Goal: Task Accomplishment & Management: Manage account settings

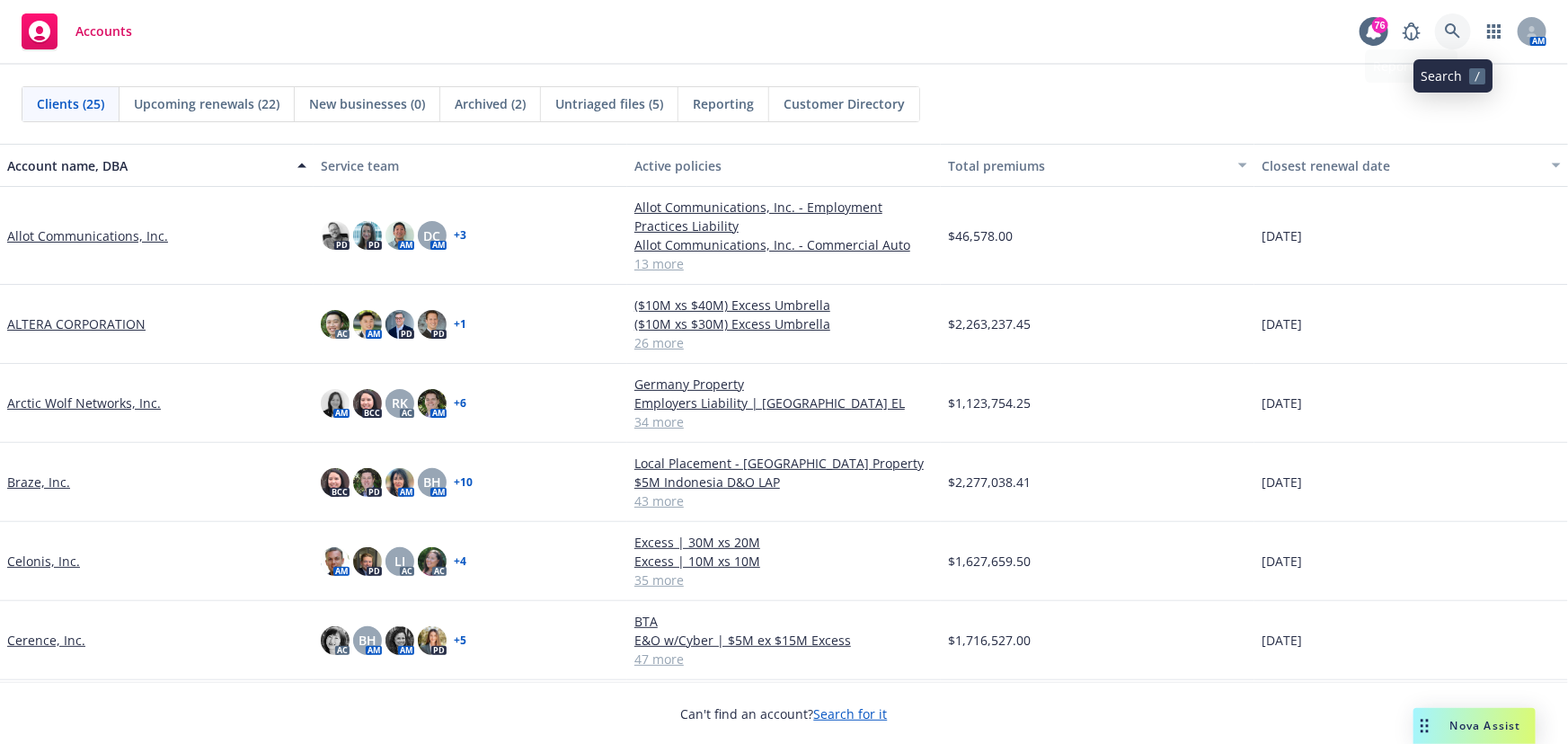
click at [1448, 32] on icon at bounding box center [1453, 31] width 15 height 15
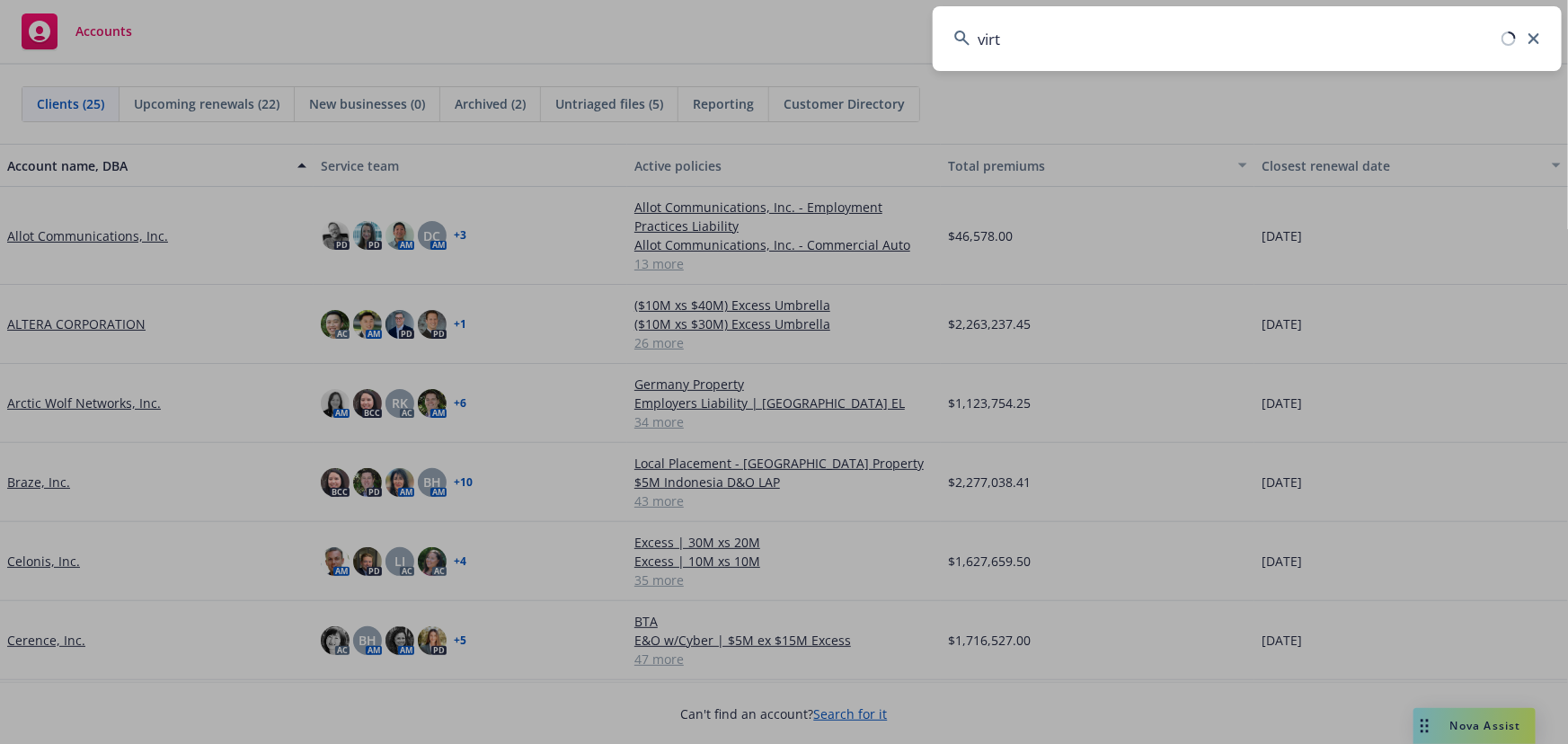
type input "virtu"
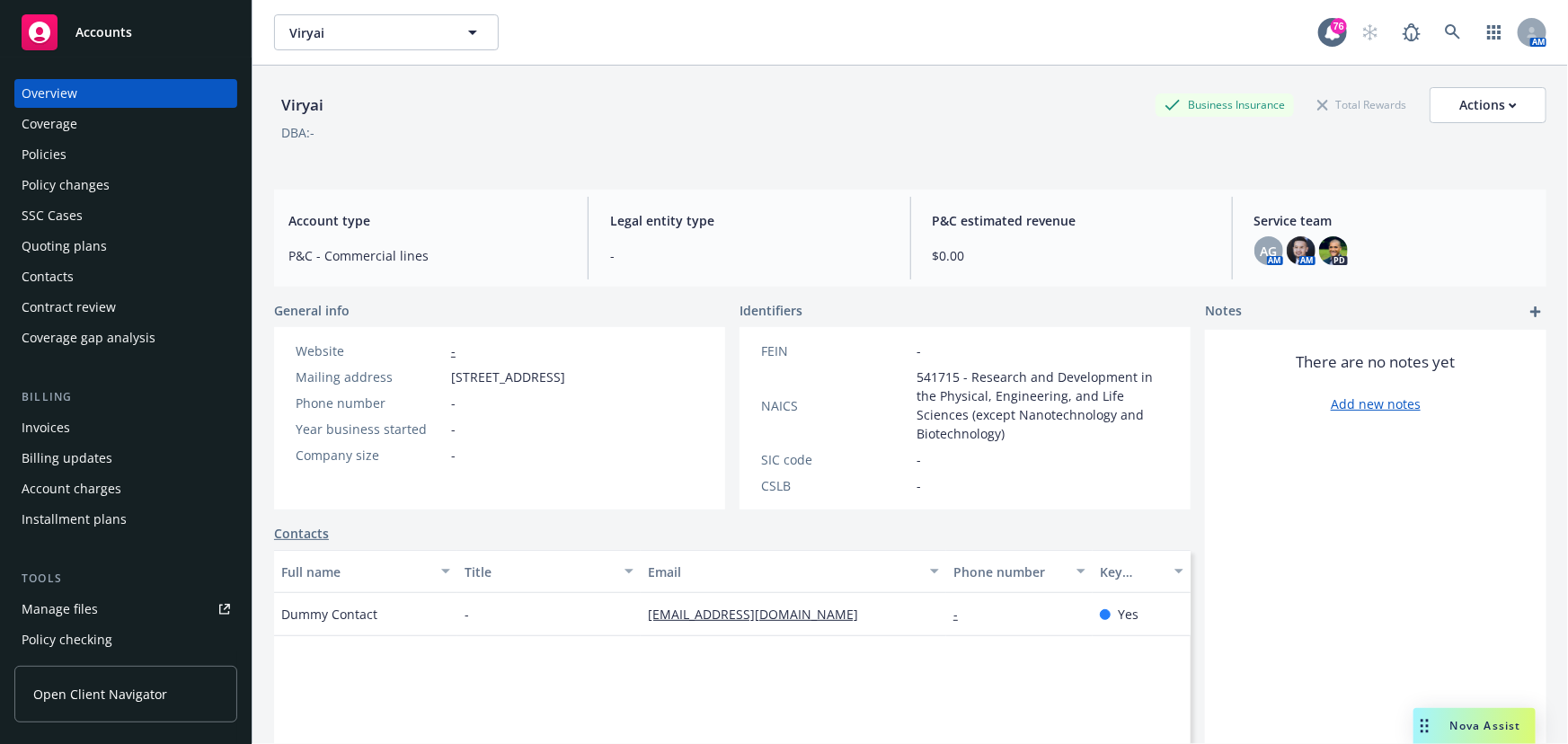
click at [56, 283] on div "Contacts" at bounding box center [48, 277] width 52 height 29
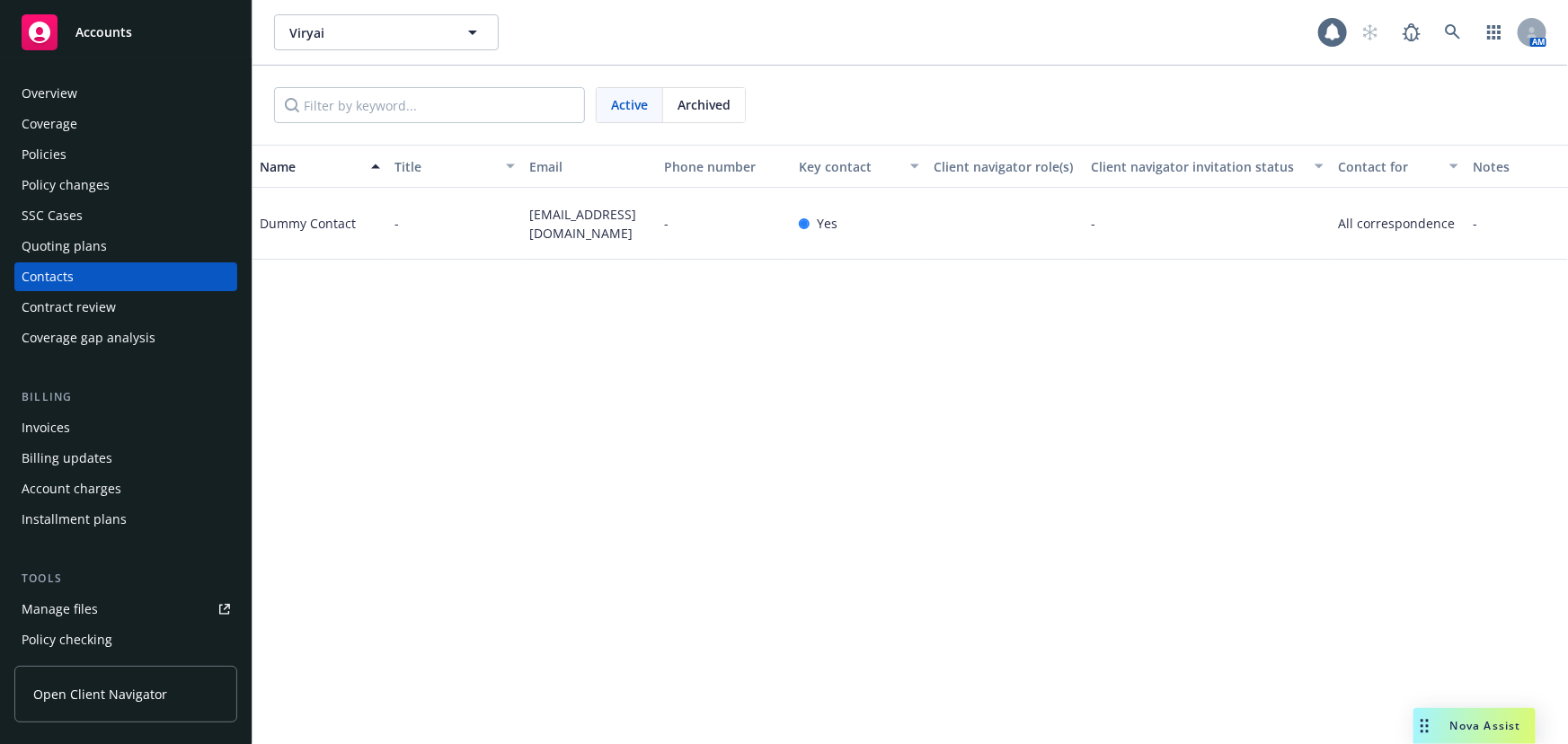
click at [59, 303] on div "Contract review" at bounding box center [69, 308] width 95 height 29
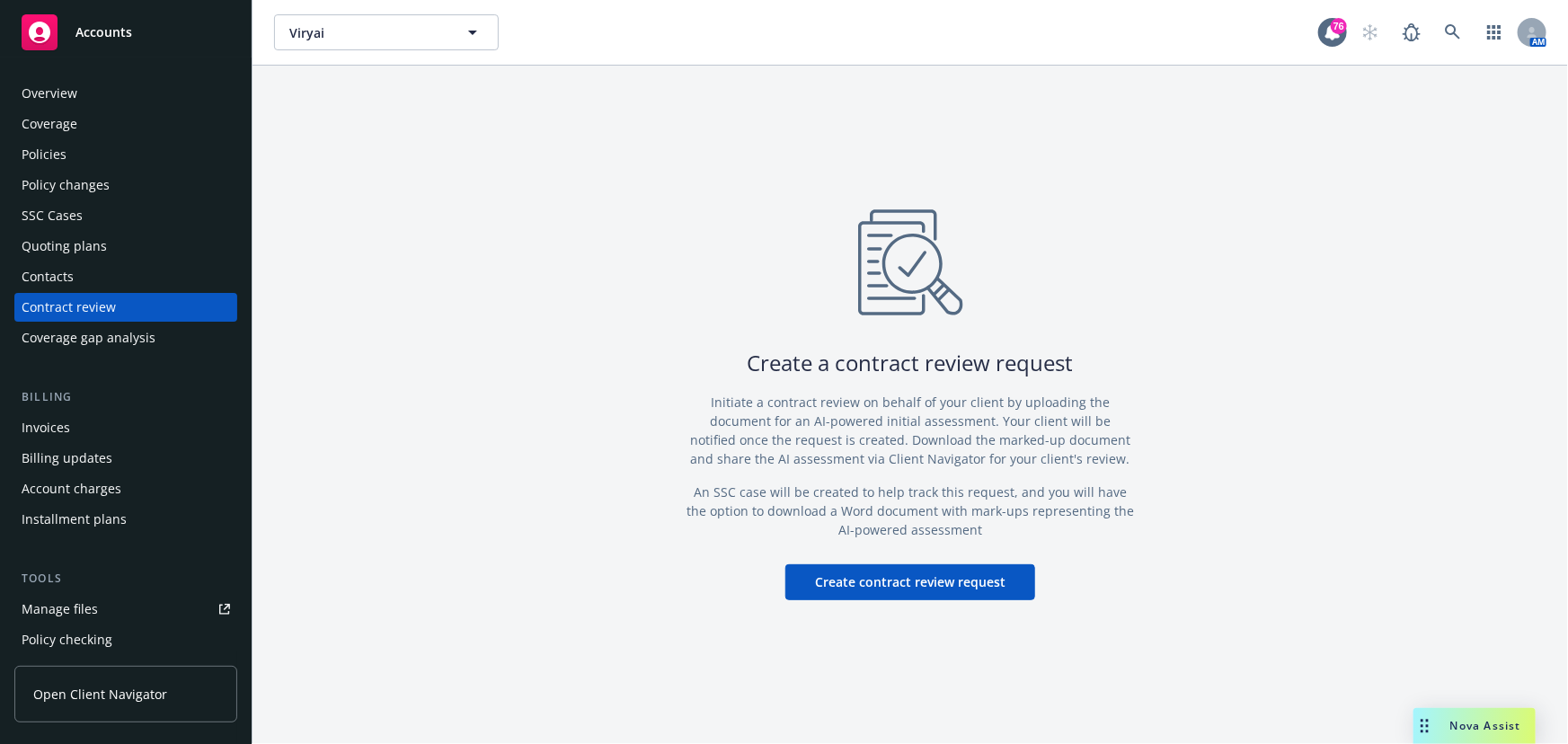
click at [952, 578] on button "Create contract review request" at bounding box center [910, 583] width 250 height 36
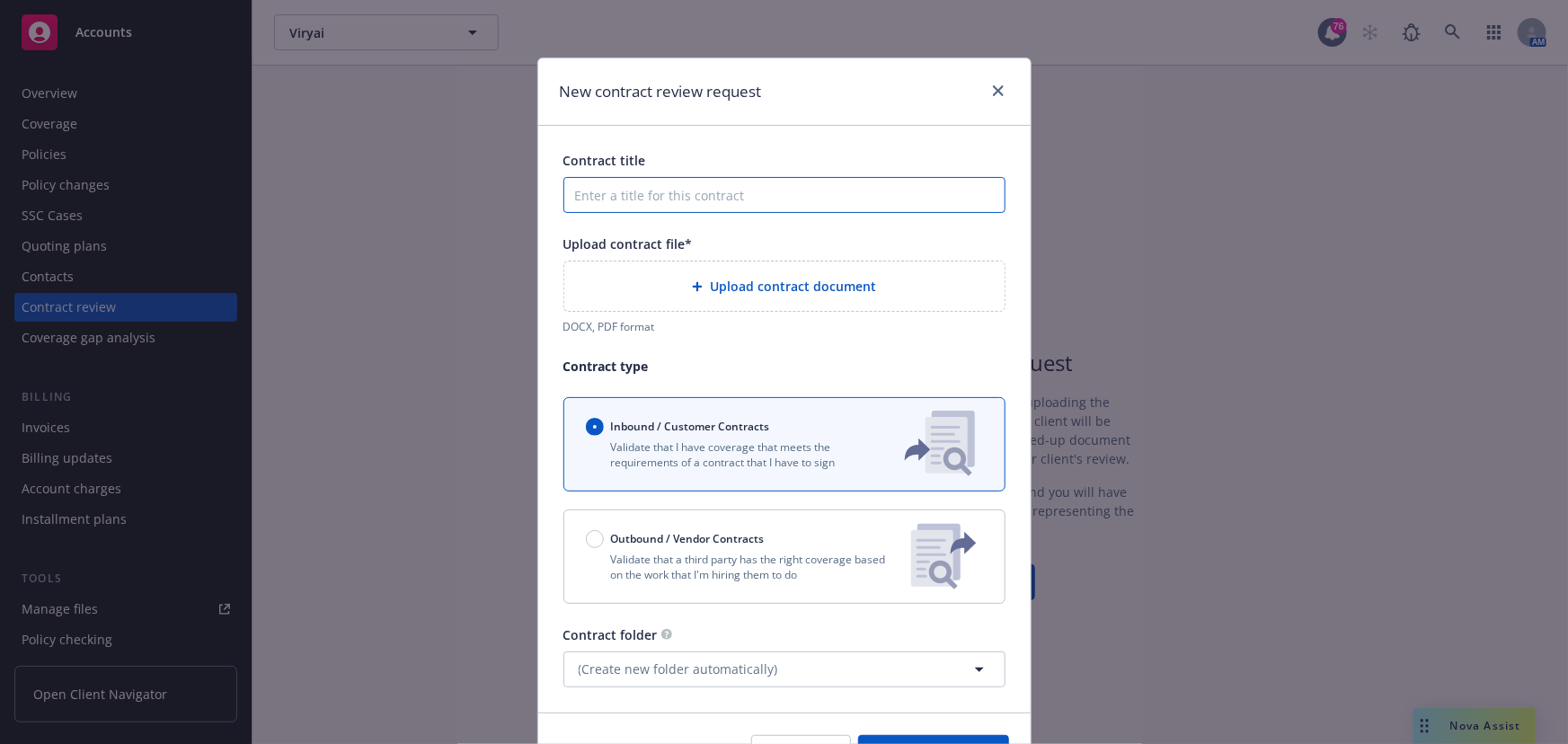
click at [741, 206] on input "Contract title" at bounding box center [785, 195] width 442 height 36
type input "Vi"
click at [988, 92] on link "close" at bounding box center [999, 91] width 22 height 22
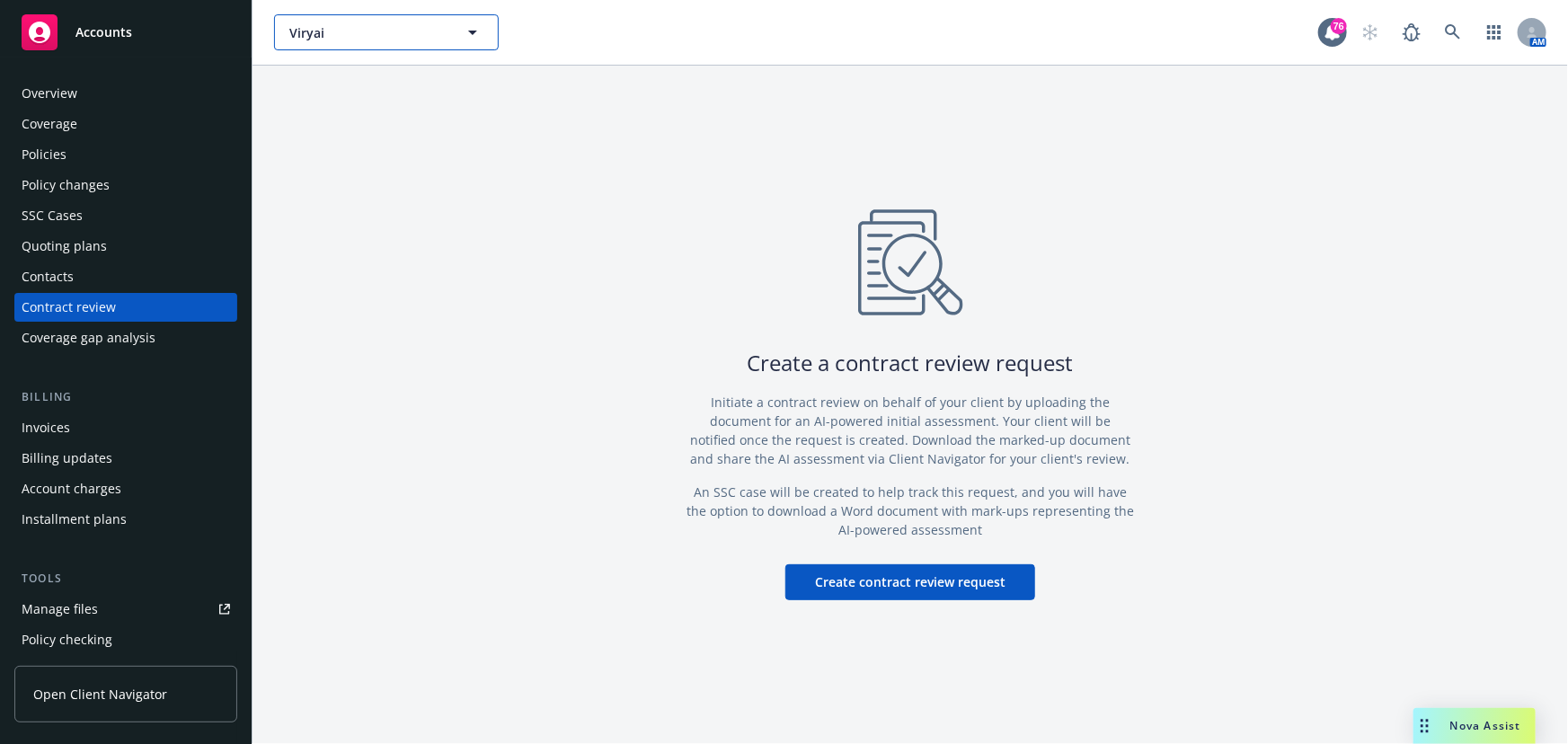
click at [466, 40] on icon "button" at bounding box center [473, 32] width 22 height 22
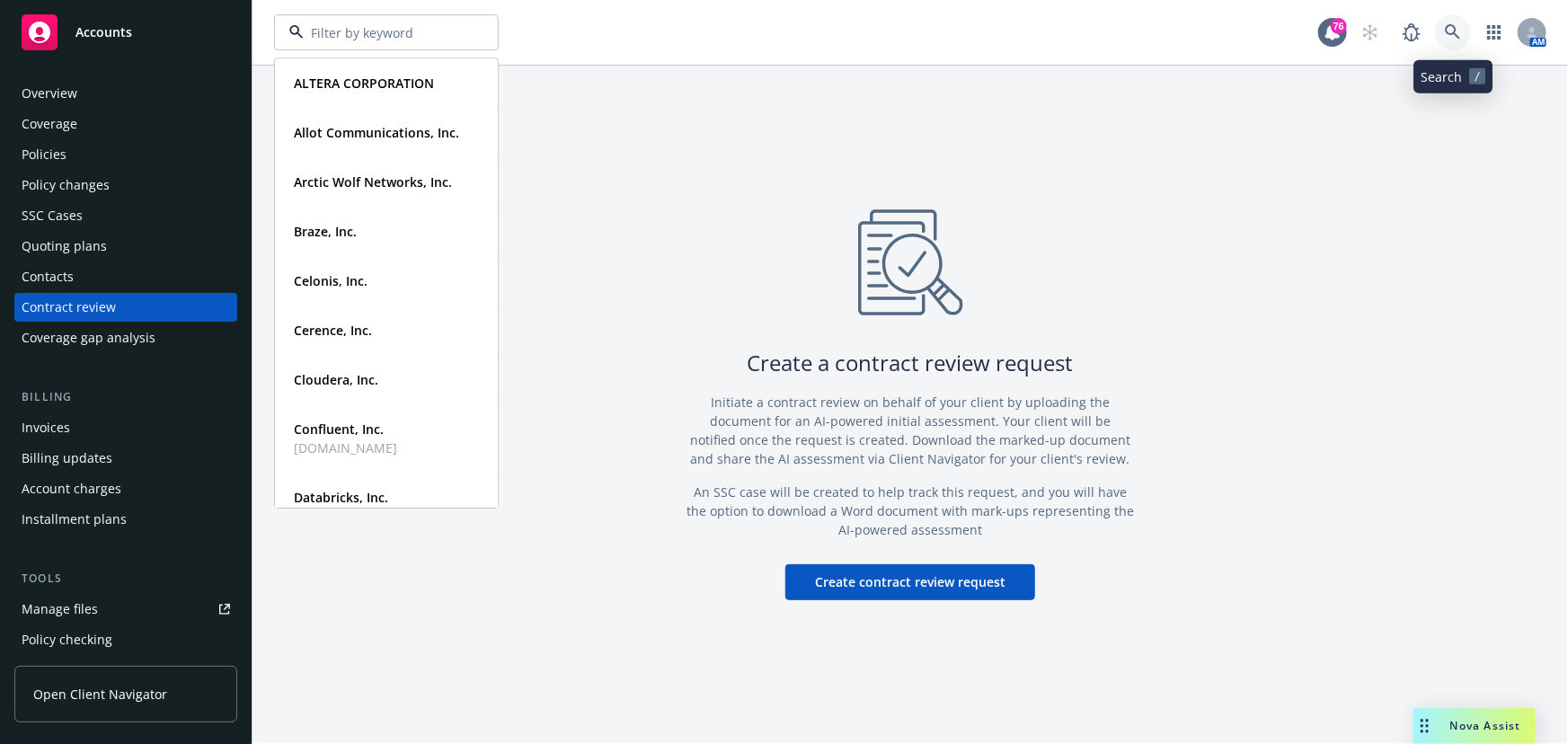
click at [1448, 27] on icon at bounding box center [1453, 32] width 16 height 16
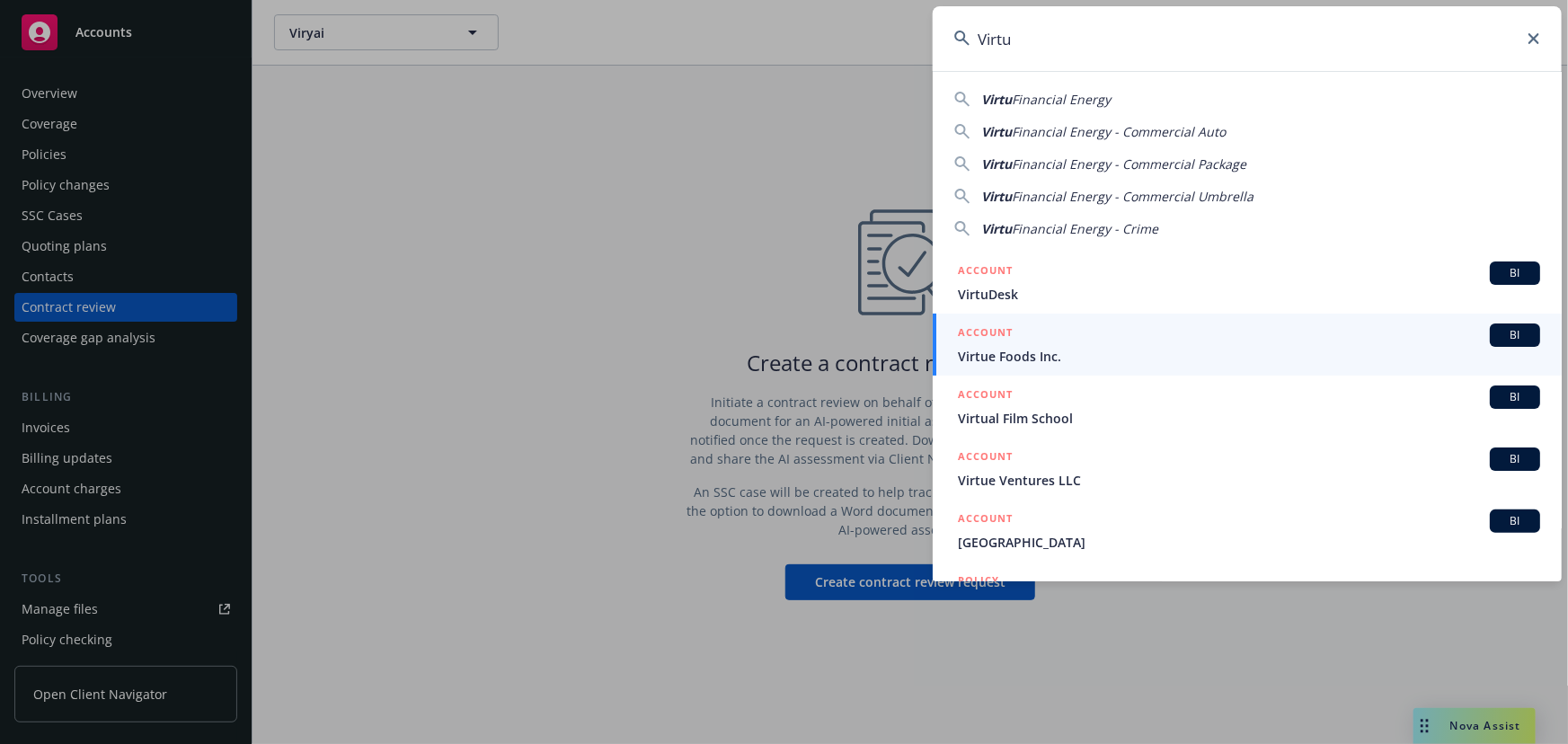
click at [1075, 104] on span "Financial Energy" at bounding box center [1062, 99] width 99 height 17
type input "Virtu Financial Energy"
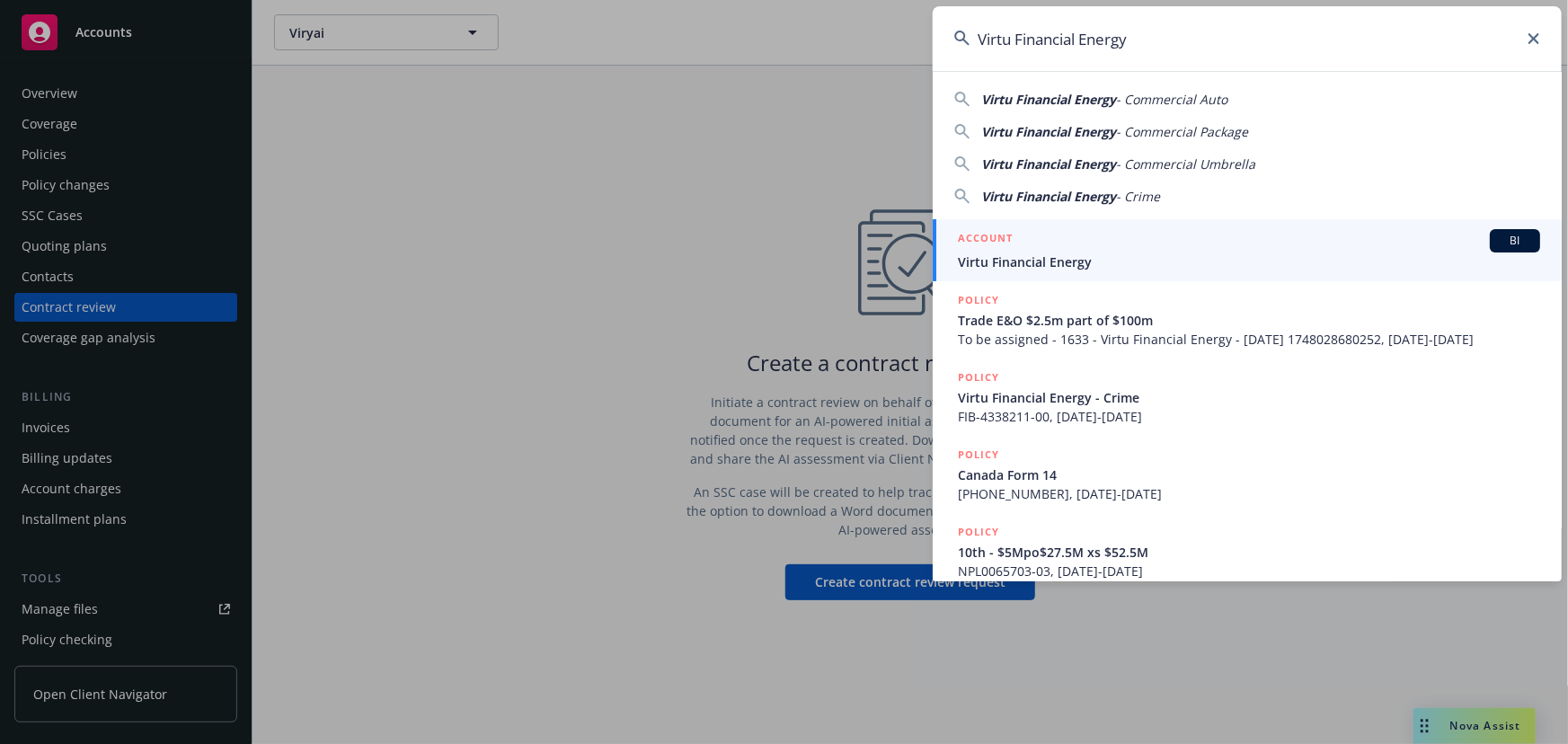
click at [1507, 244] on span "BI" at bounding box center [1516, 241] width 36 height 16
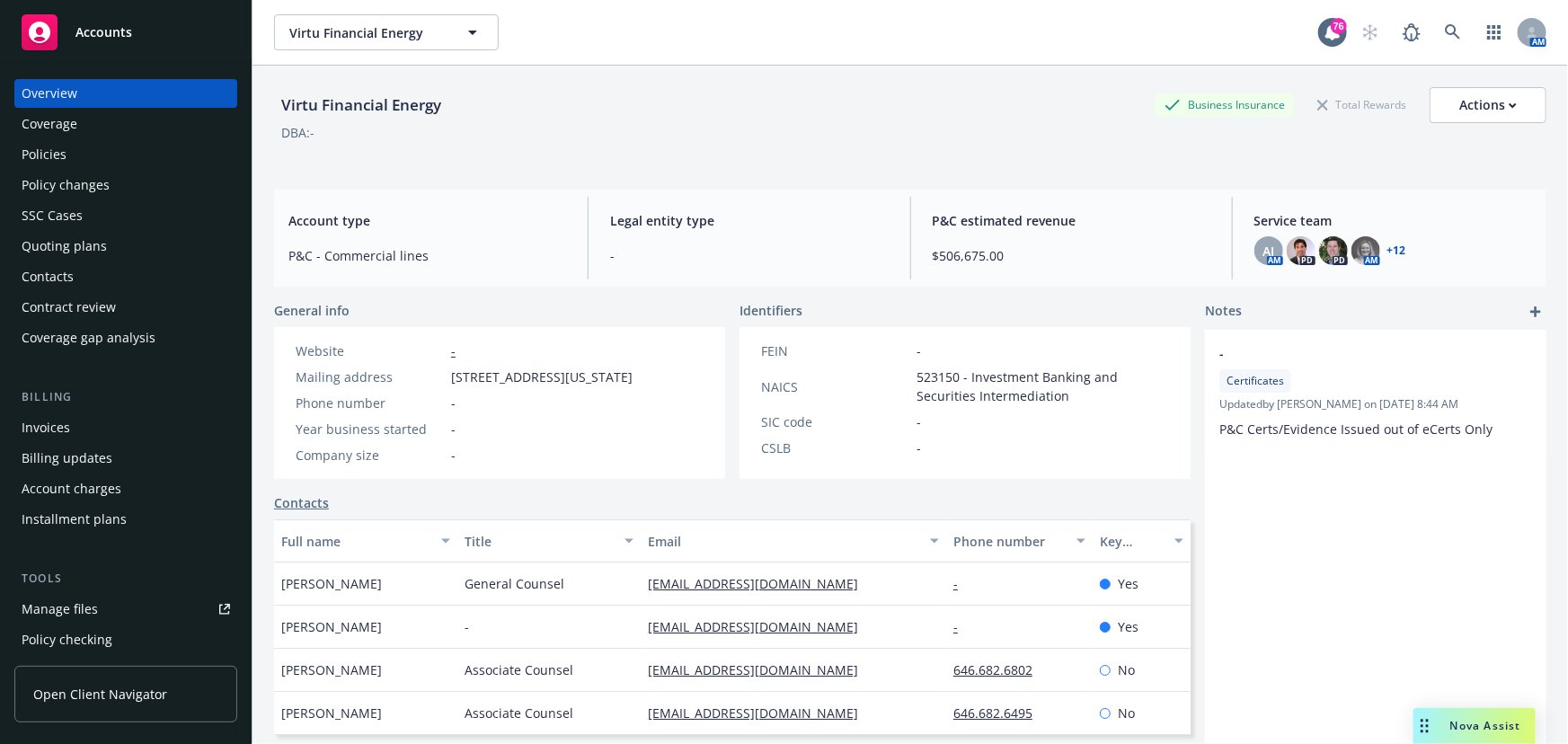
click at [95, 307] on div "Contract review" at bounding box center [69, 308] width 95 height 29
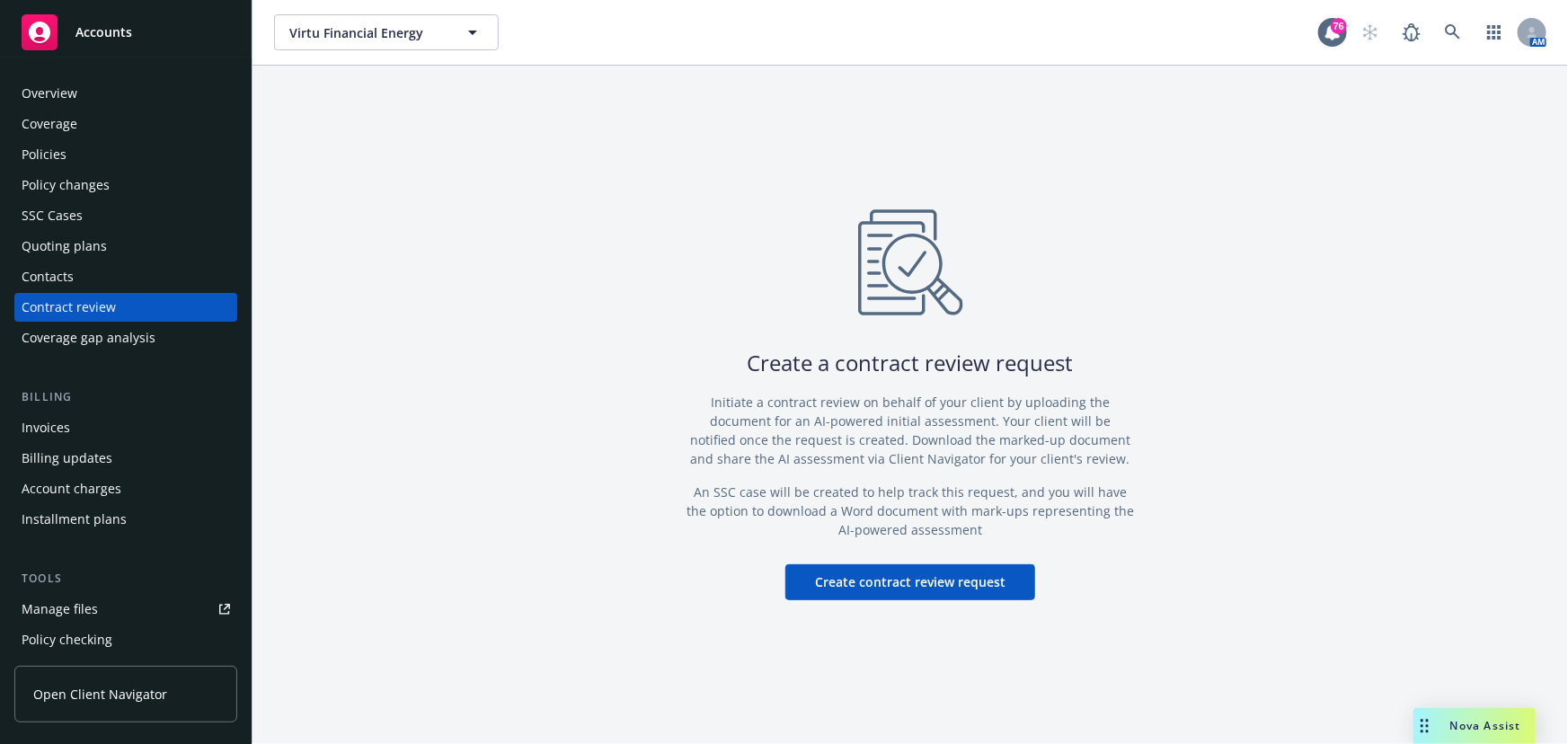
click at [998, 598] on button "Create contract review request" at bounding box center [910, 583] width 250 height 36
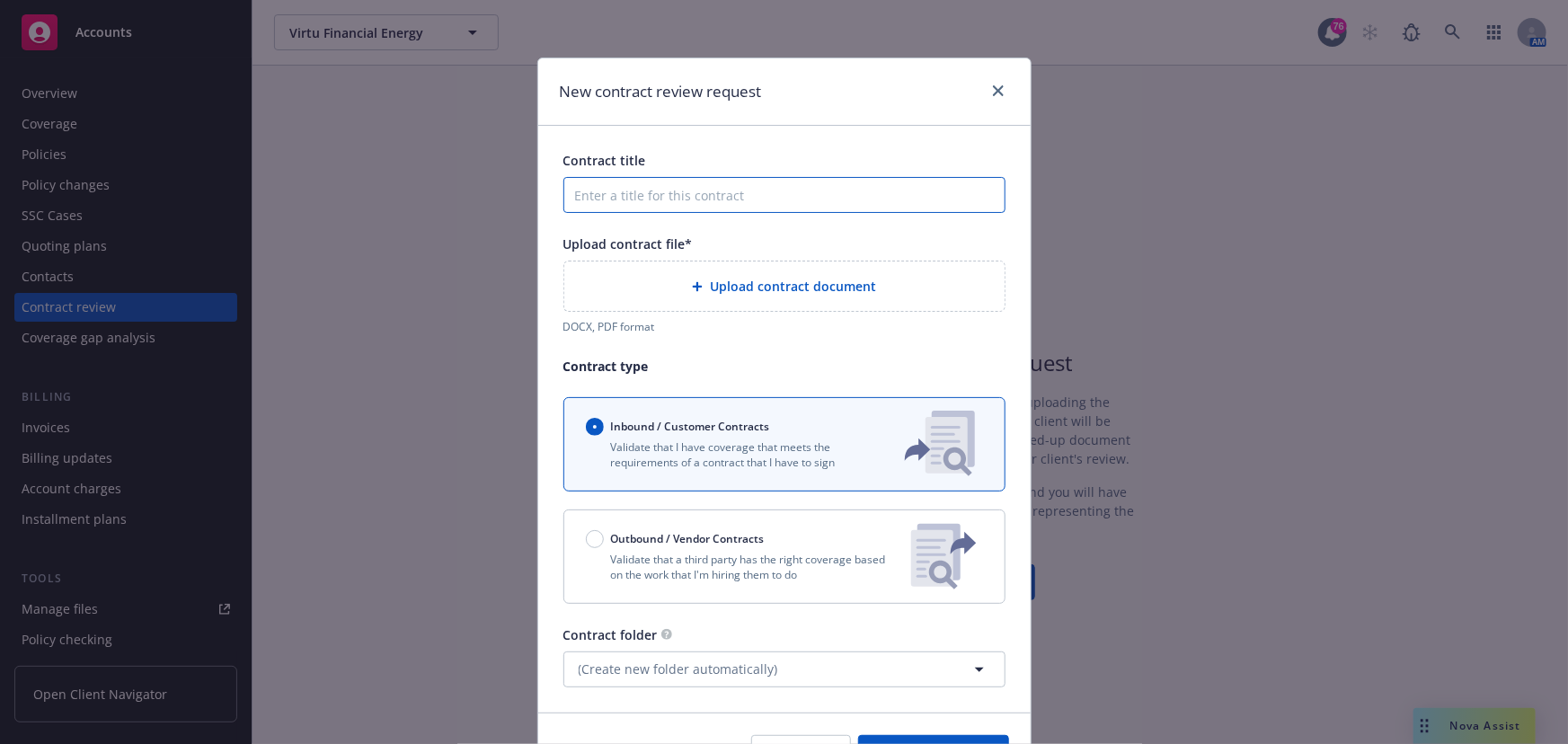
click at [680, 206] on input "Contract title" at bounding box center [785, 195] width 442 height 36
type input "S"
type input "Virtu [GEOGRAPHIC_DATA]"
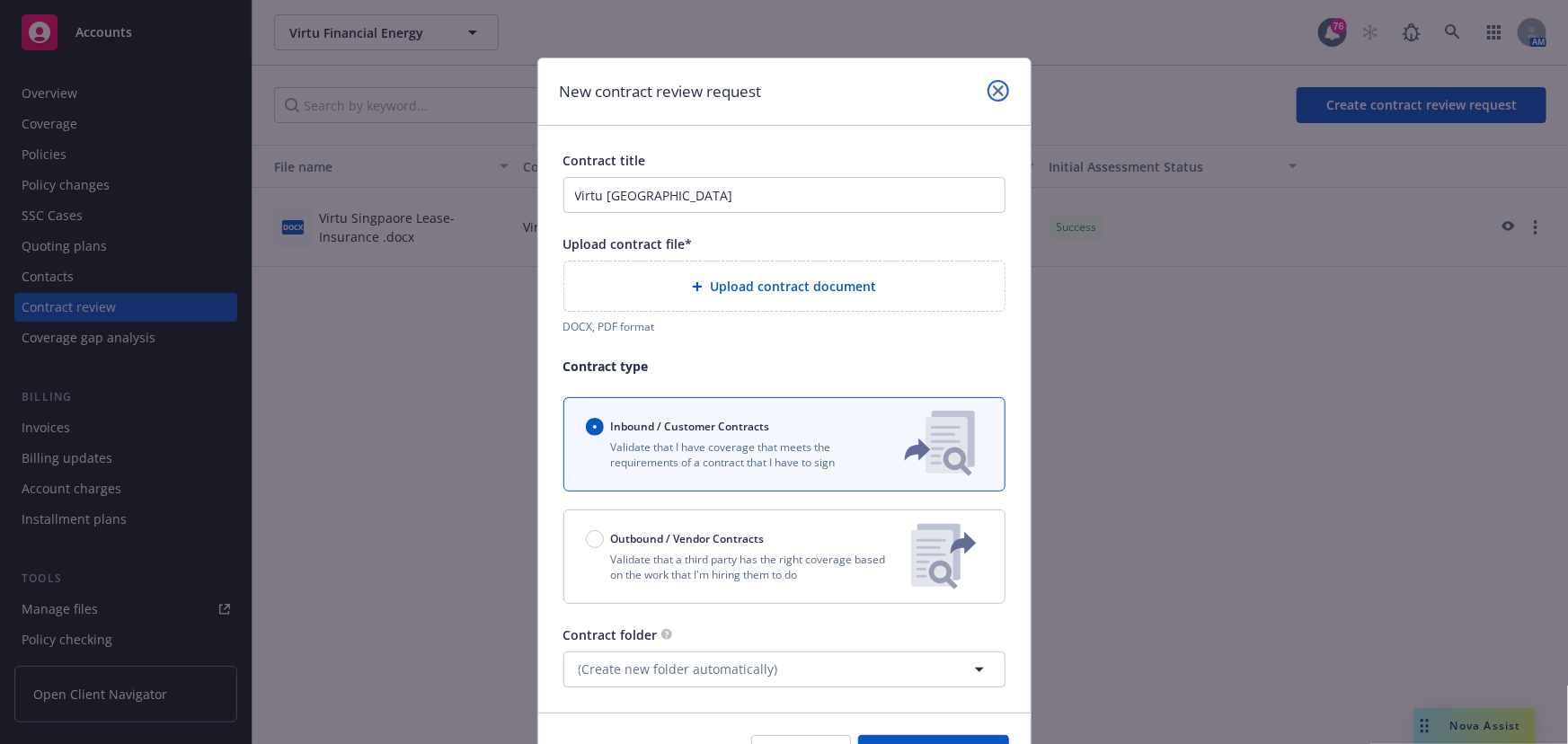
click at [988, 93] on link "close" at bounding box center [999, 91] width 22 height 22
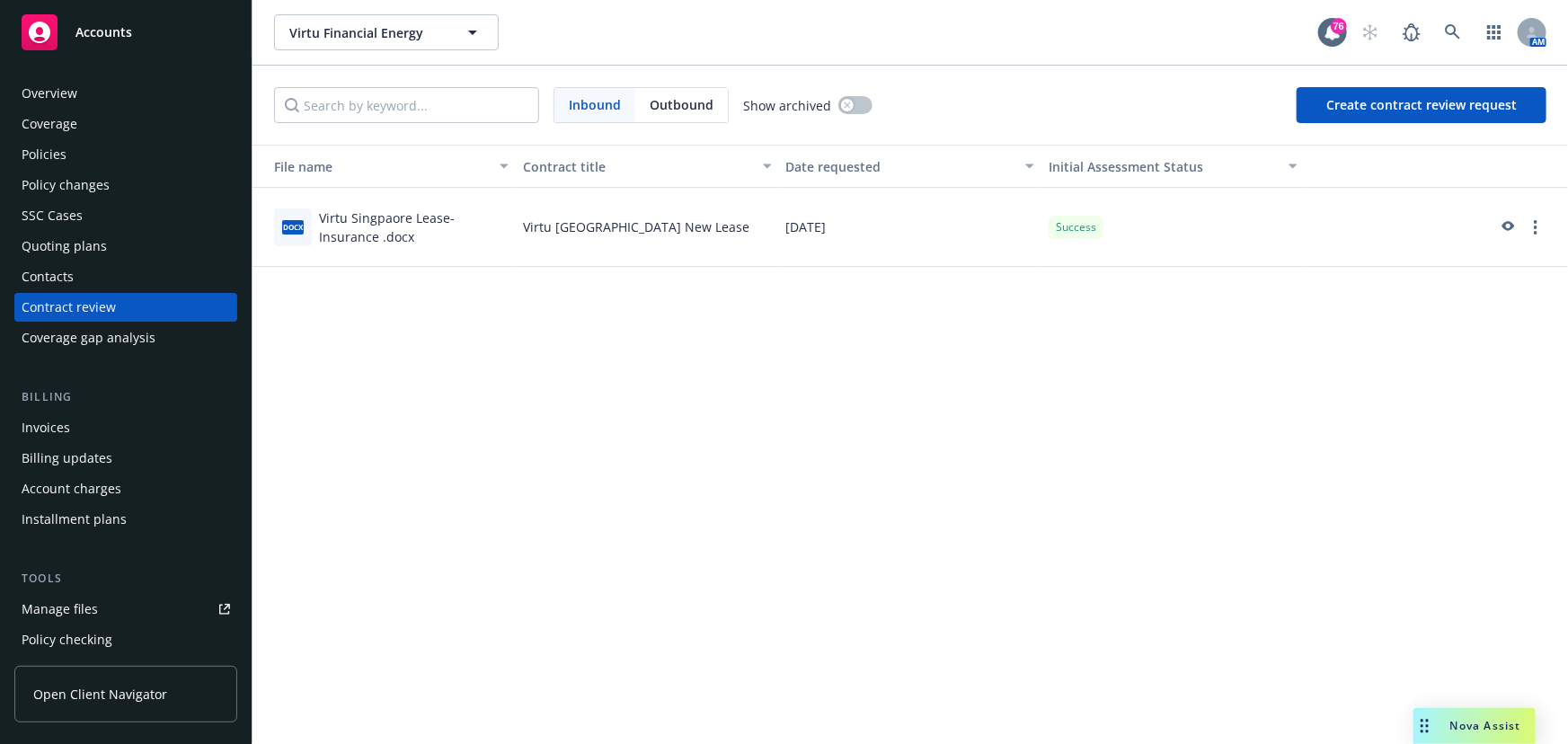
click at [19, 150] on link "Policies" at bounding box center [125, 154] width 223 height 29
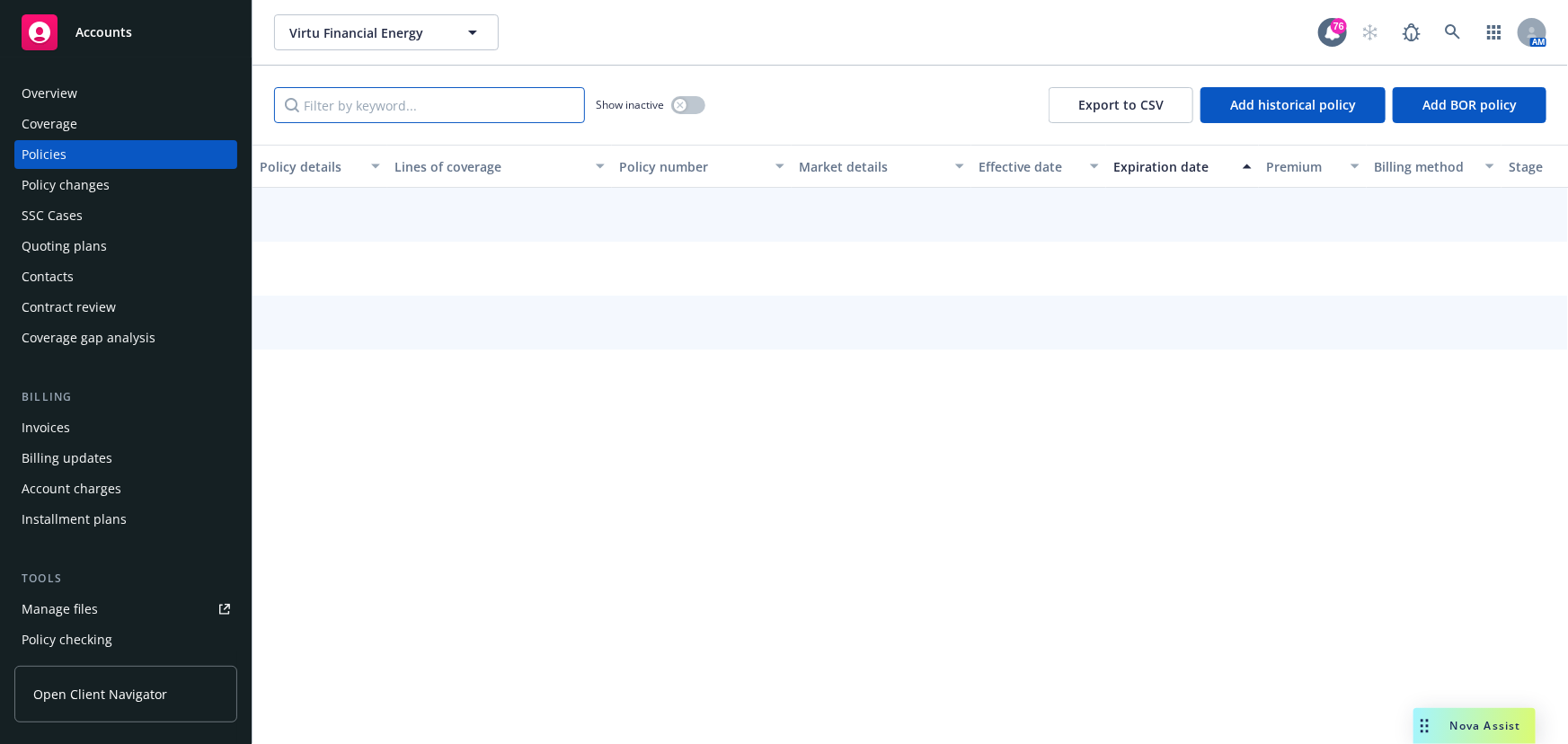
click at [309, 103] on input "Filter by keyword..." at bounding box center [429, 106] width 311 height 36
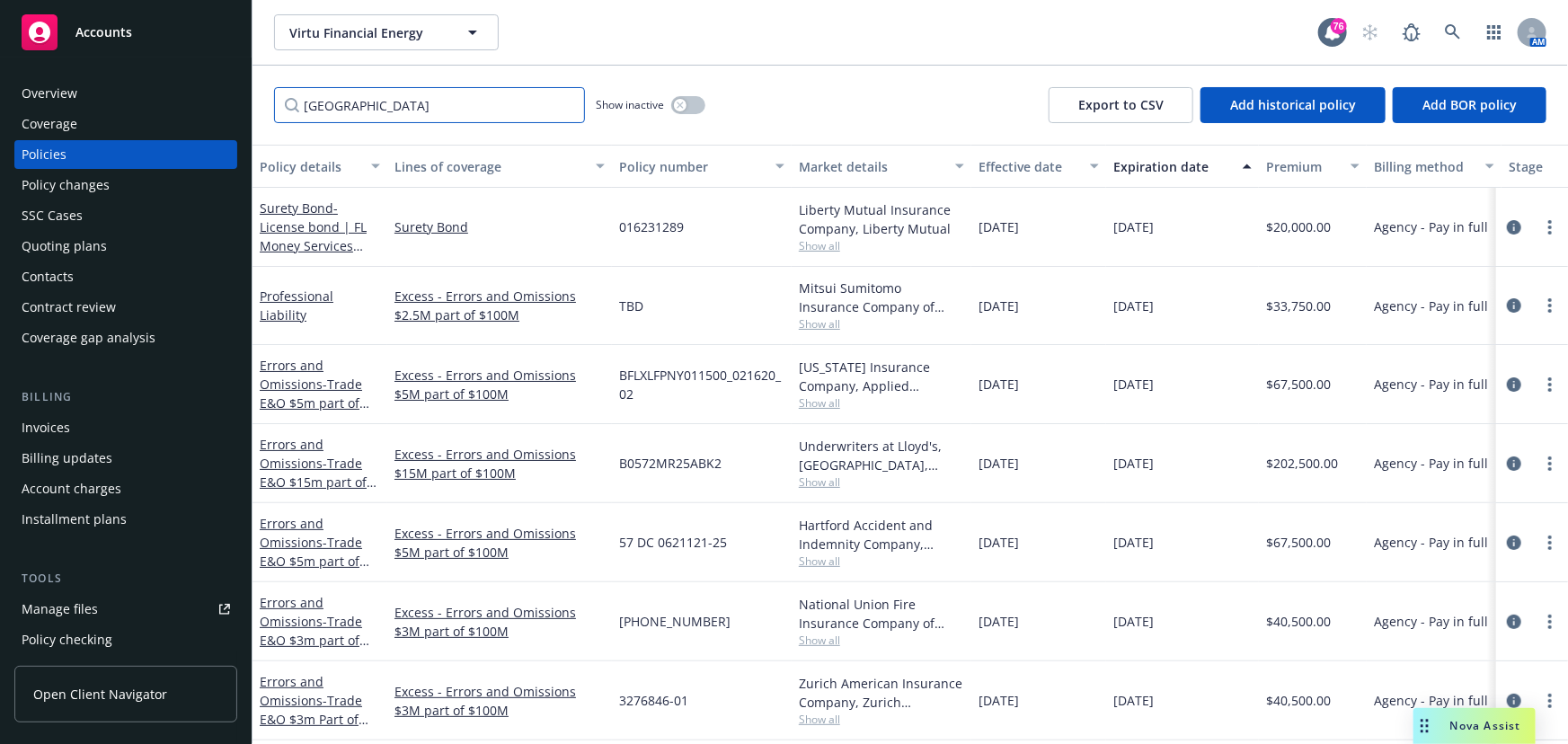
type input "[GEOGRAPHIC_DATA]"
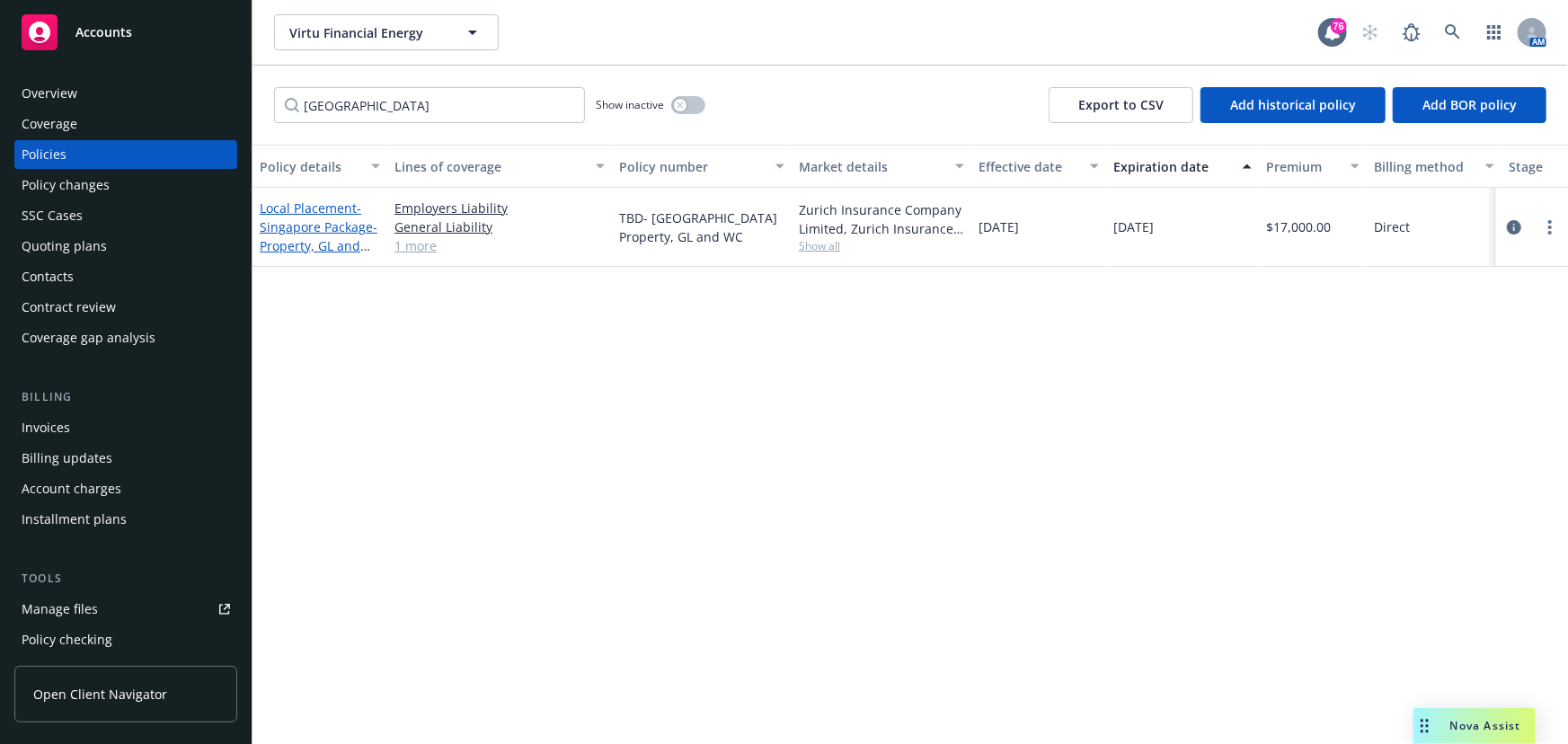
click at [321, 206] on link "Local Placement - [GEOGRAPHIC_DATA] Package- Property, GL and WC" at bounding box center [318, 236] width 118 height 74
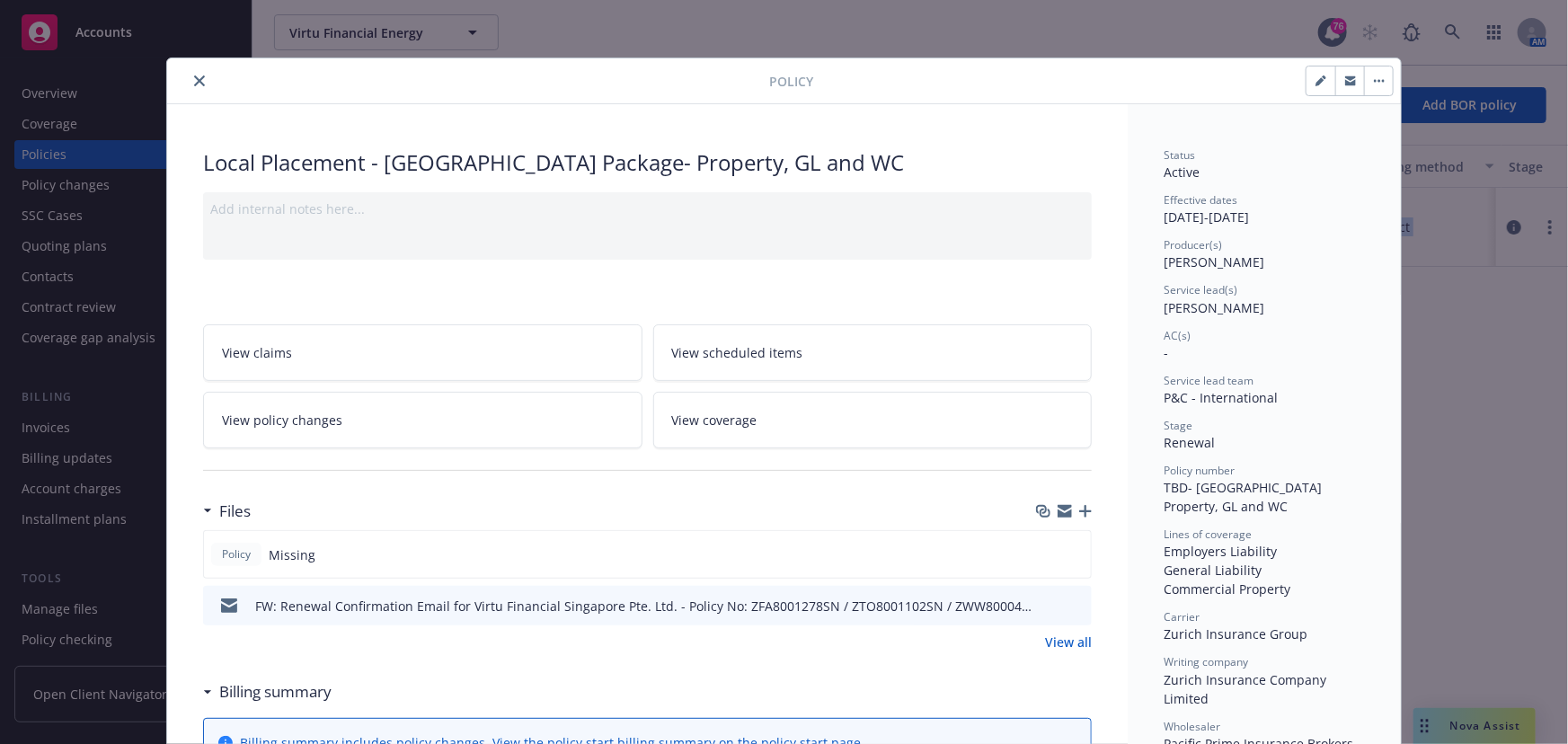
drag, startPoint x: 567, startPoint y: 73, endPoint x: 2089, endPoint y: 88, distance: 1522.1
click at [1567, 88] on html "Accounts Overview Coverage Policies Policy changes SSC Cases Quoting plans Cont…" at bounding box center [784, 372] width 1568 height 744
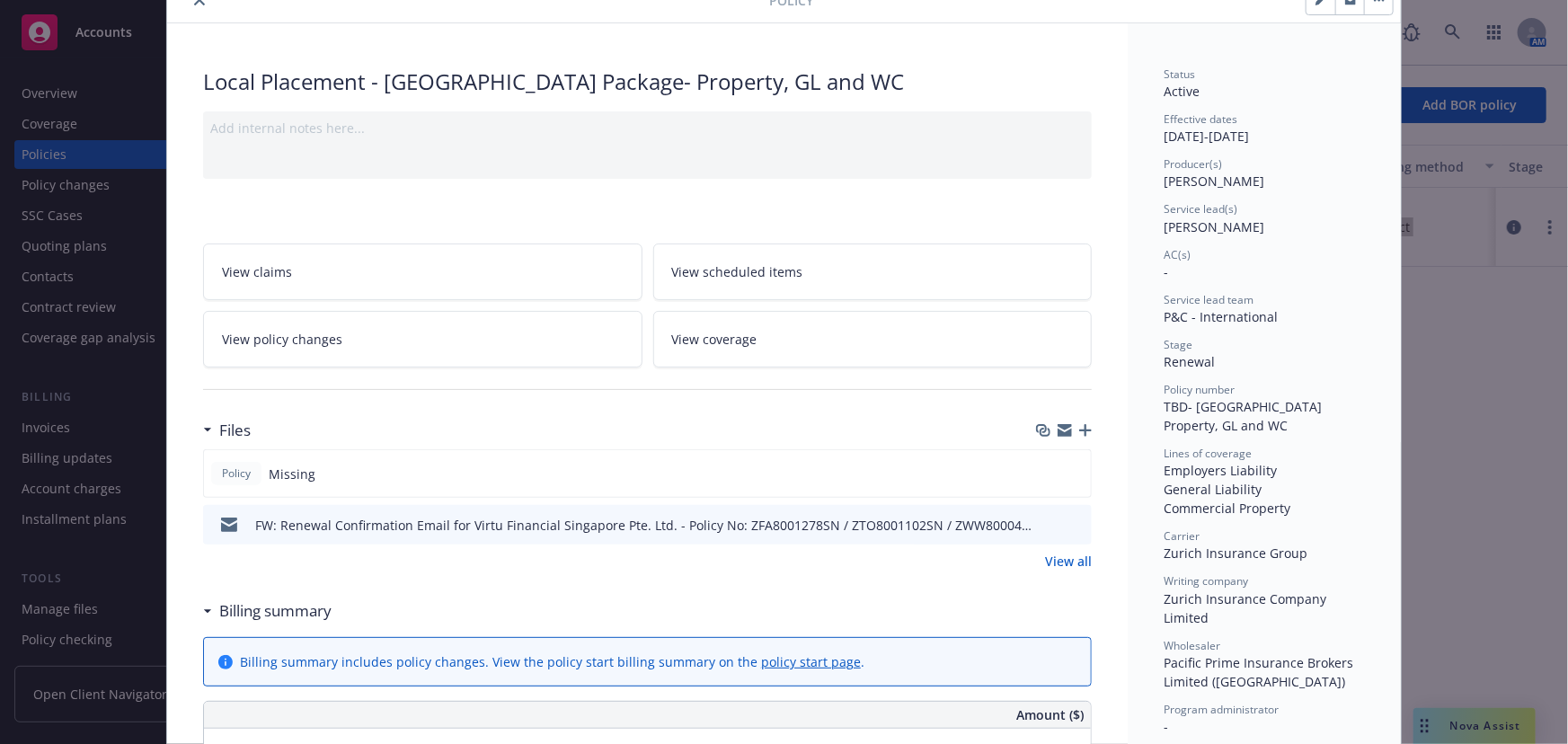
scroll to position [162, 0]
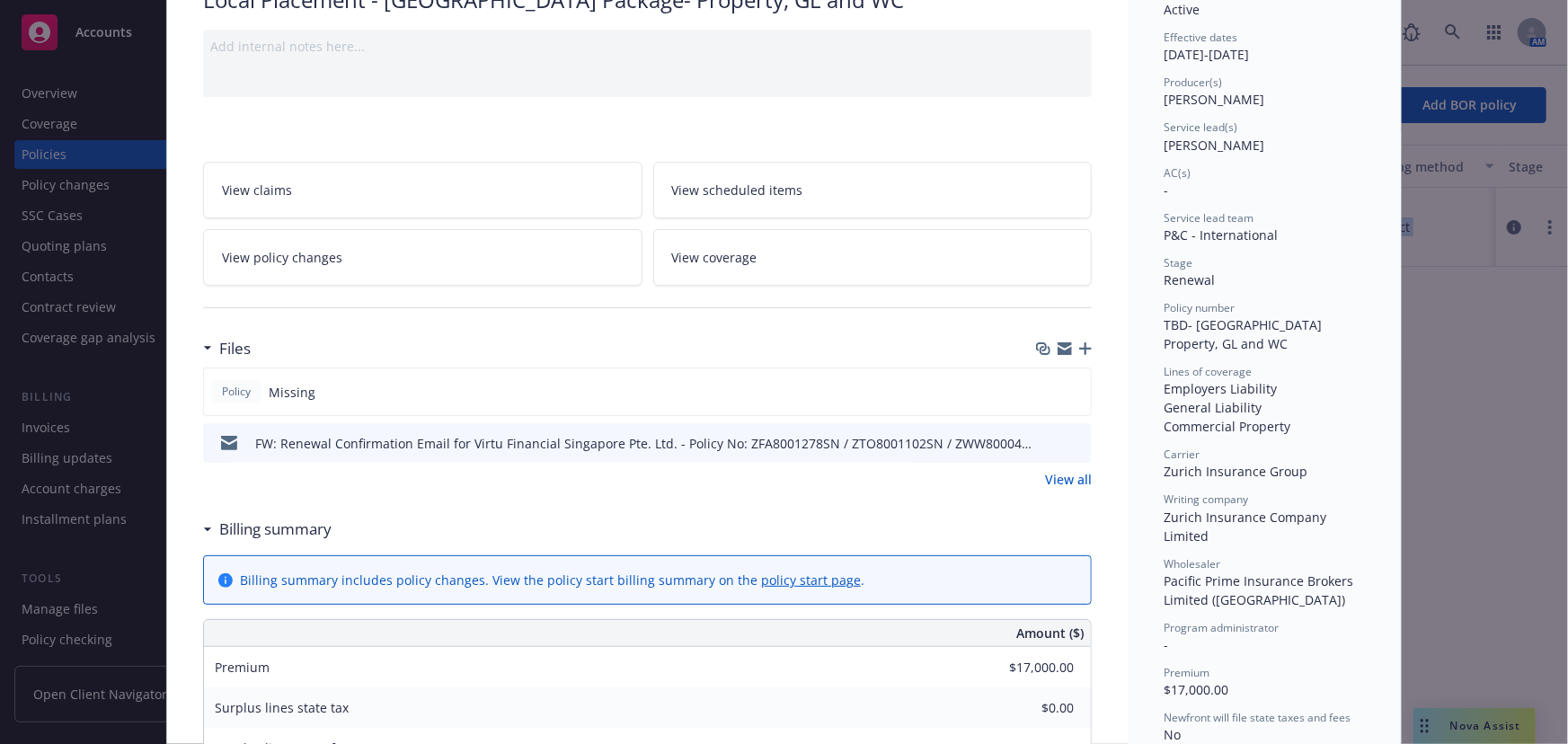
click at [1080, 349] on icon "button" at bounding box center [1086, 349] width 13 height 13
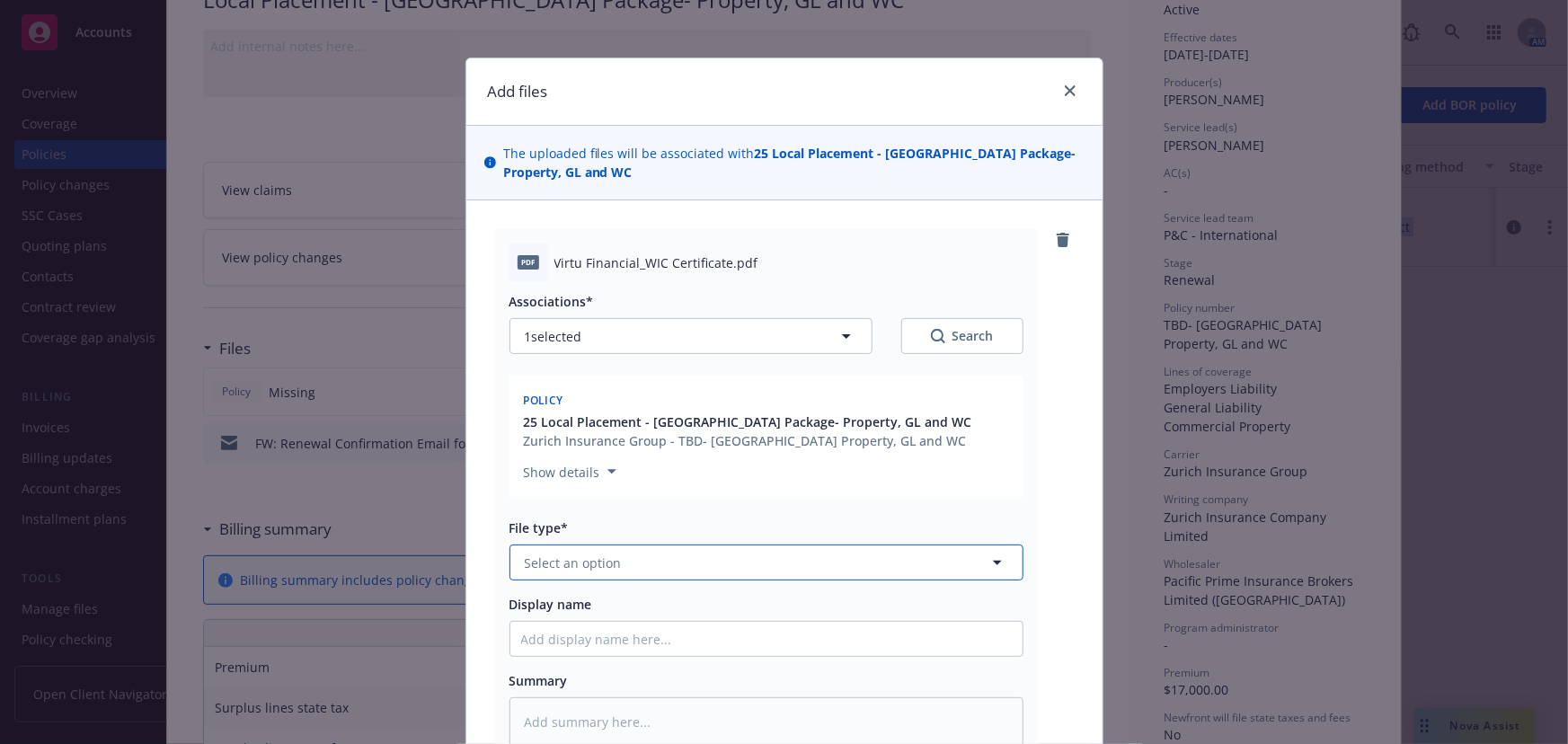
click at [566, 570] on span "Select an option" at bounding box center [574, 563] width 97 height 19
type input "Cer"
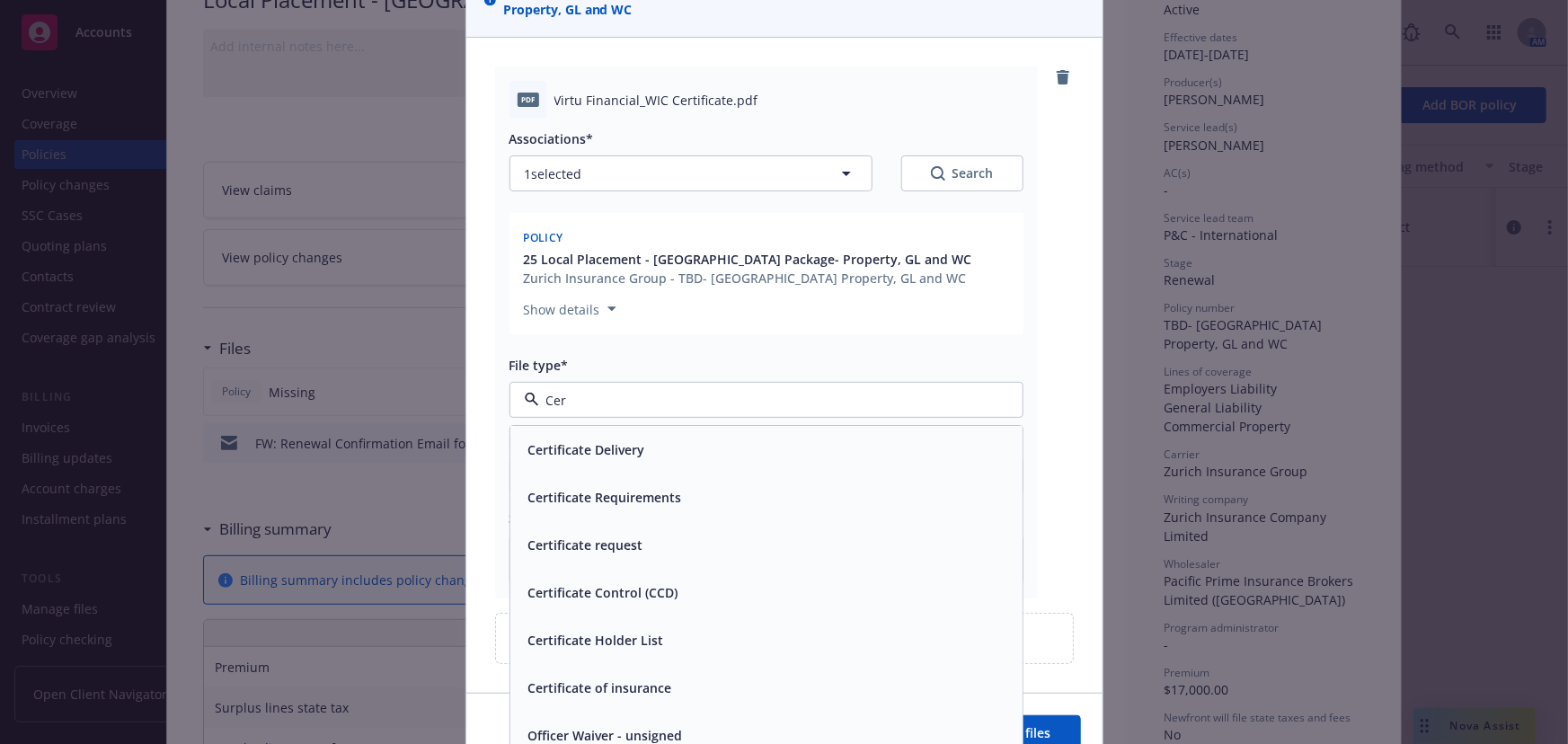
click at [559, 697] on div "Certificate of insurance" at bounding box center [598, 688] width 154 height 26
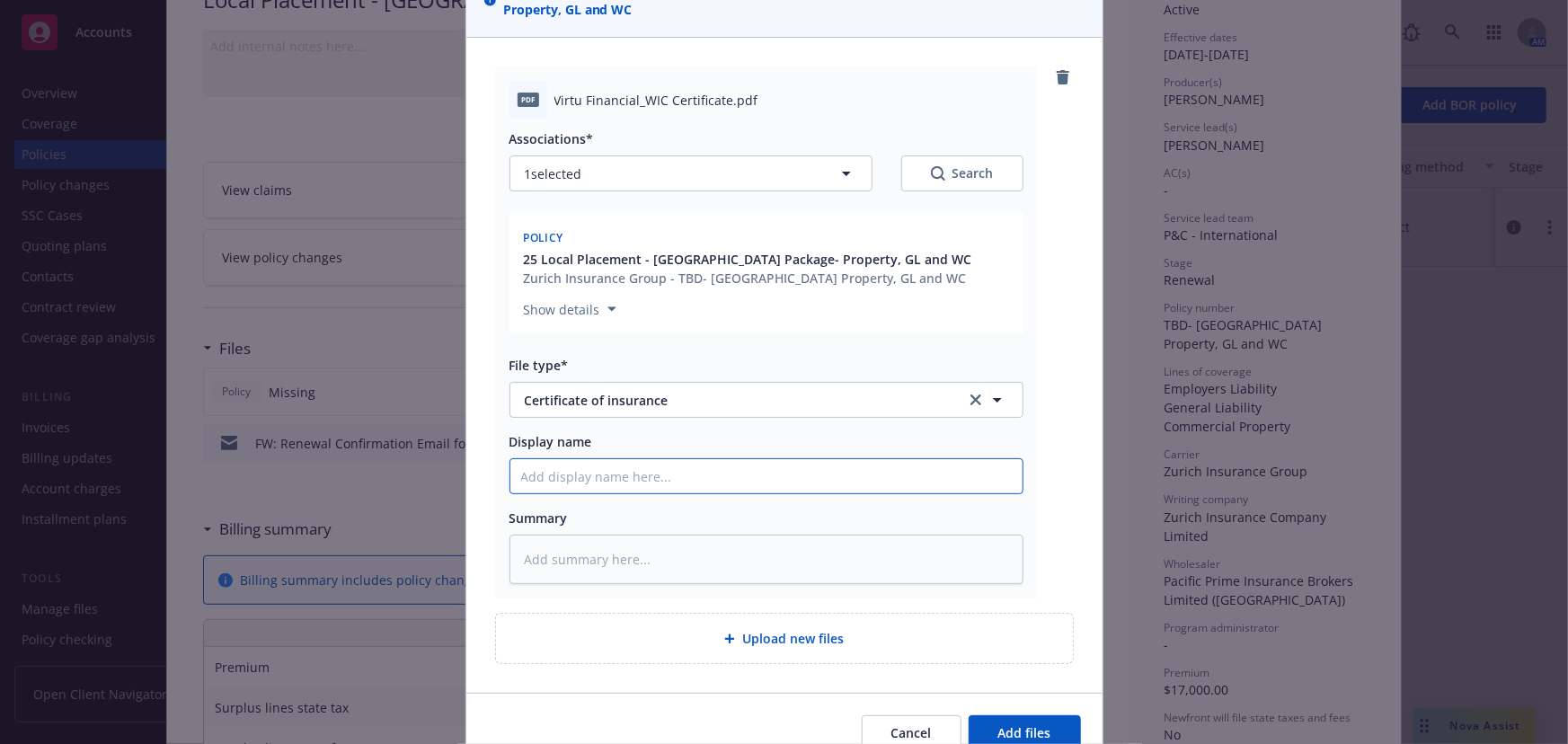
click at [528, 487] on input "Display name" at bounding box center [767, 476] width 512 height 34
type textarea "x"
type input "S"
type textarea "x"
type input "Si"
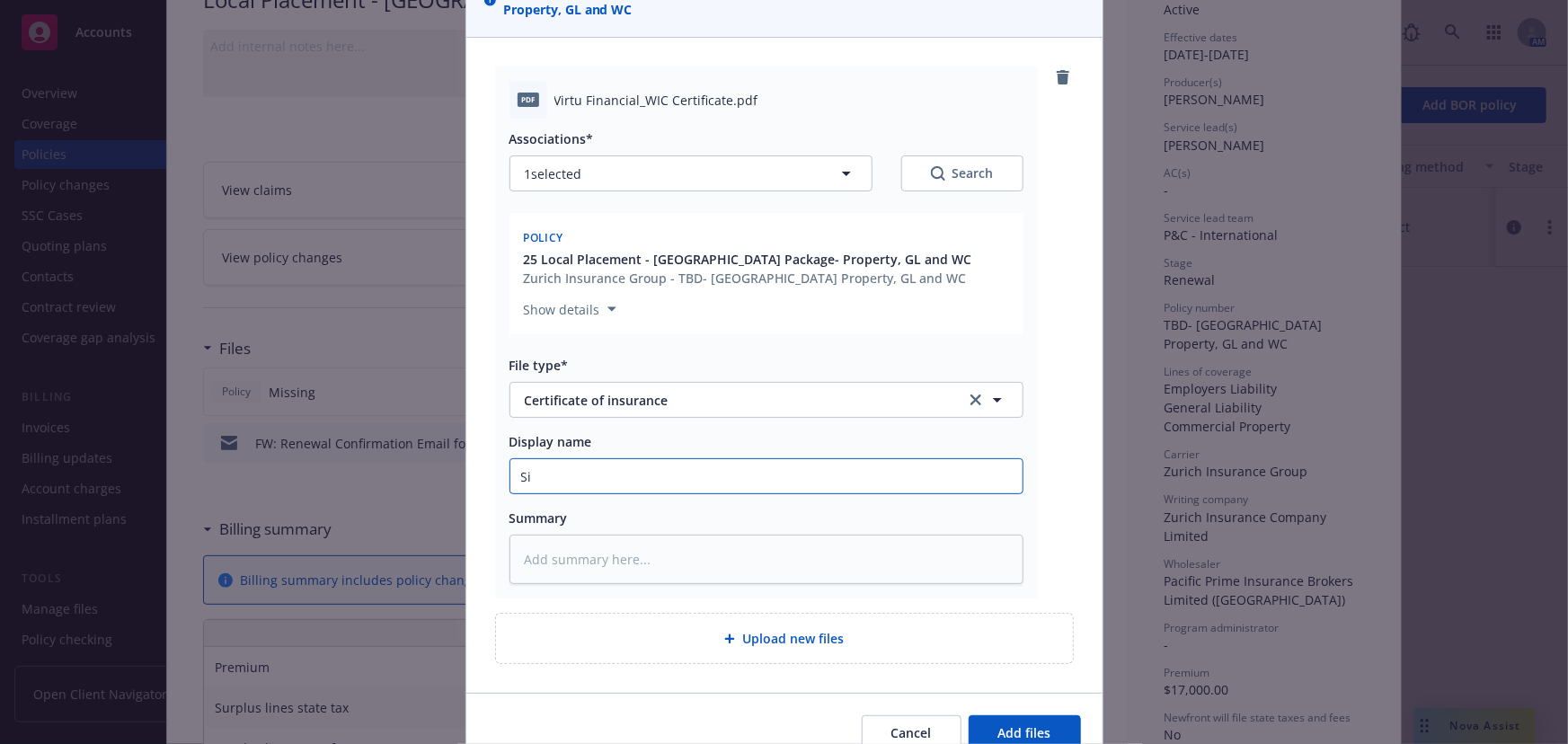
type textarea "x"
type input "Sin"
type textarea "x"
type input "Sing"
type textarea "x"
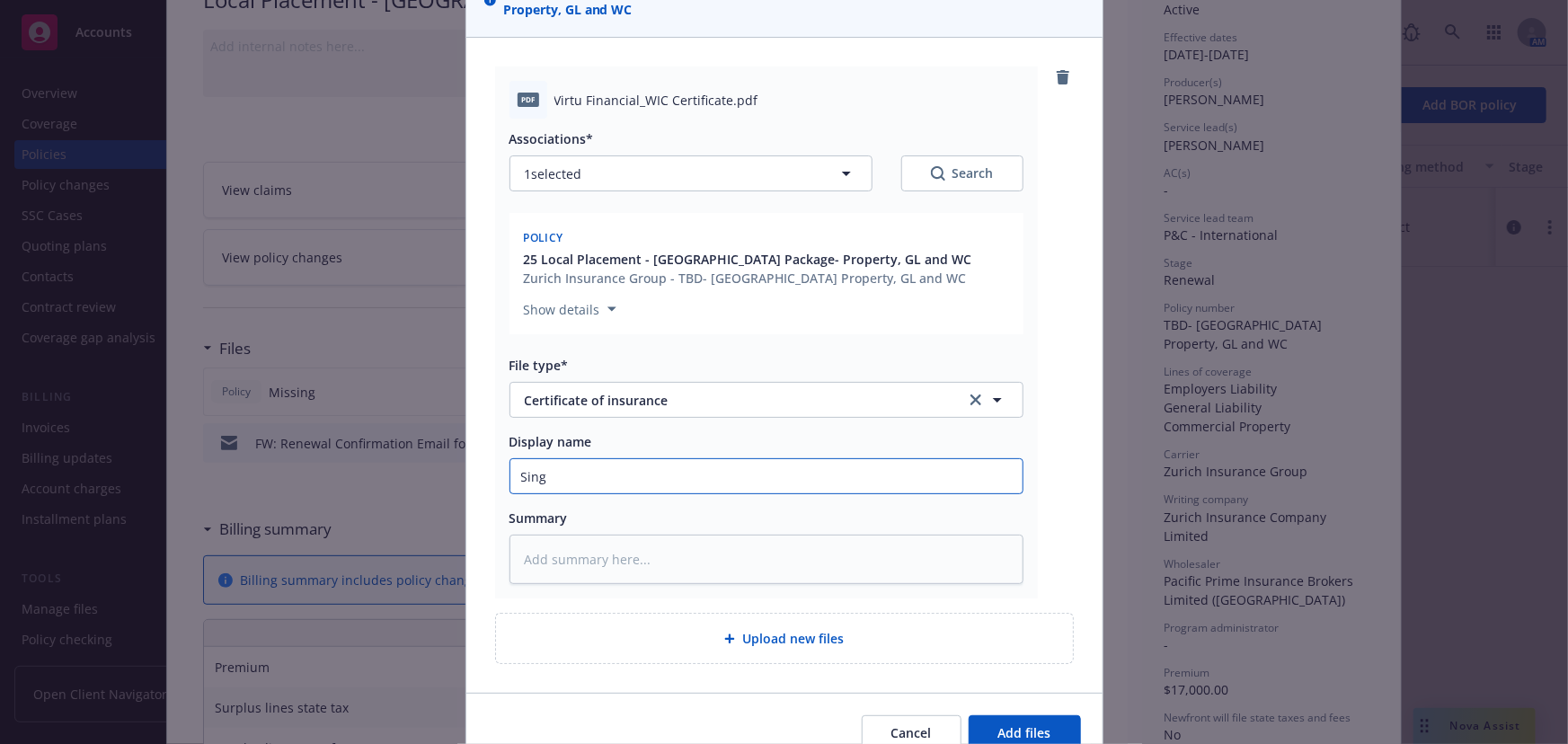
type input "Singa"
type textarea "x"
type input "Singap"
type textarea "x"
type input "Singapo"
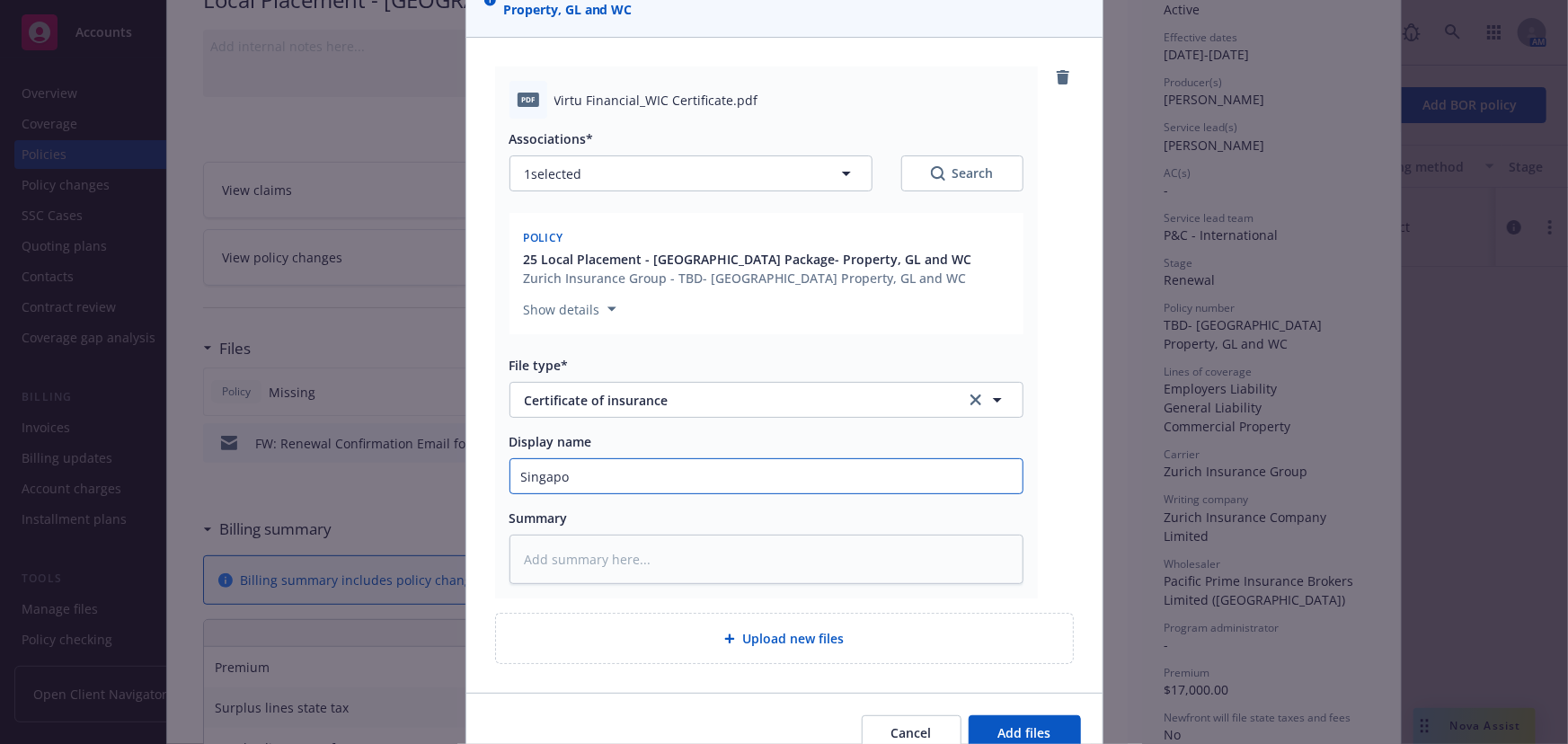
type textarea "x"
type input "Singapor"
type textarea "x"
type input "[GEOGRAPHIC_DATA]"
type textarea "x"
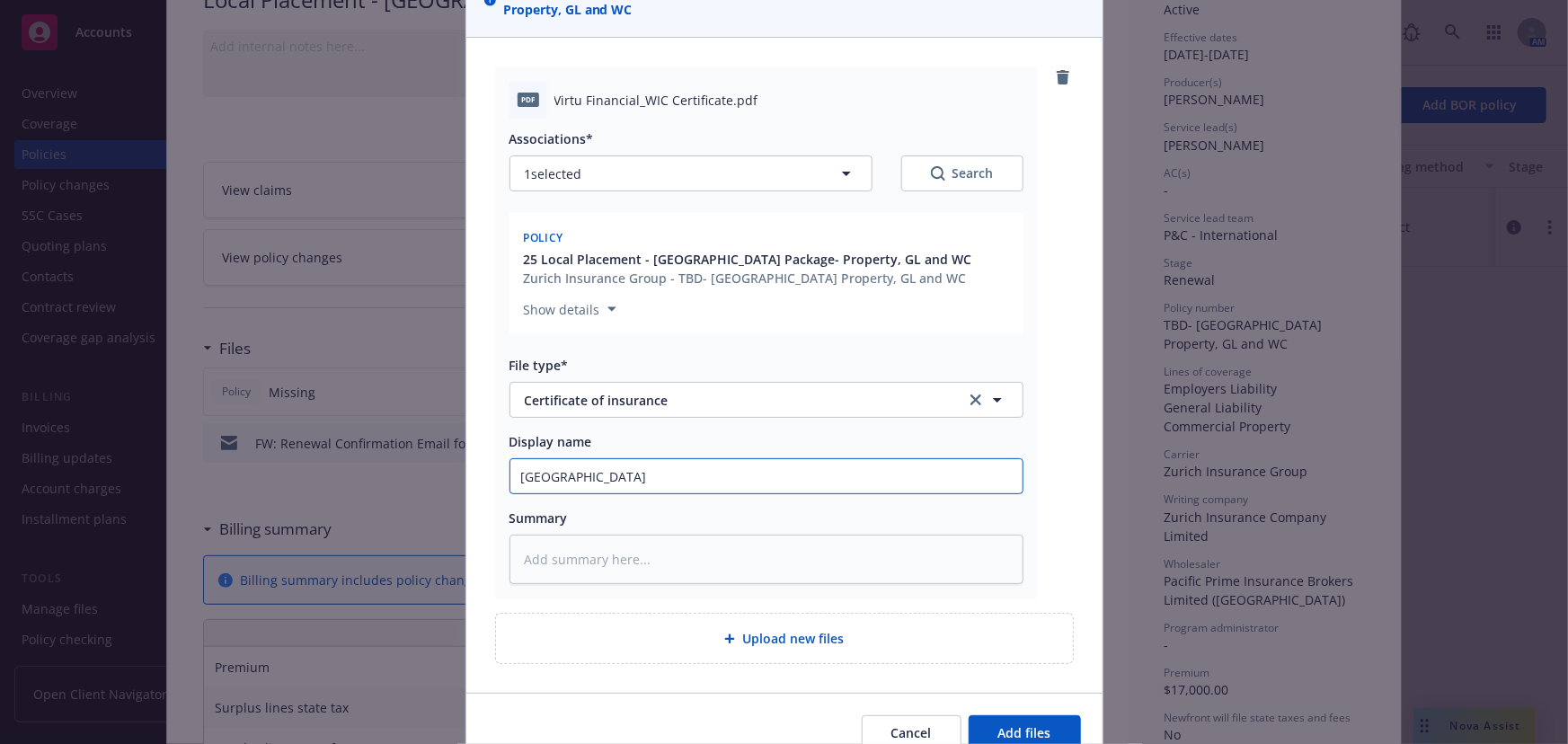
type input "[GEOGRAPHIC_DATA]-"
type textarea "x"
type input "[GEOGRAPHIC_DATA]-"
type textarea "x"
type input "Singapore- Vi"
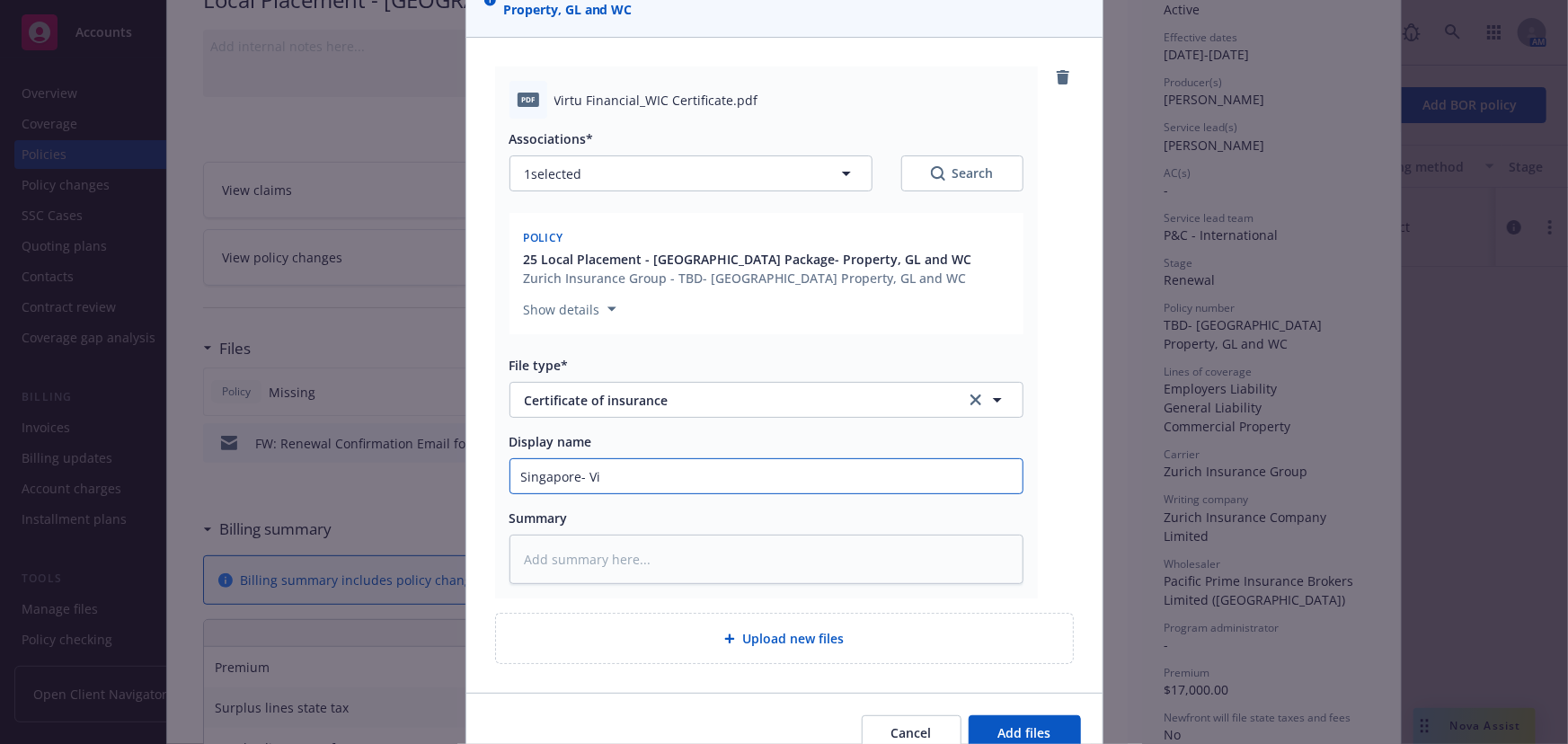
type textarea "x"
type input "Singapore- Vir"
type textarea "x"
type input "Singapore- Virtu"
type textarea "x"
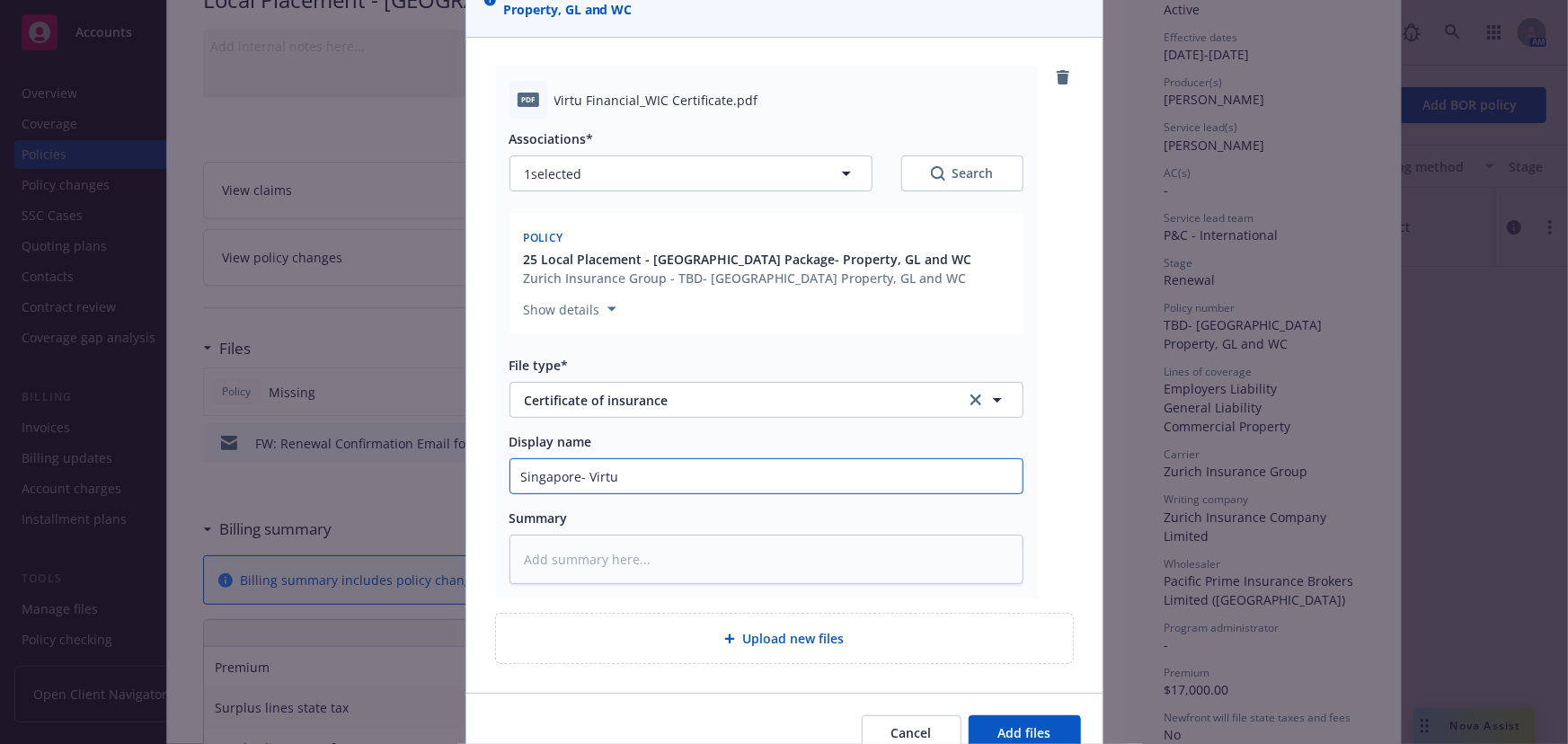
type input "Singapore- Virtu"
type textarea "x"
type input "Singapore- Virtu W"
type textarea "x"
type input "Singapore- Virtu WC"
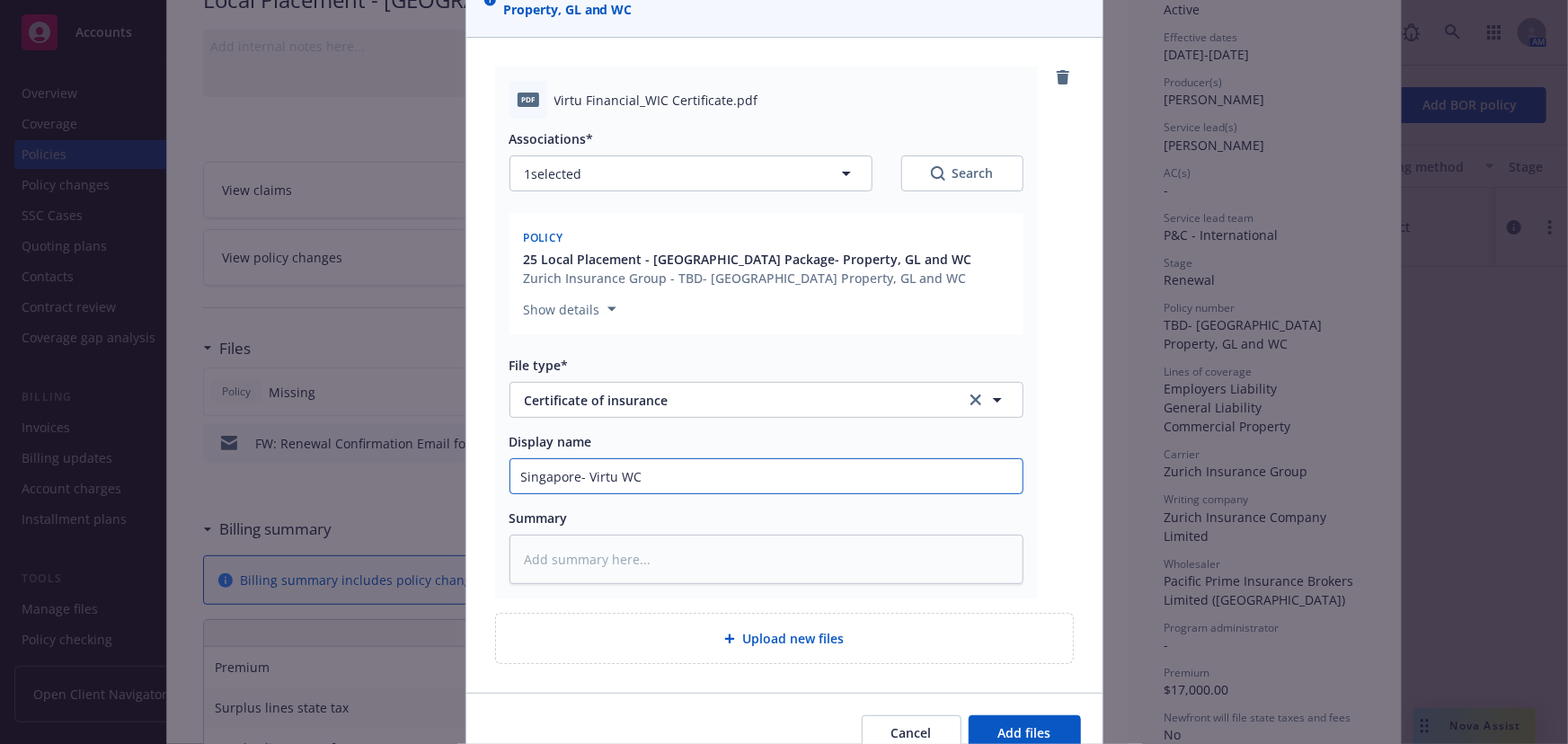
type textarea "x"
type input "Singapore- Virtu WC C"
type textarea "x"
type input "Singapore- Virtu WC Ce"
type textarea "x"
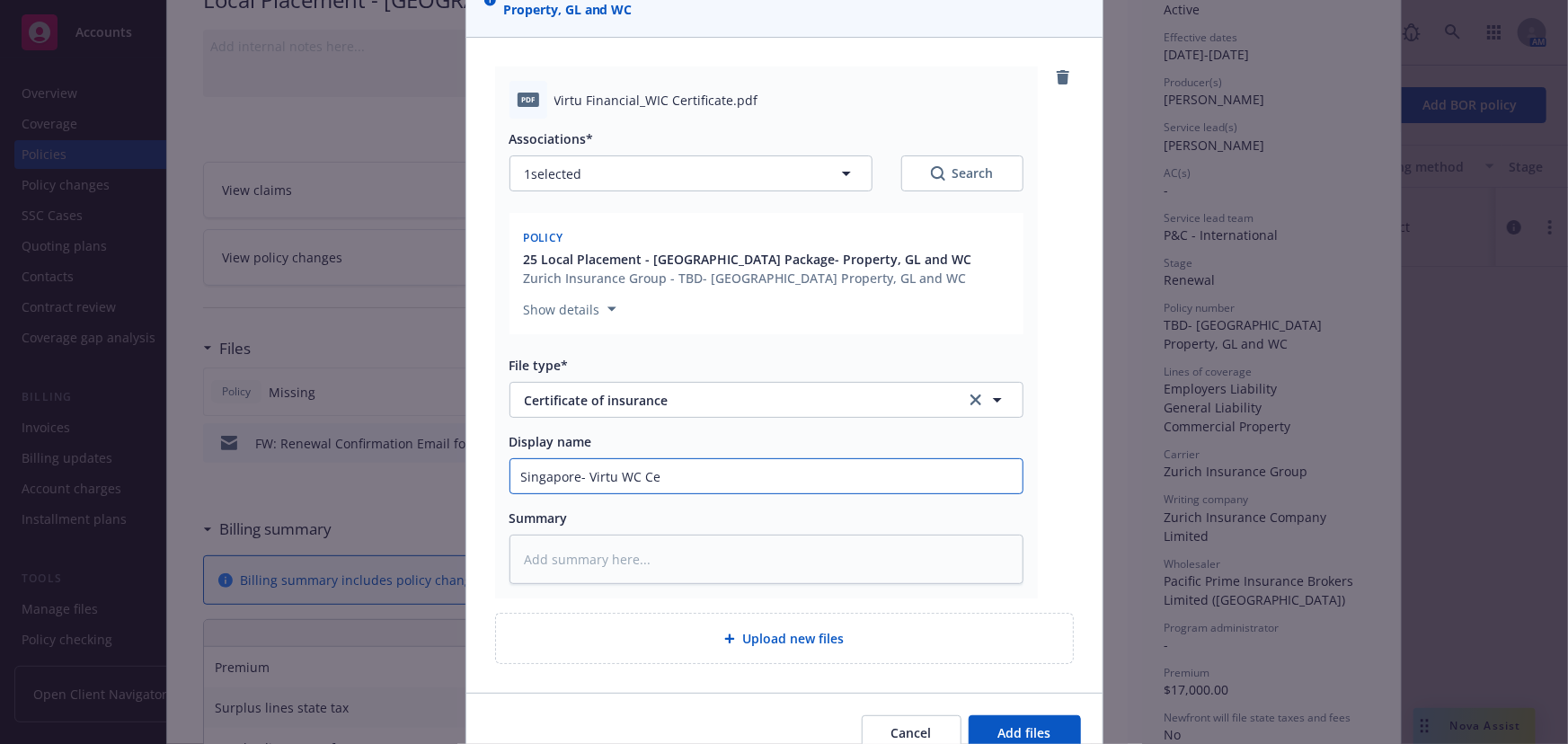
type input "Singapore- Virtu WC Cer"
type textarea "x"
type input "Singapore- Virtu WC Cert."
type textarea "x"
type input "Singapore- Virtu WC Cert."
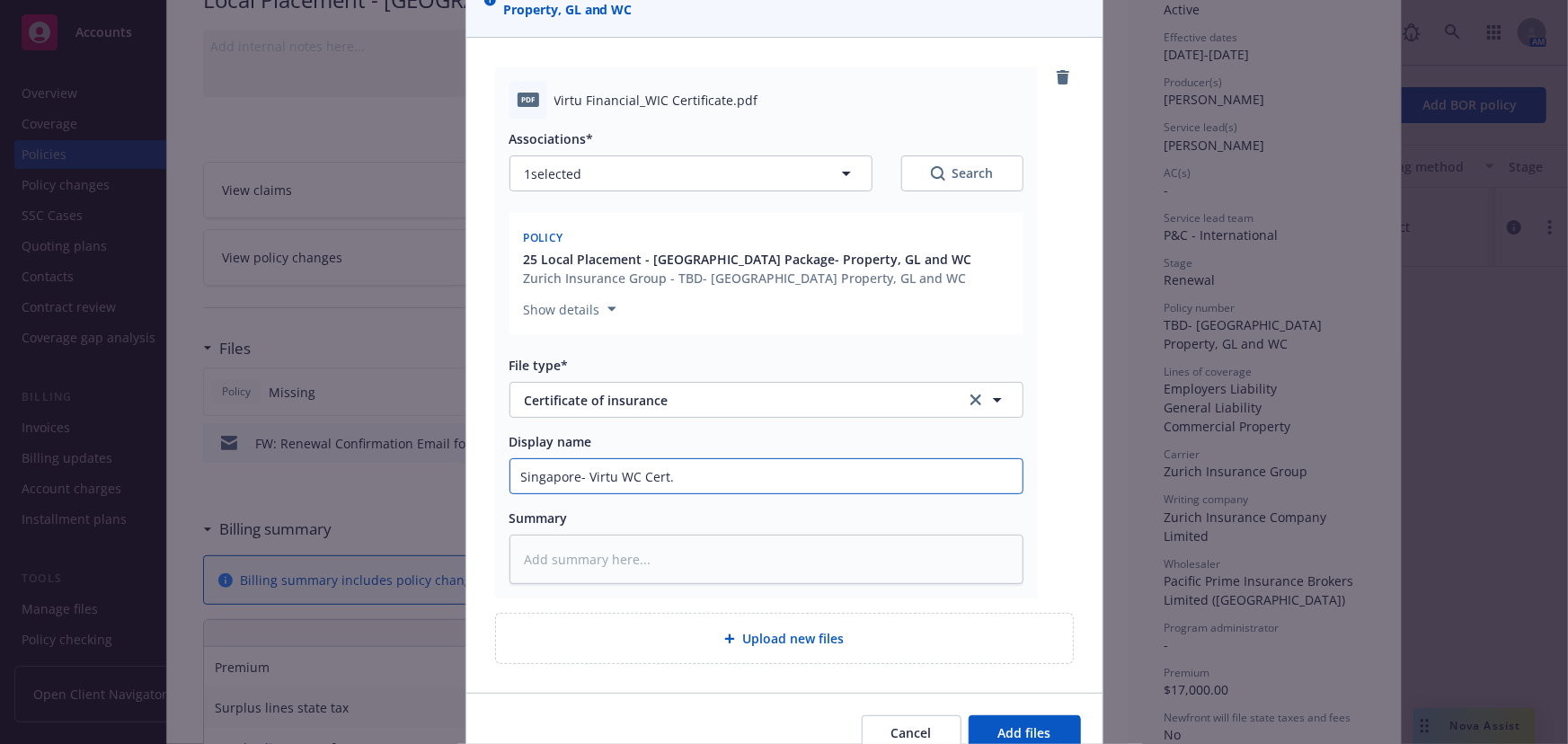
type textarea "x"
type input "Singapore- Virtu WC Cert. 2"
type textarea "x"
type input "Singapore- Virtu WC Cert. 25"
type textarea "x"
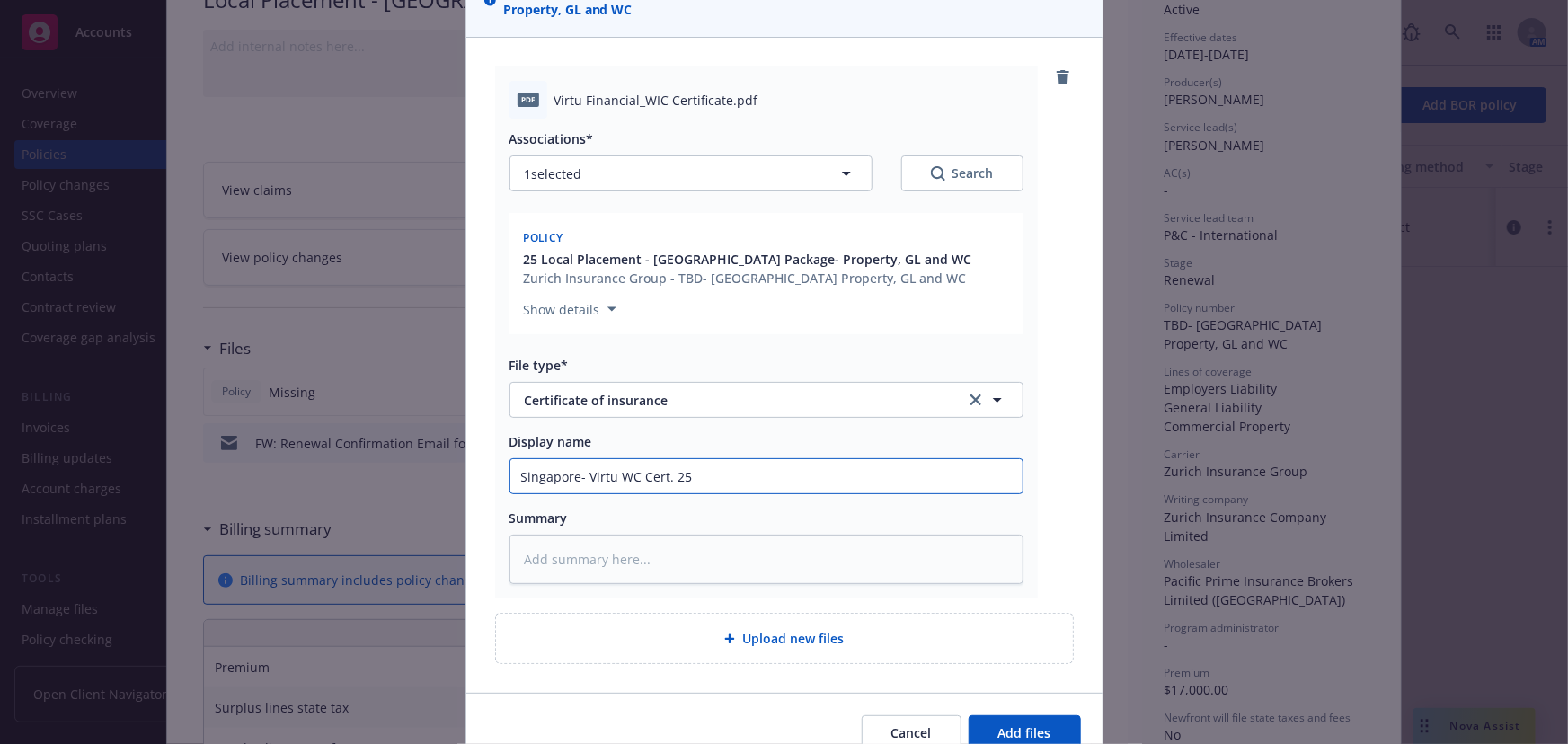
type input "Singapore- Virtu WC Cert. 25-"
type textarea "x"
type input "Singapore- Virtu WC Cert. 25-2"
type textarea "x"
type input "Singapore- Virtu WC Cert. 25-26"
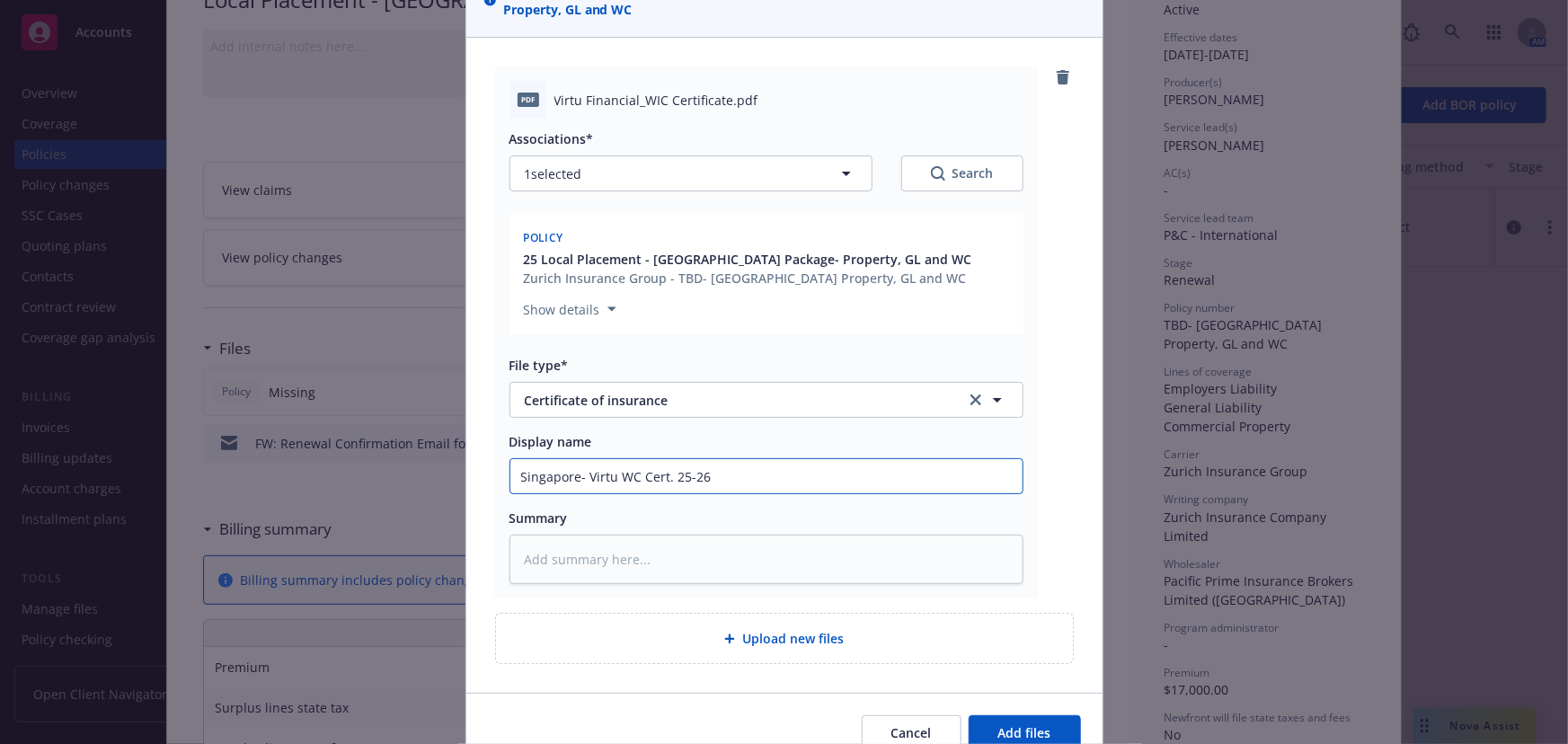
click at [969, 715] on button "Add files" at bounding box center [1025, 733] width 113 height 36
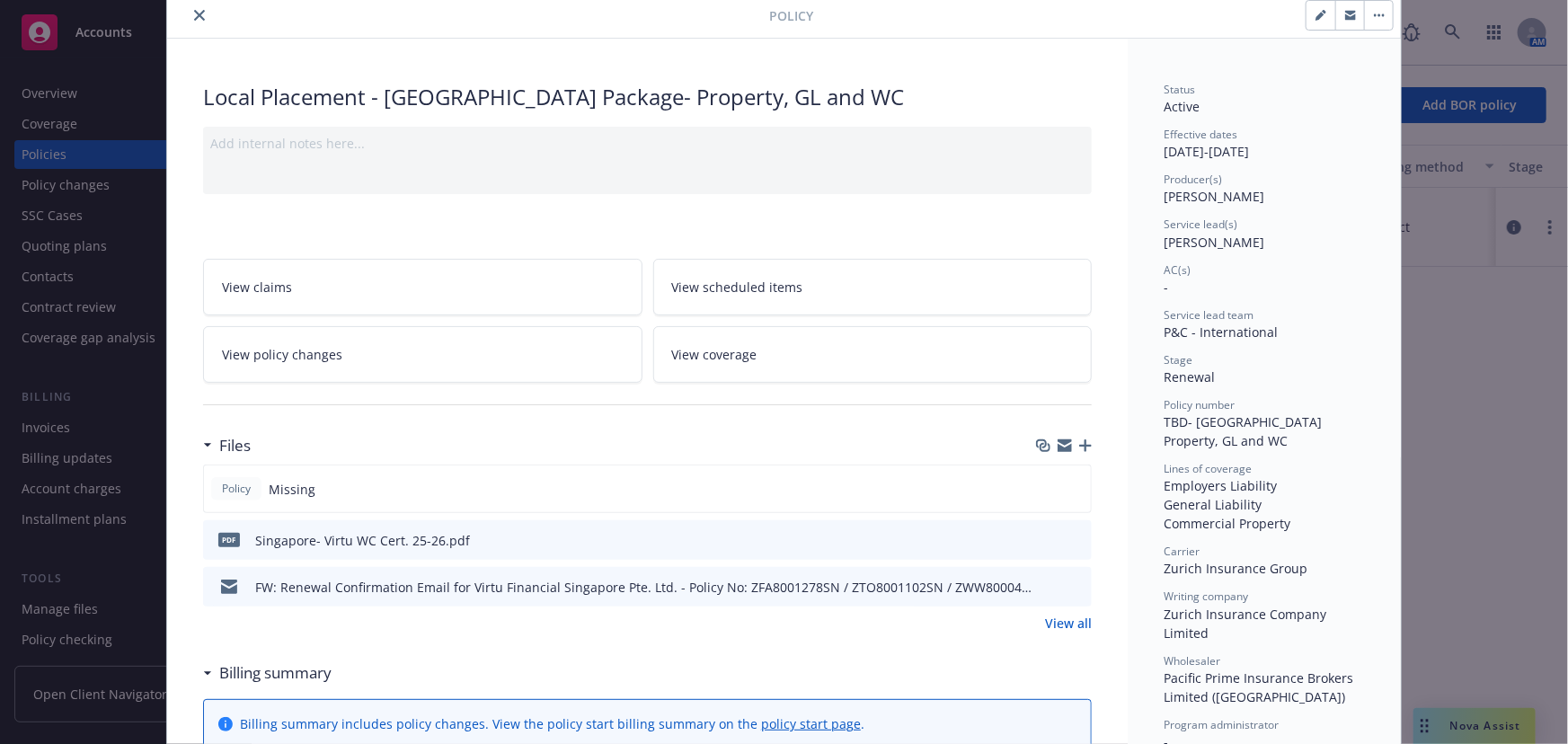
scroll to position [0, 0]
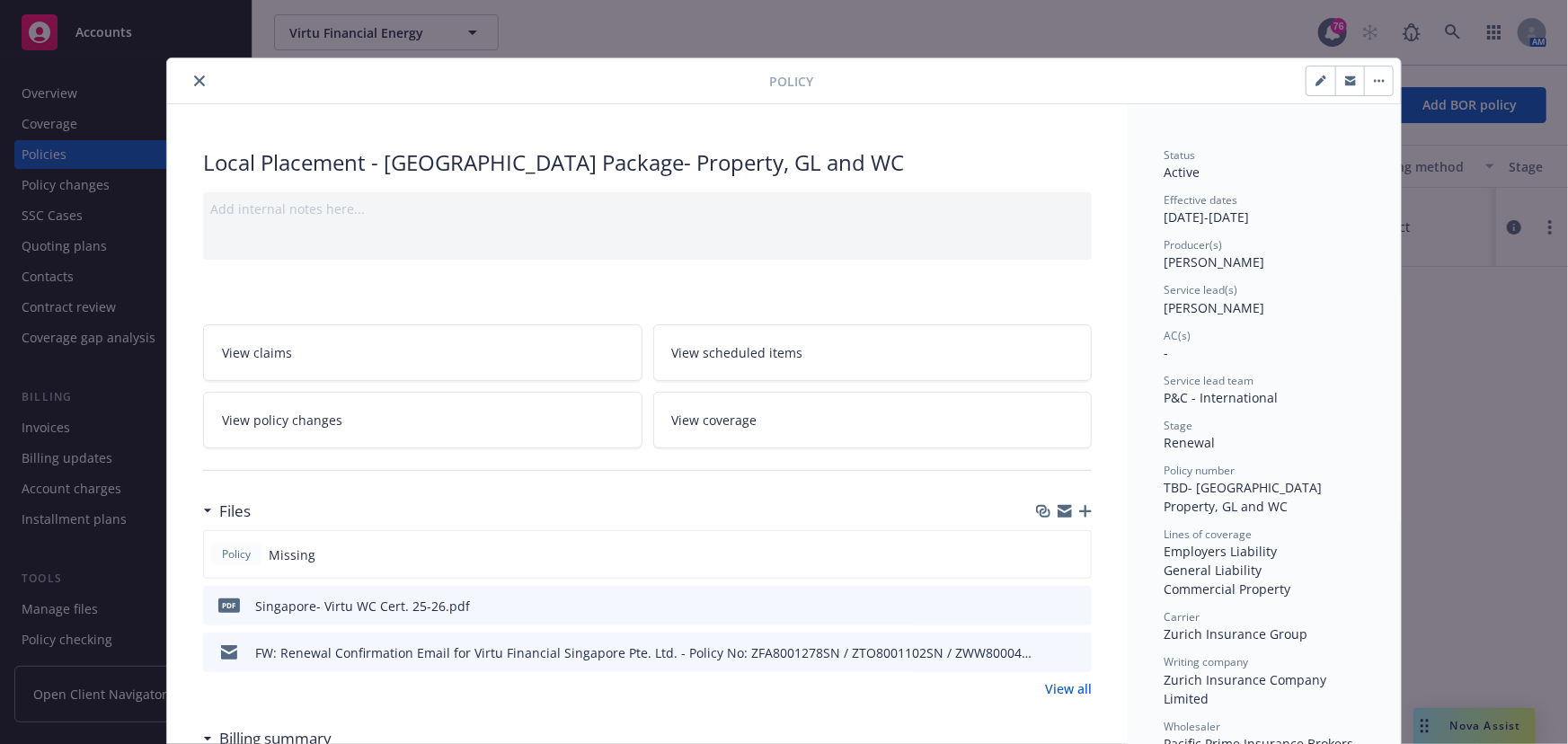
click at [1080, 516] on icon "button" at bounding box center [1086, 511] width 13 height 13
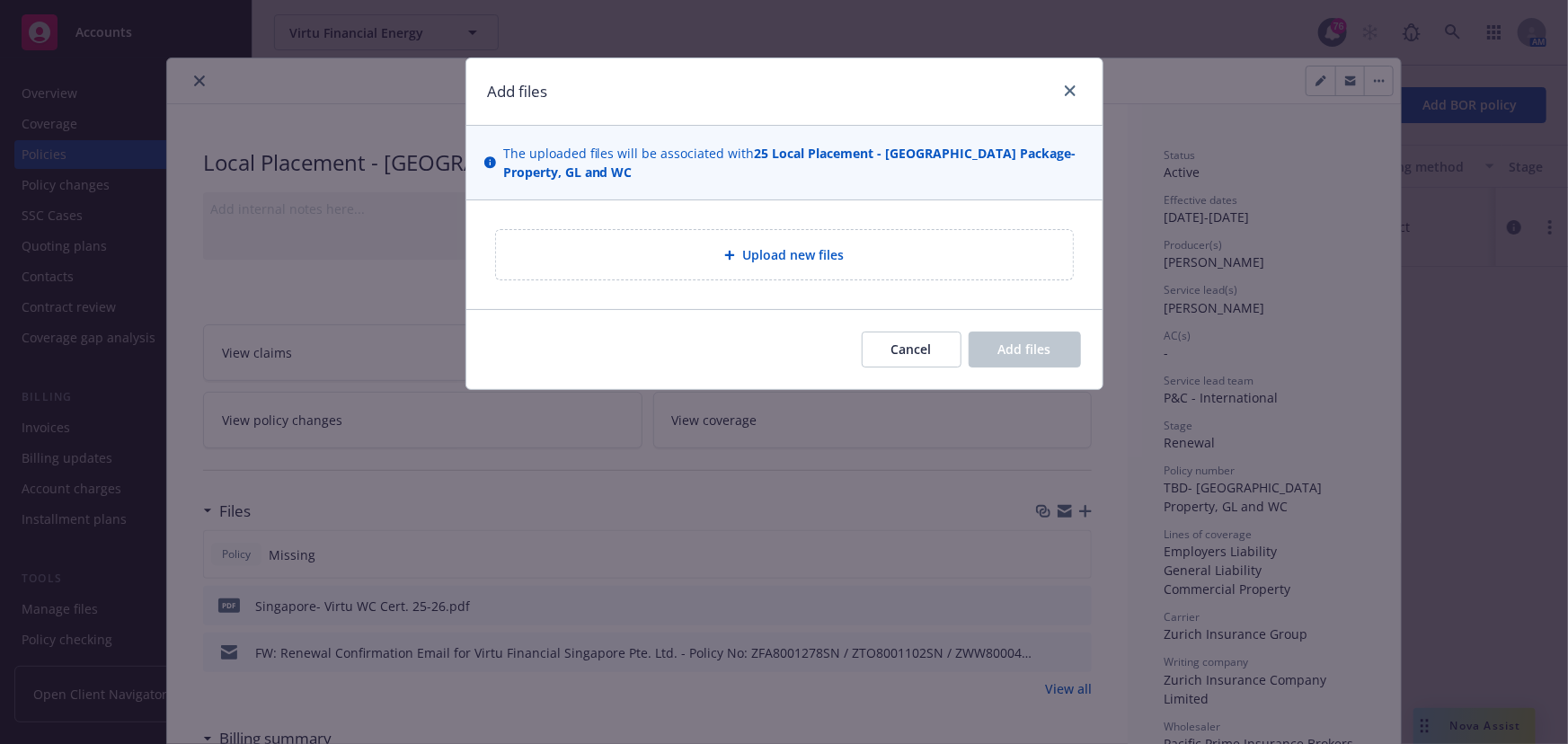
type textarea "x"
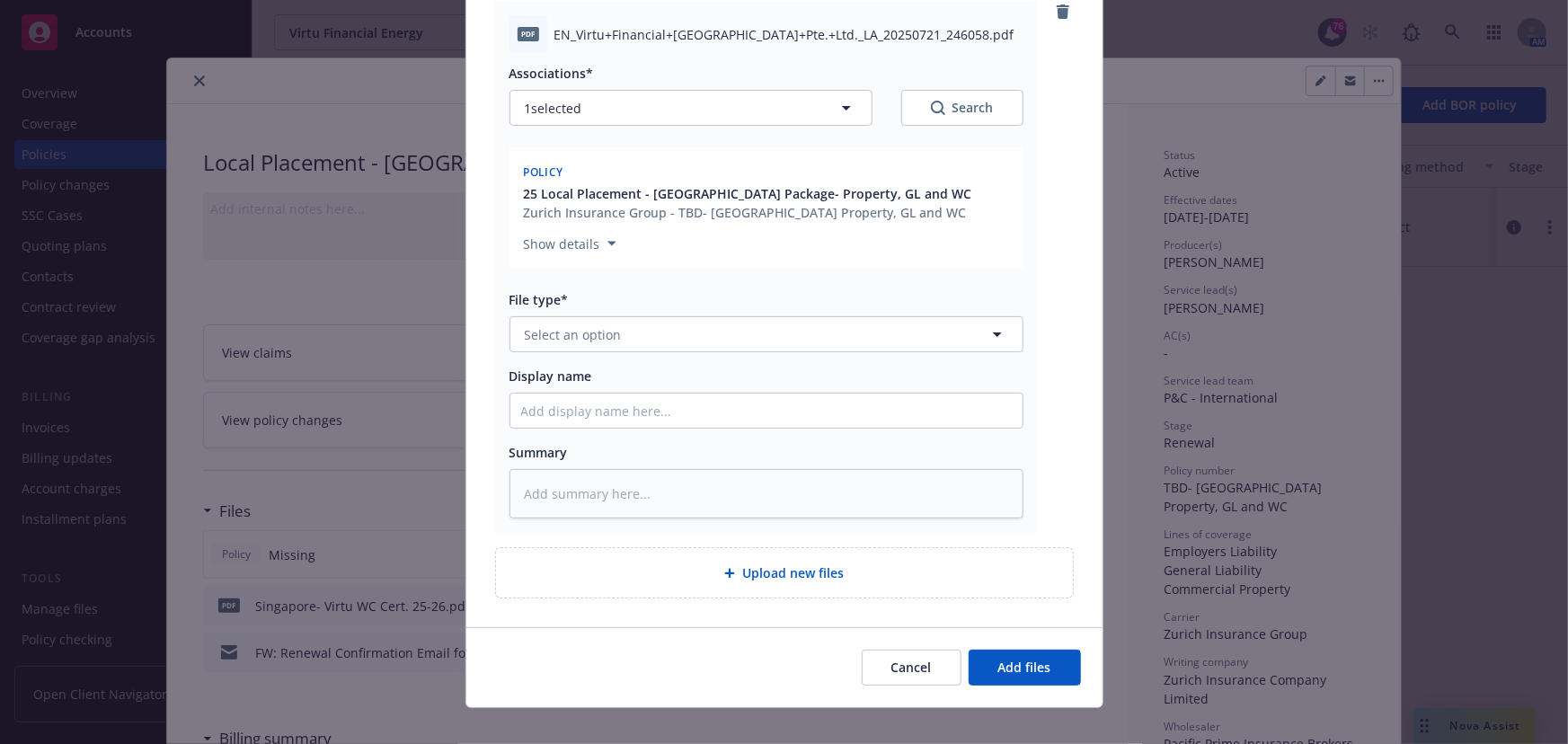
scroll to position [244, 0]
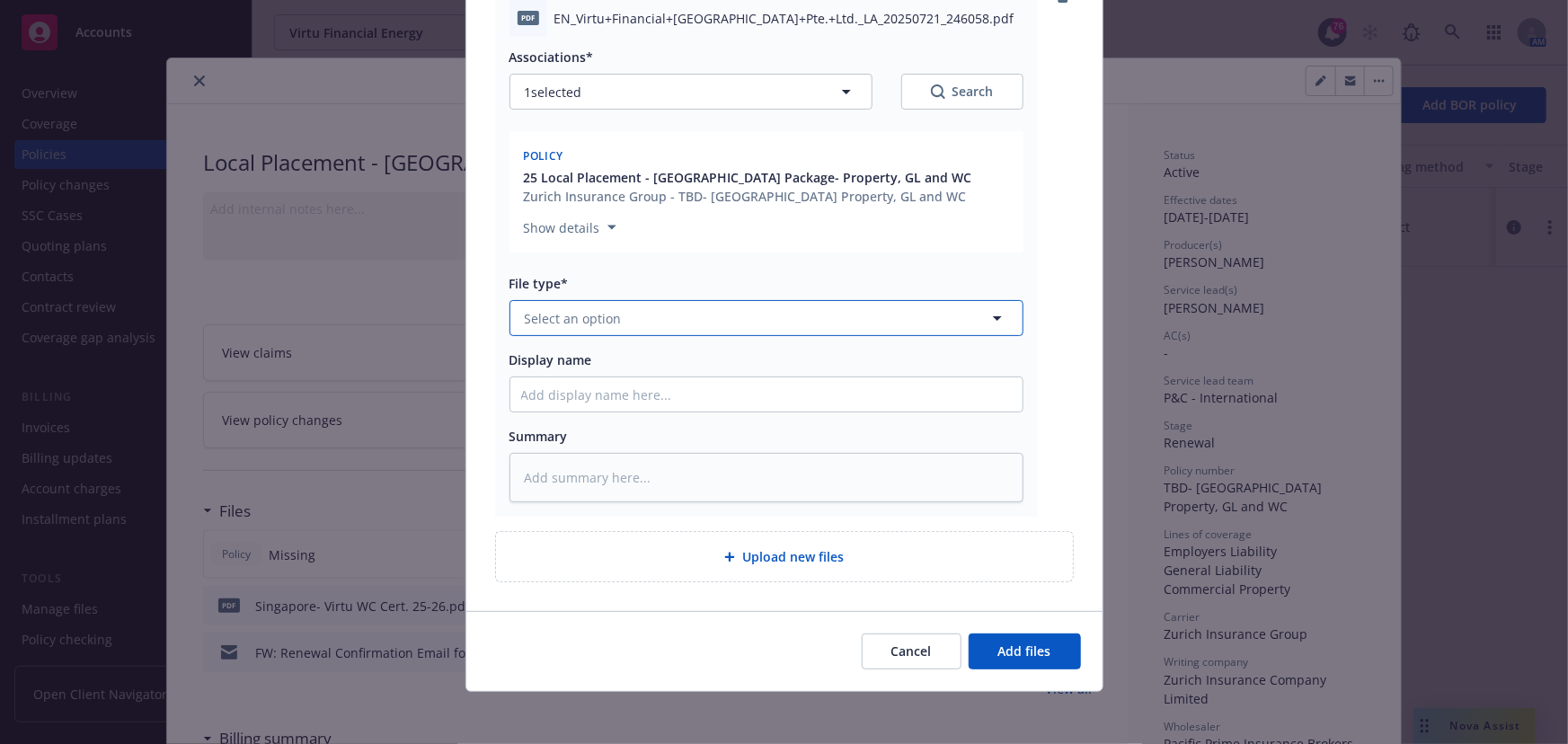
click at [617, 321] on button "Select an option" at bounding box center [767, 318] width 514 height 36
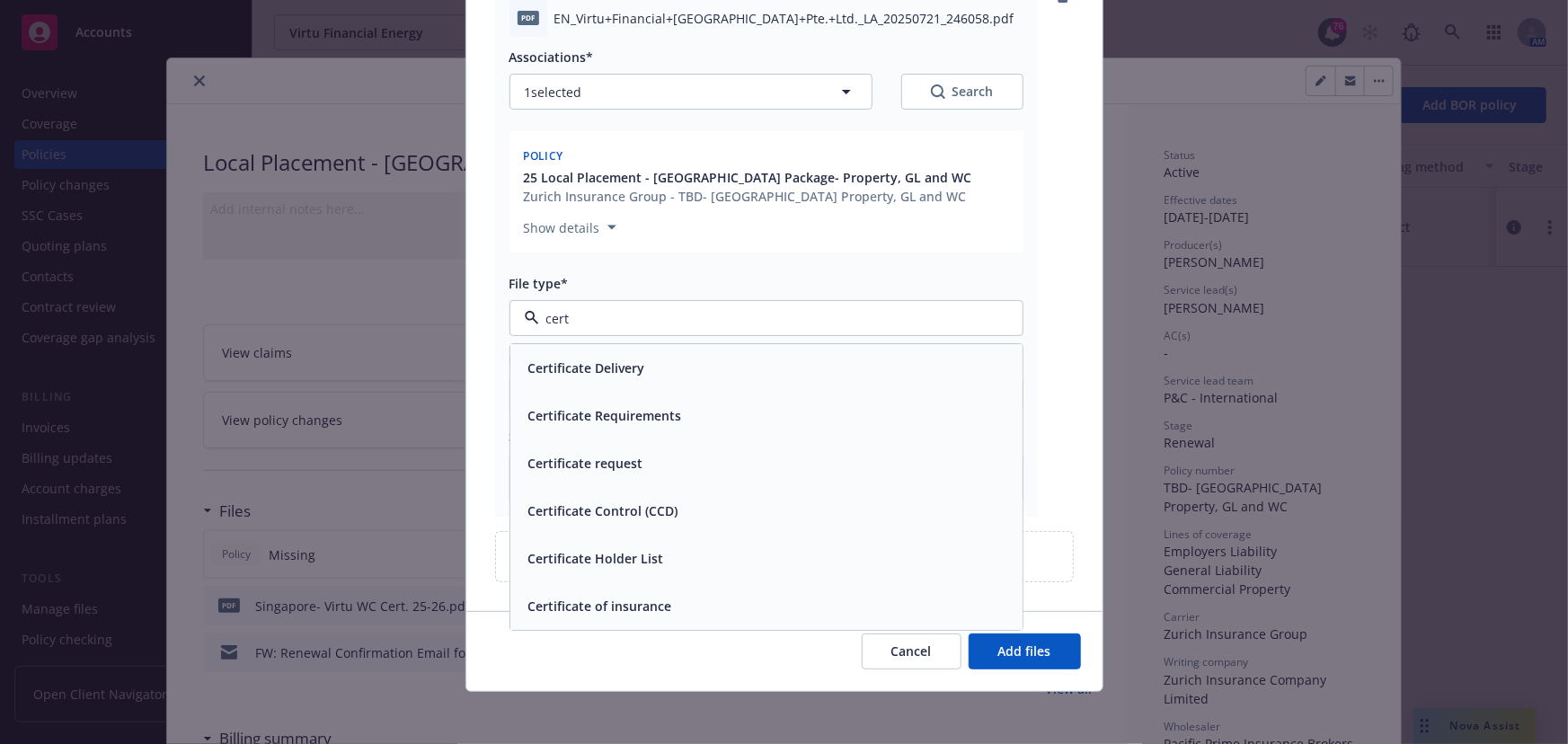
type input "certi"
click at [629, 599] on span "Certificate of insurance" at bounding box center [600, 607] width 143 height 19
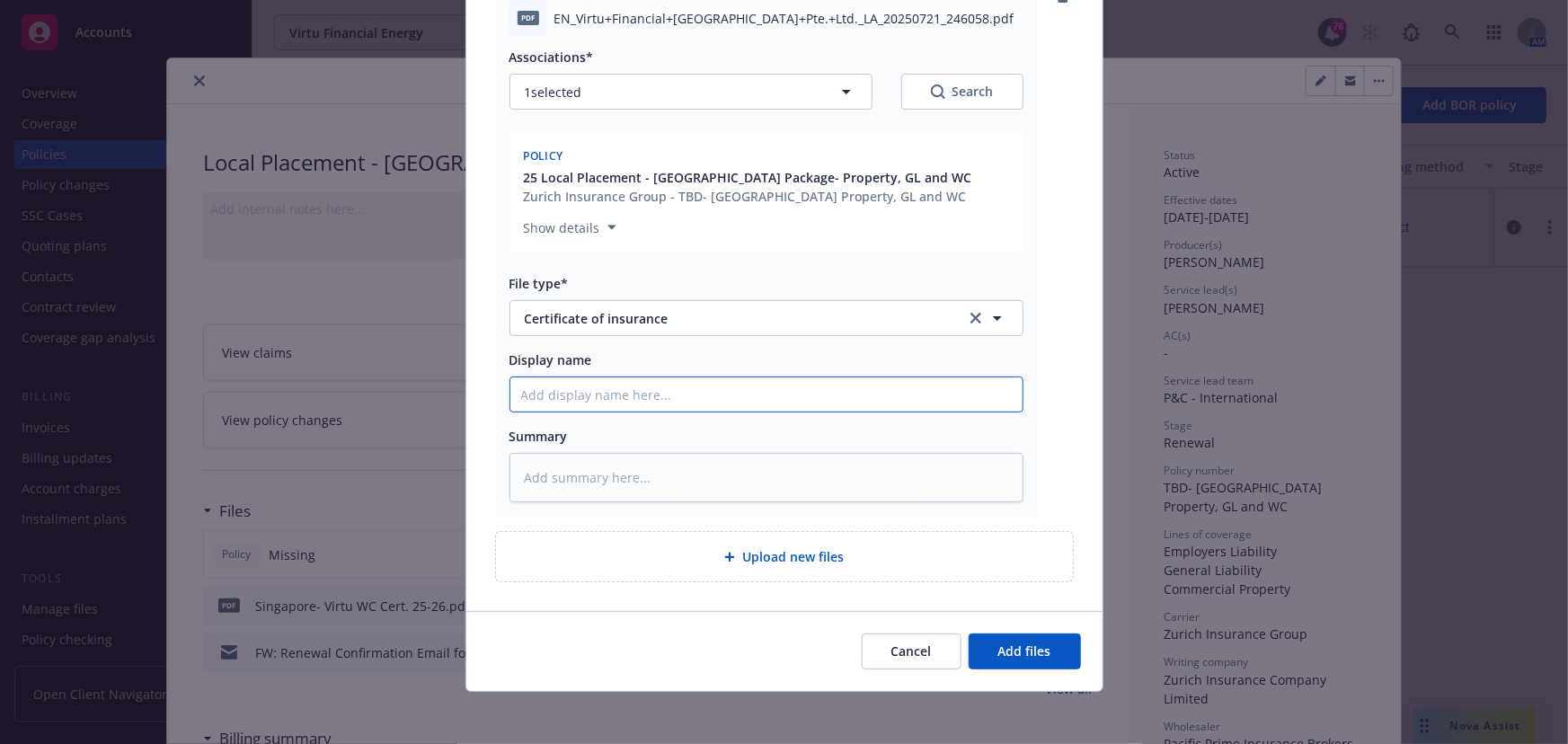
click at [527, 400] on input "Display name" at bounding box center [767, 394] width 512 height 34
type textarea "x"
type input "S"
type textarea "x"
type input "Si"
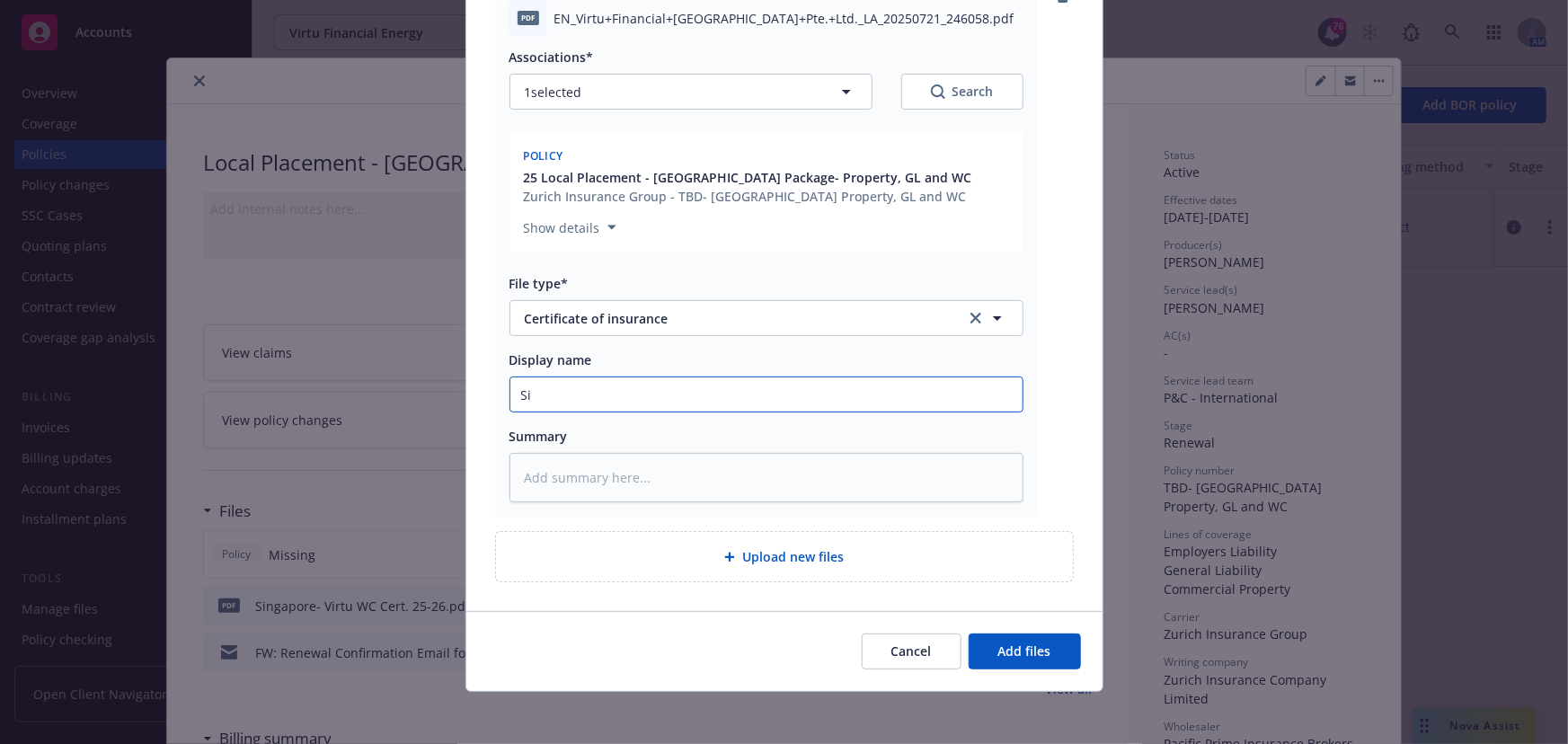
type textarea "x"
type input "Sin"
type textarea "x"
type input "Sing"
type textarea "x"
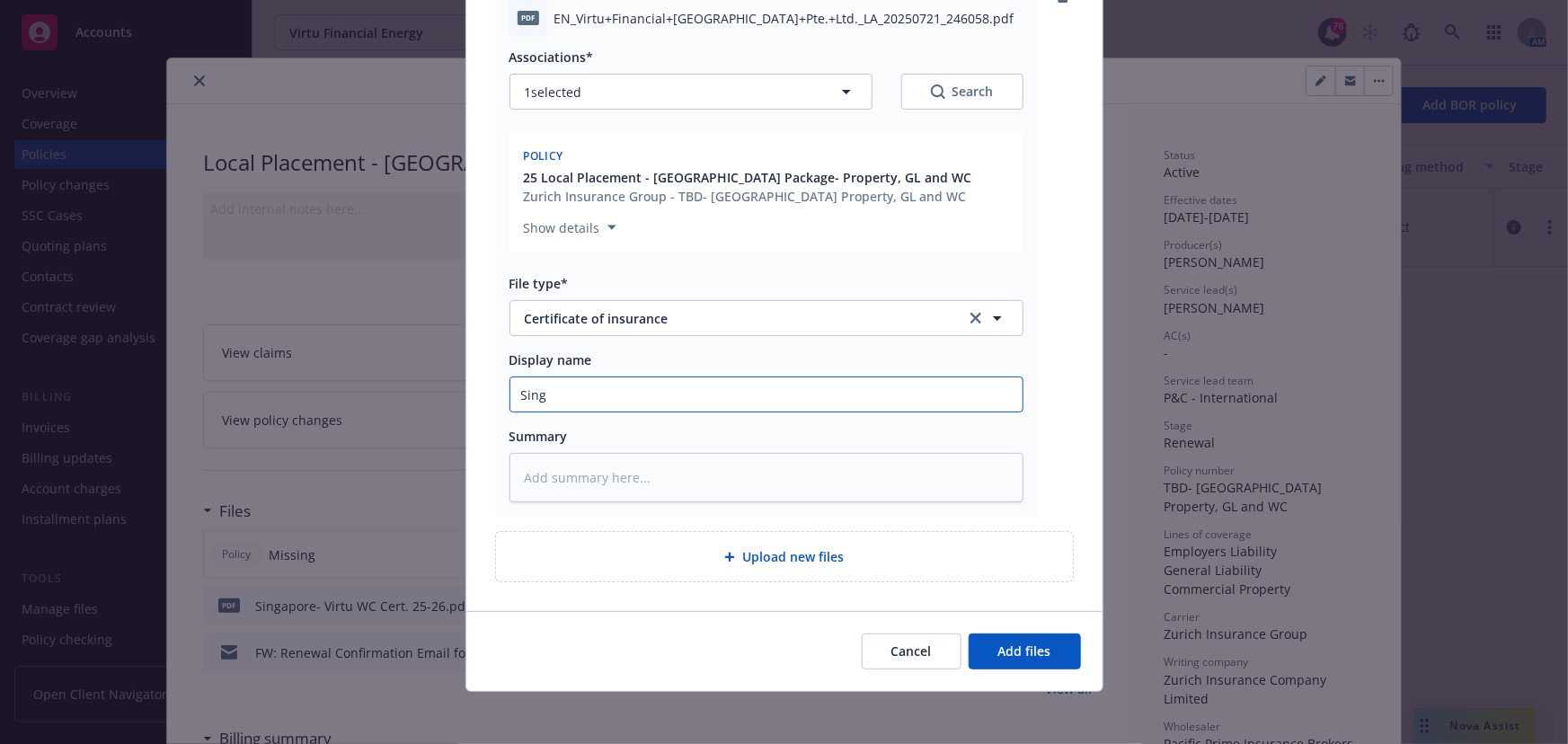
type input "Singa"
type textarea "x"
type input "Singap9"
type textarea "x"
type input "Singap9o"
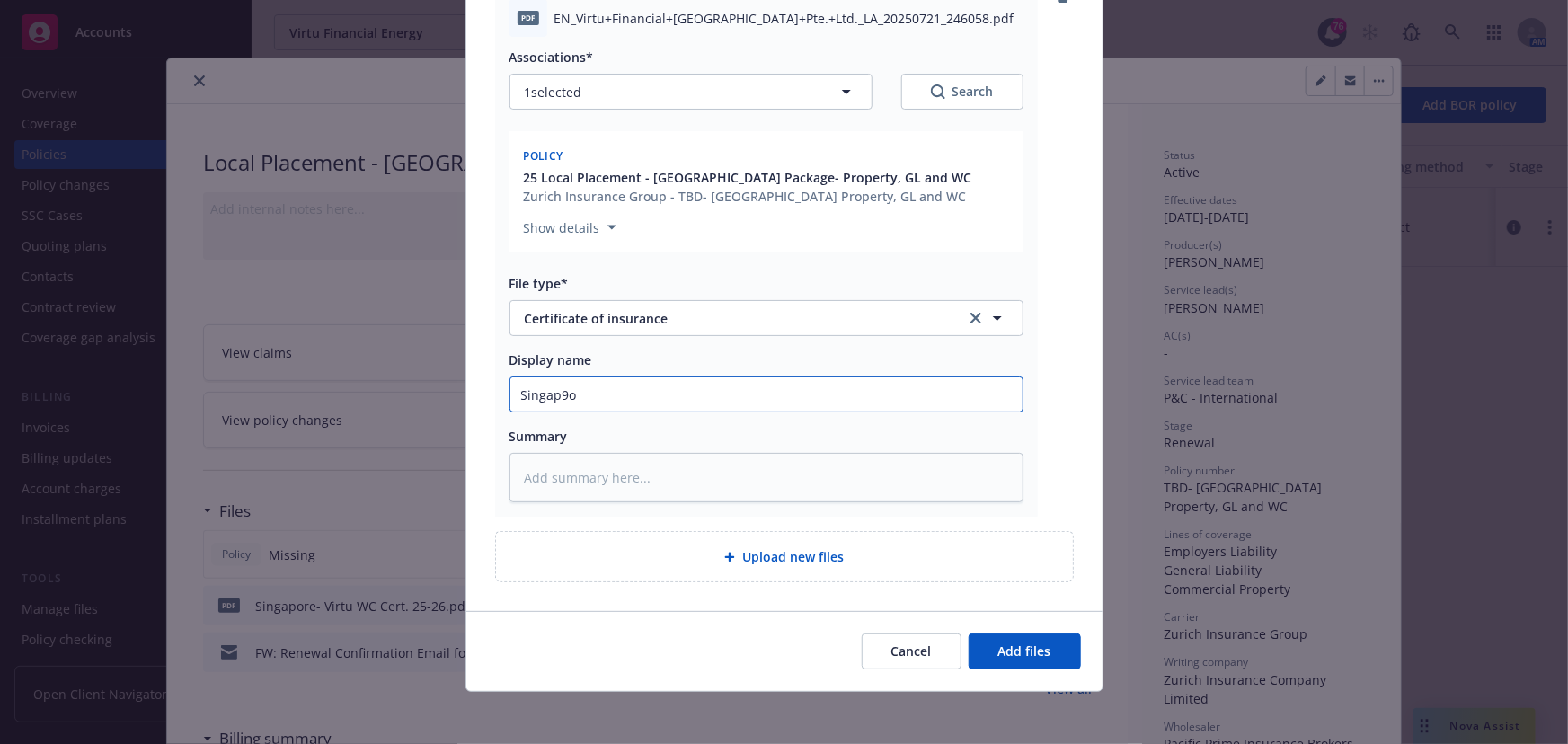
type textarea "x"
type input "Singap9or"
type textarea "x"
type input "Singap9ore"
type textarea "x"
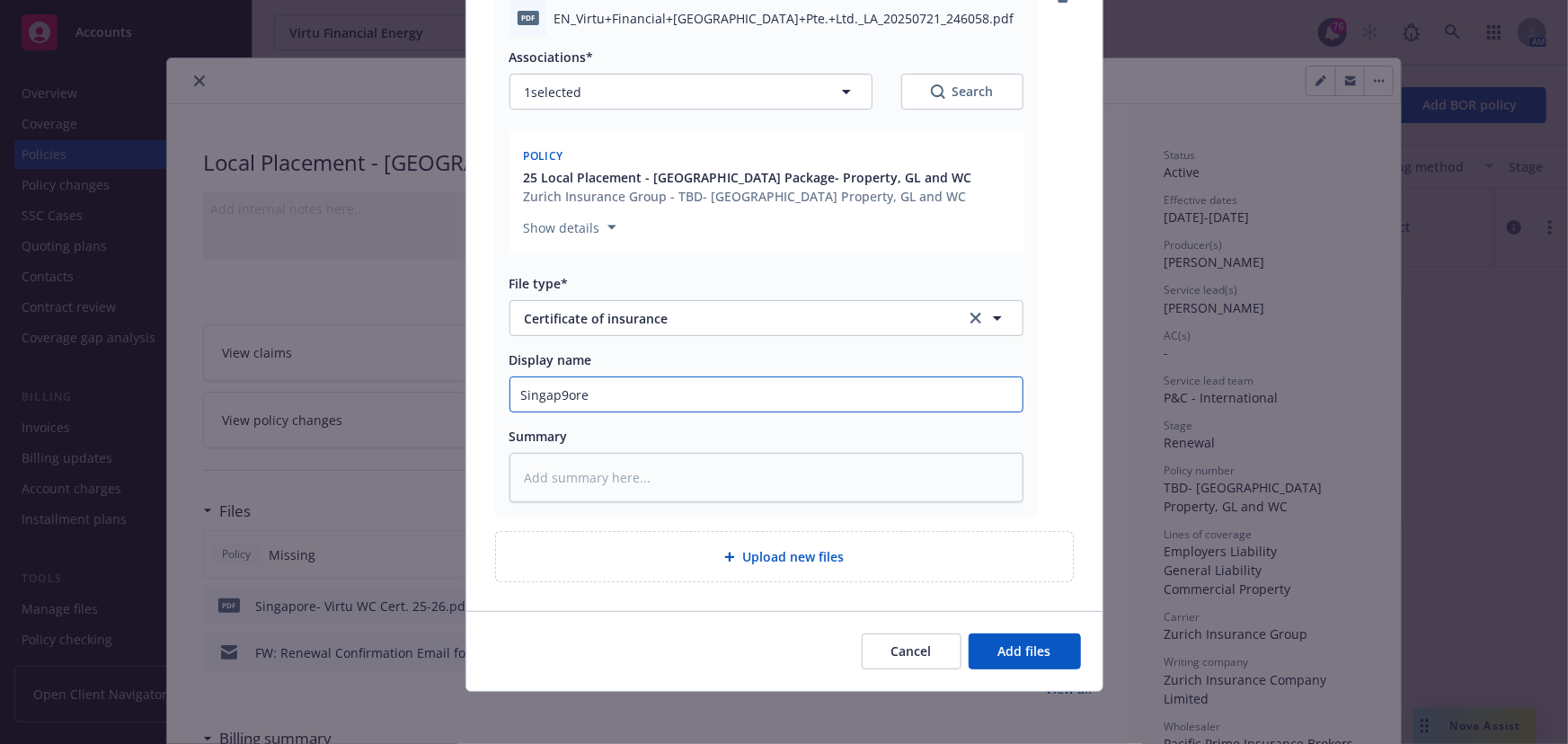
type input "Singap9or"
type textarea "x"
type input "Singap9o"
type textarea "x"
type input "Singap9"
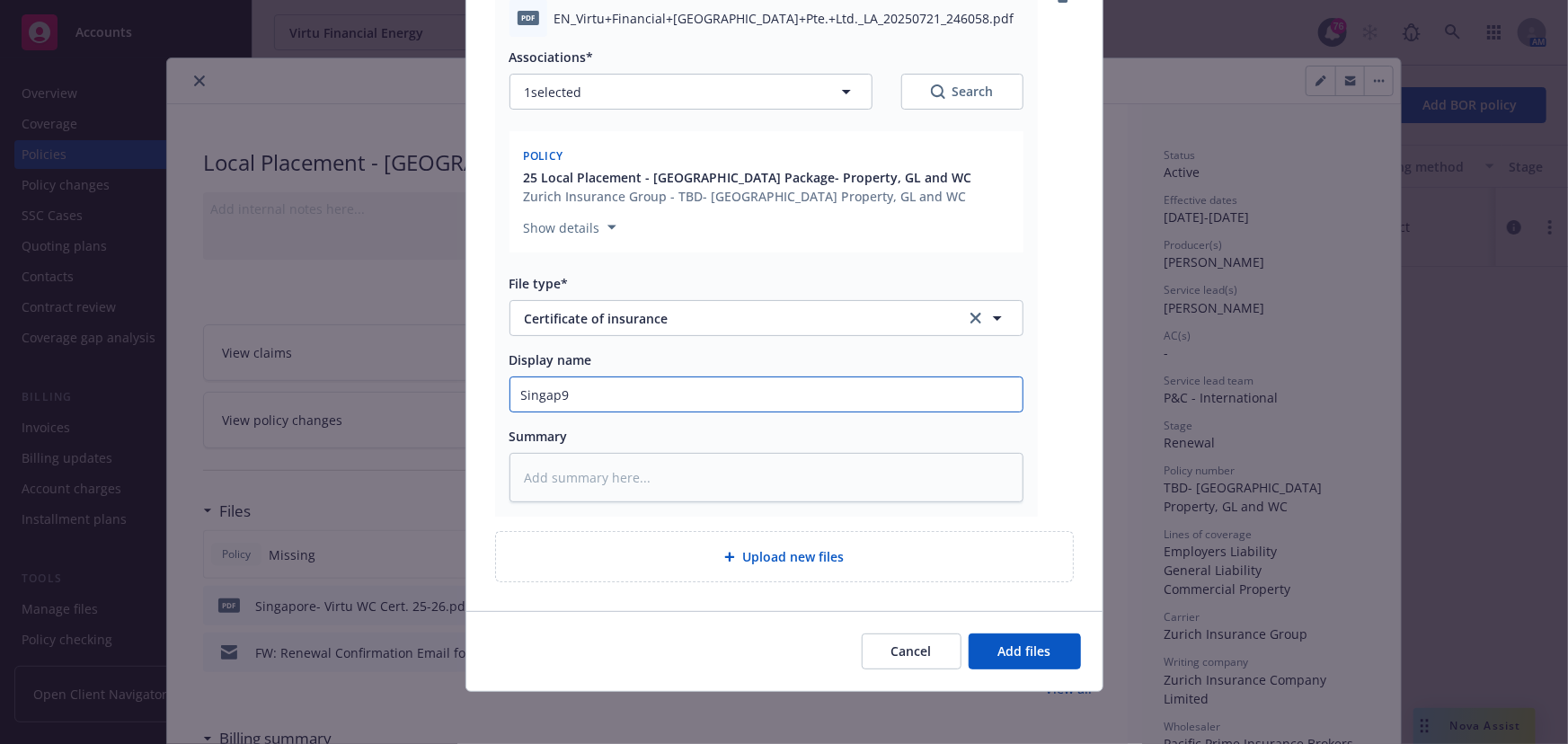
type textarea "x"
type input "Singap"
type textarea "x"
type input "Singapo"
type textarea "x"
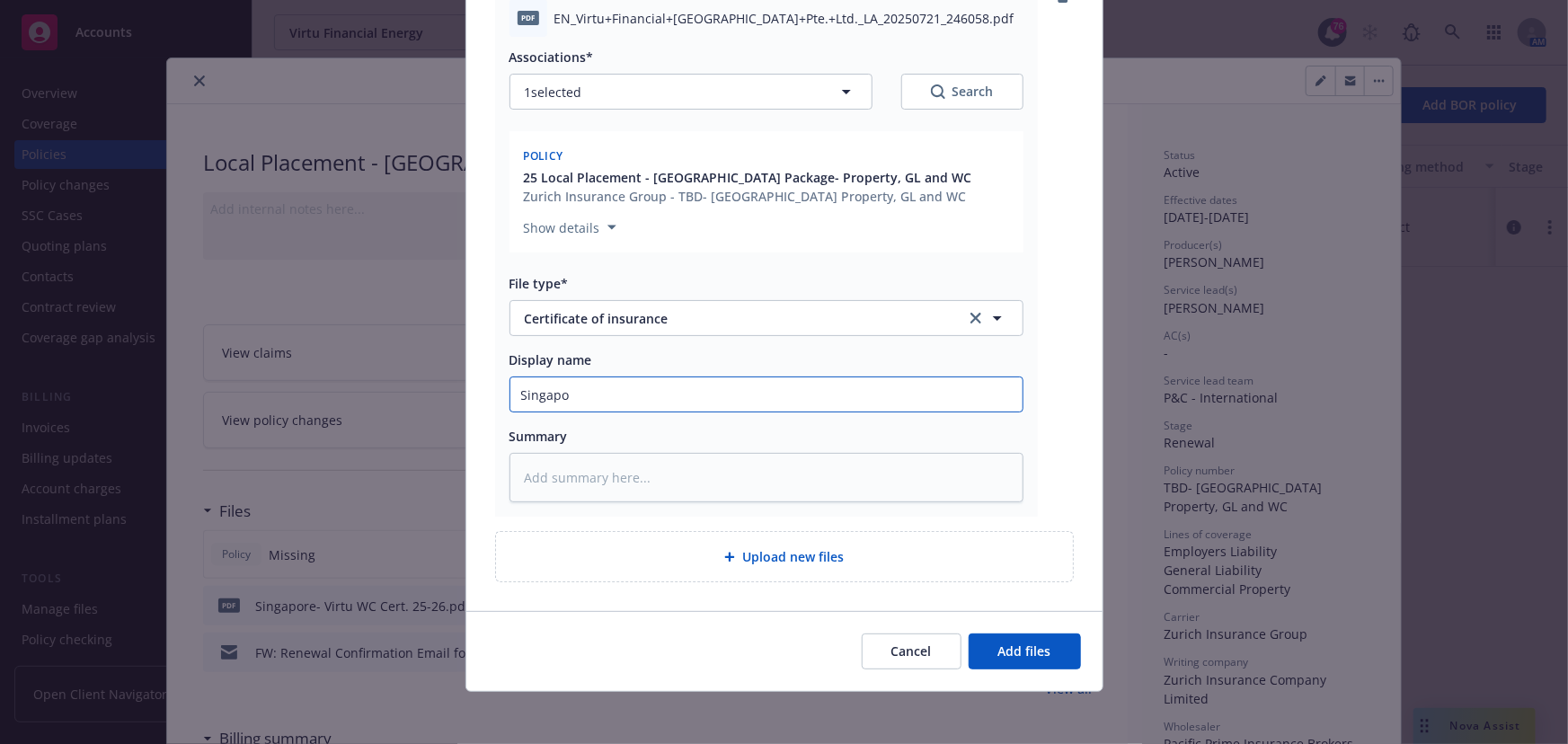
type input "Singapor"
type textarea "x"
type input "[GEOGRAPHIC_DATA]"
type textarea "x"
type input "[GEOGRAPHIC_DATA]-"
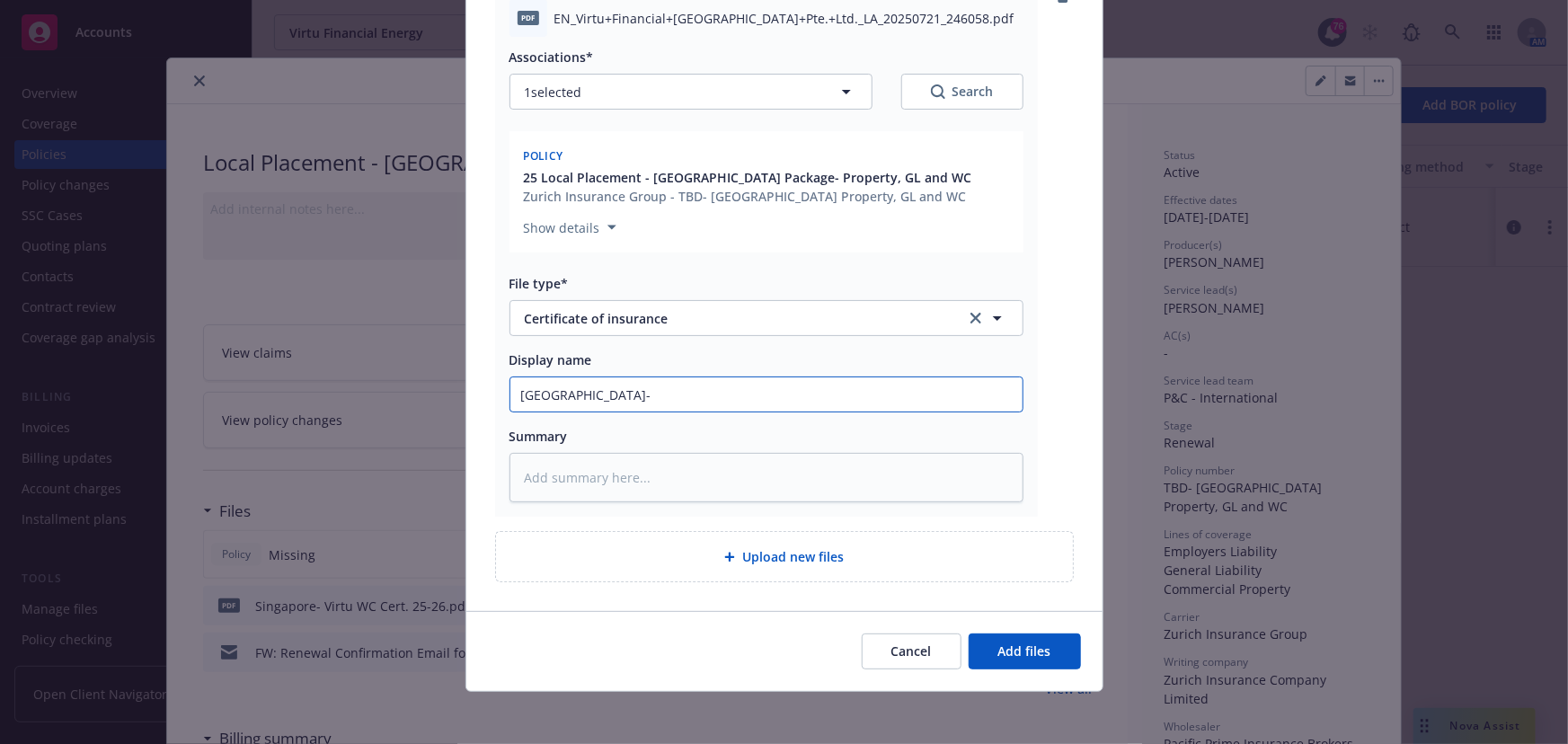
type textarea "x"
type input "[GEOGRAPHIC_DATA]-"
type textarea "x"
type input "Singapore- W"
type textarea "x"
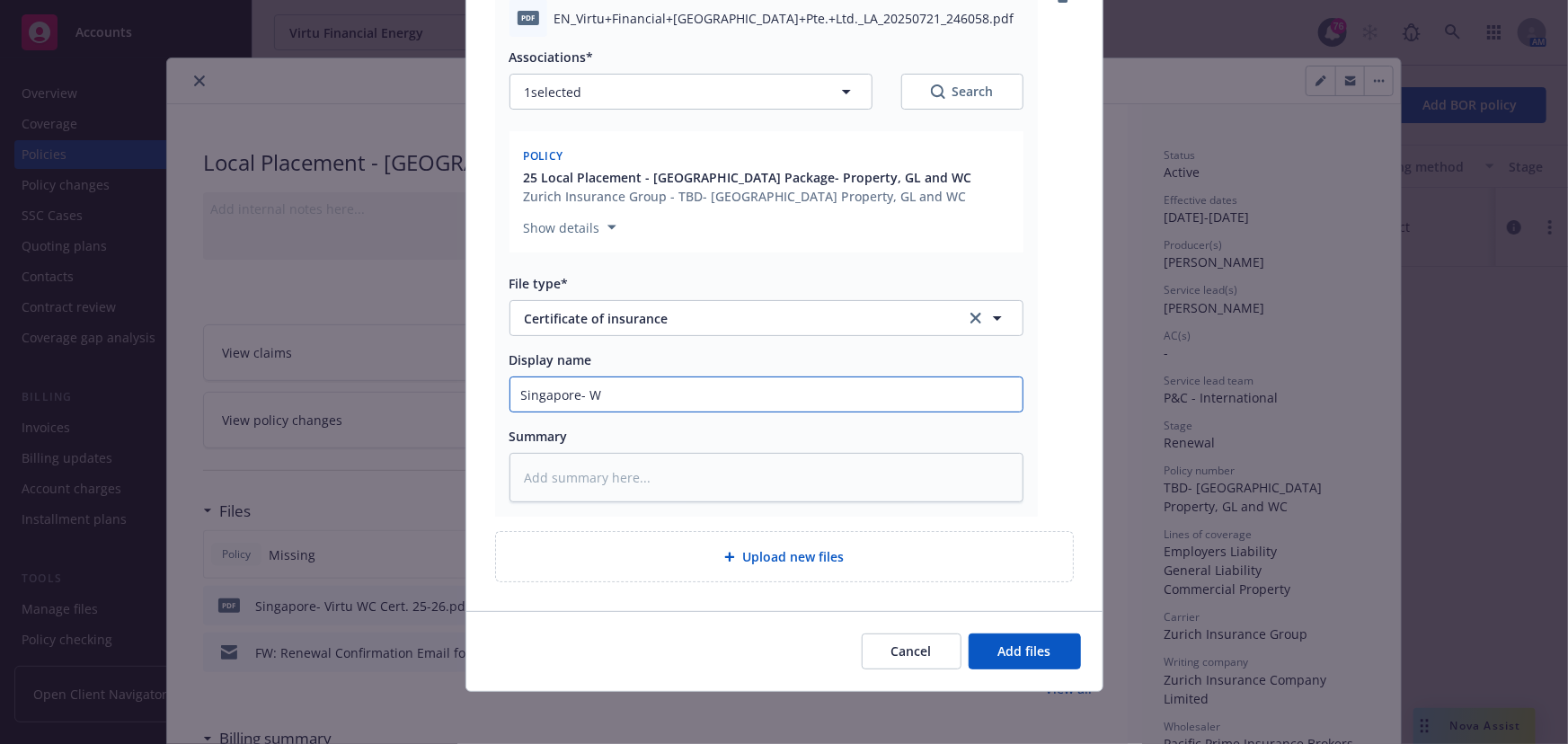
type input "[GEOGRAPHIC_DATA]- WC"
type textarea "x"
type input "Singapore- W"
type textarea "x"
type input "[GEOGRAPHIC_DATA]-"
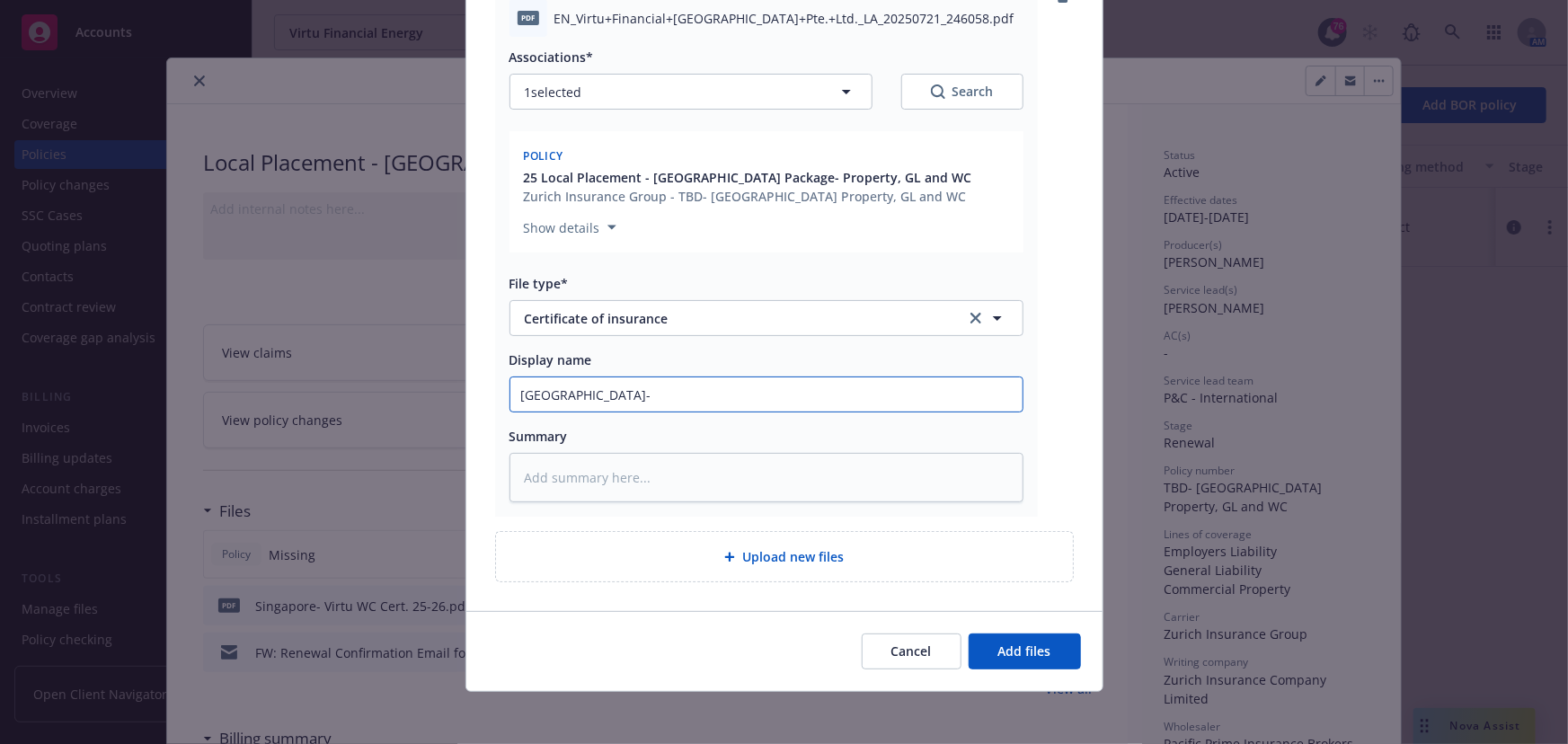
type textarea "x"
type input "Singapore- V"
type textarea "x"
type input "Singapore- Vi"
type textarea "x"
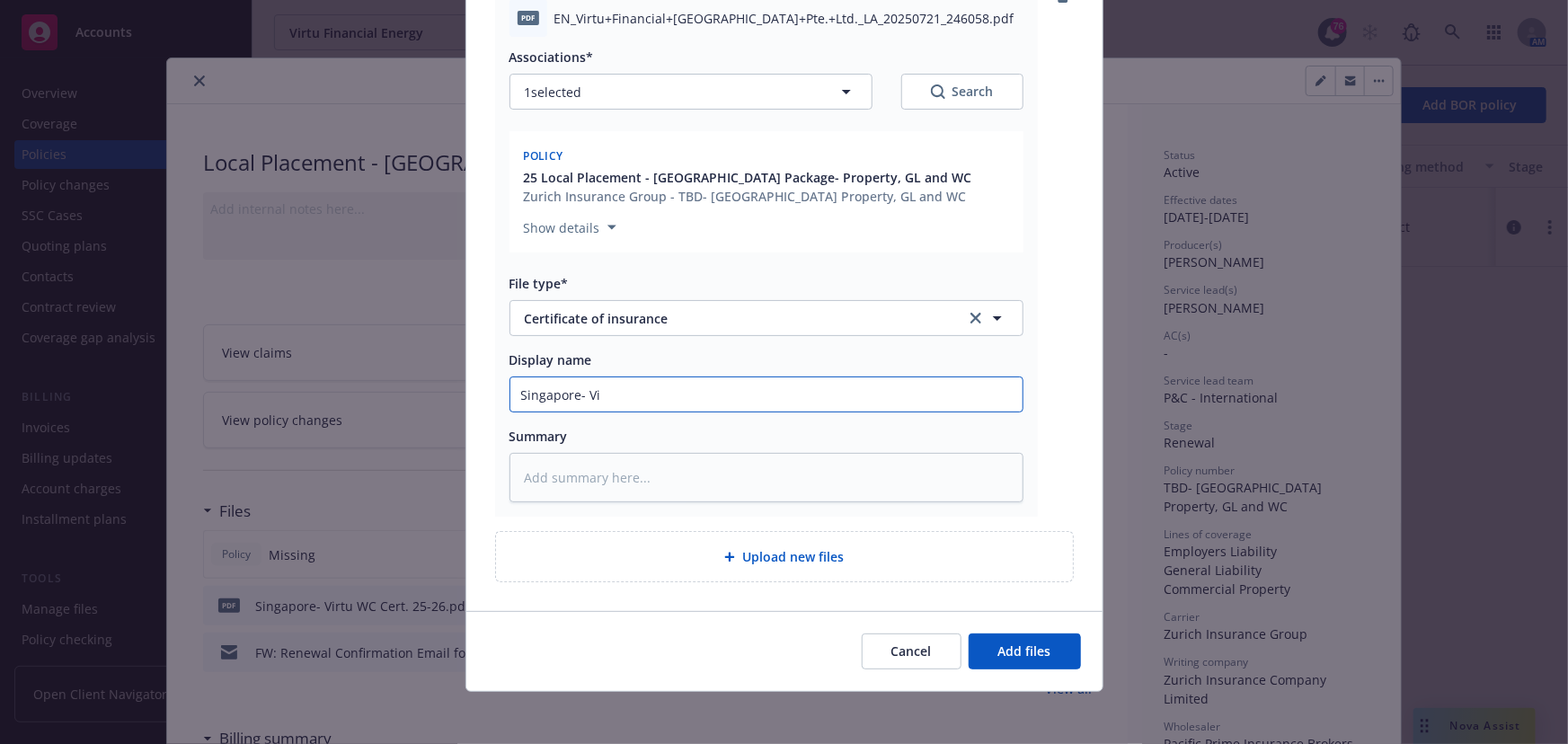
type input "Singapore- Vir"
type textarea "x"
type input "Singapore- Virtu"
type textarea "x"
type input "Singapore- Virtu"
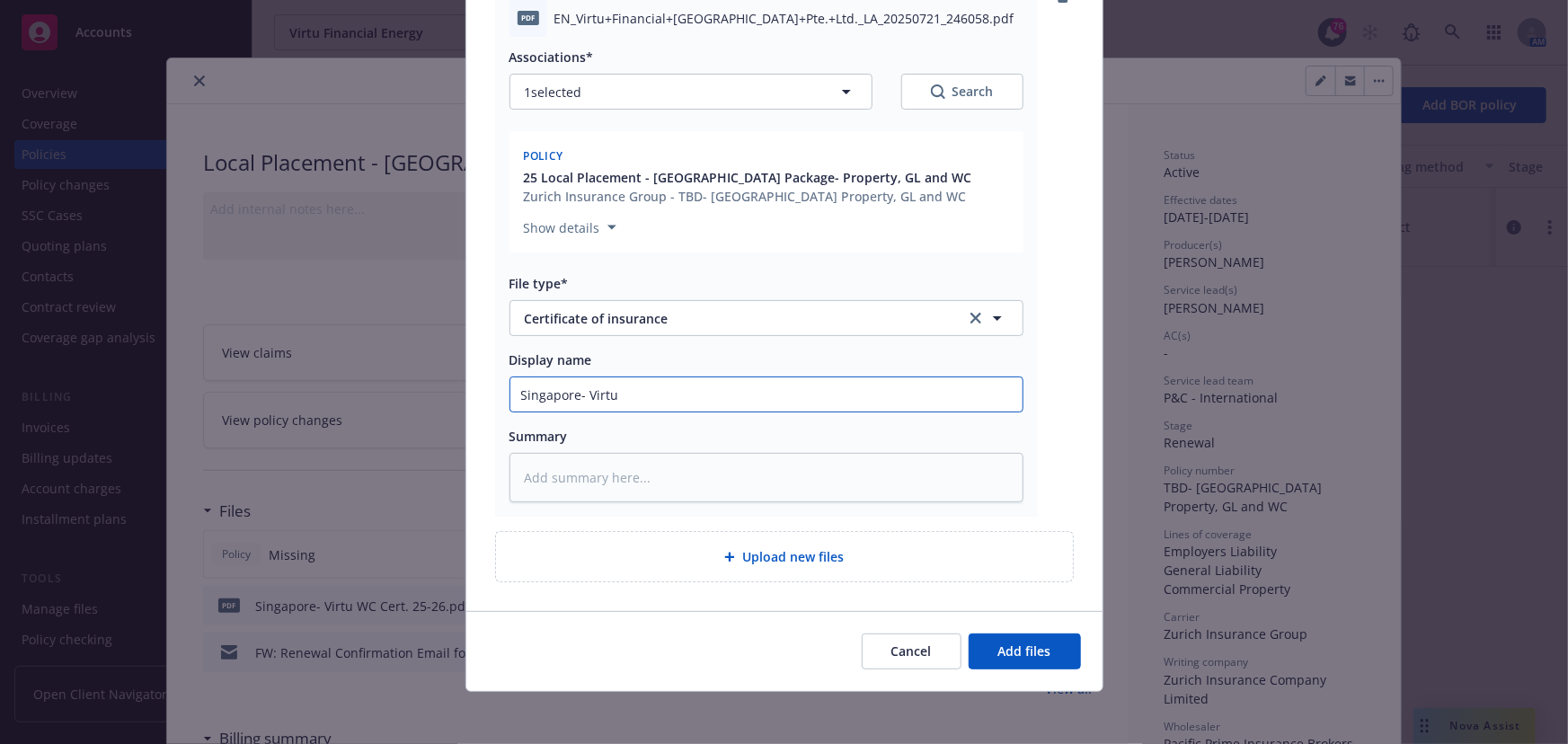
type textarea "x"
type input "Singapore- Virtu G"
type textarea "x"
type input "Singapore- Virtu GL"
type textarea "x"
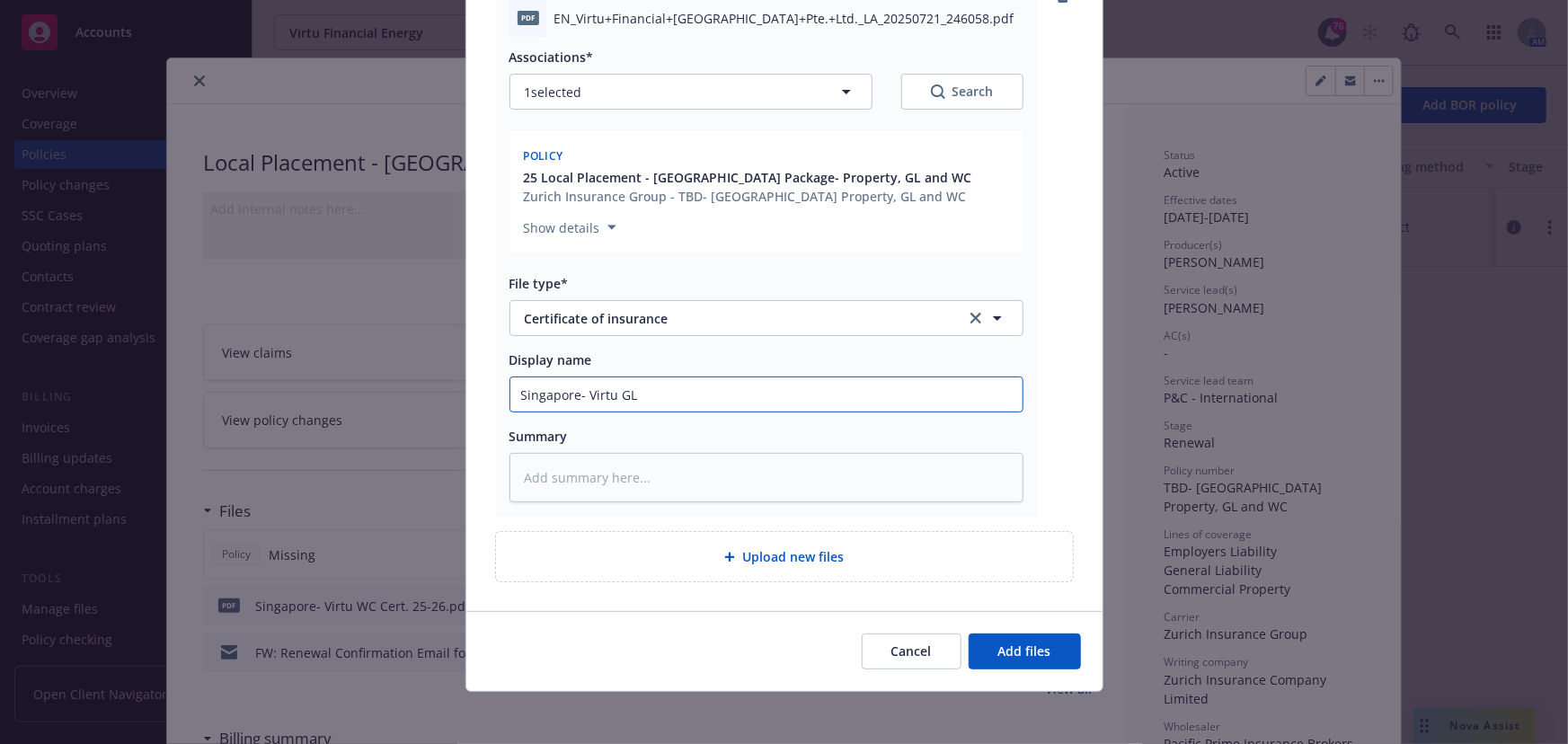
type input "Singapore- Virtu GL"
type textarea "x"
type input "Singapore- Virtu GL C"
type textarea "x"
type input "Singapore- Virtu GL Ce"
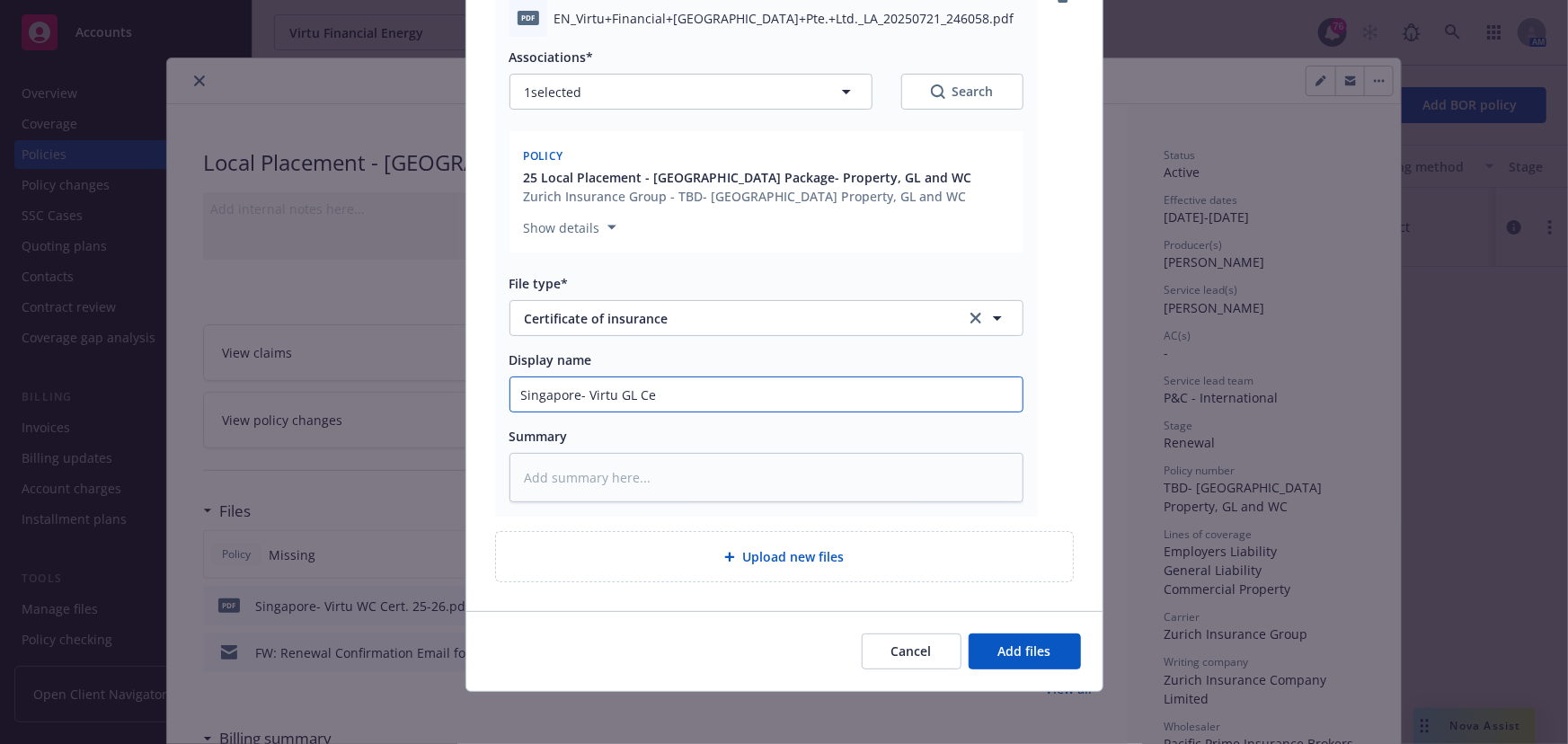
type textarea "x"
type input "Singapore- Virtu GL Cer"
type textarea "x"
type input "Singapore- Virtu GL Cert"
type textarea "x"
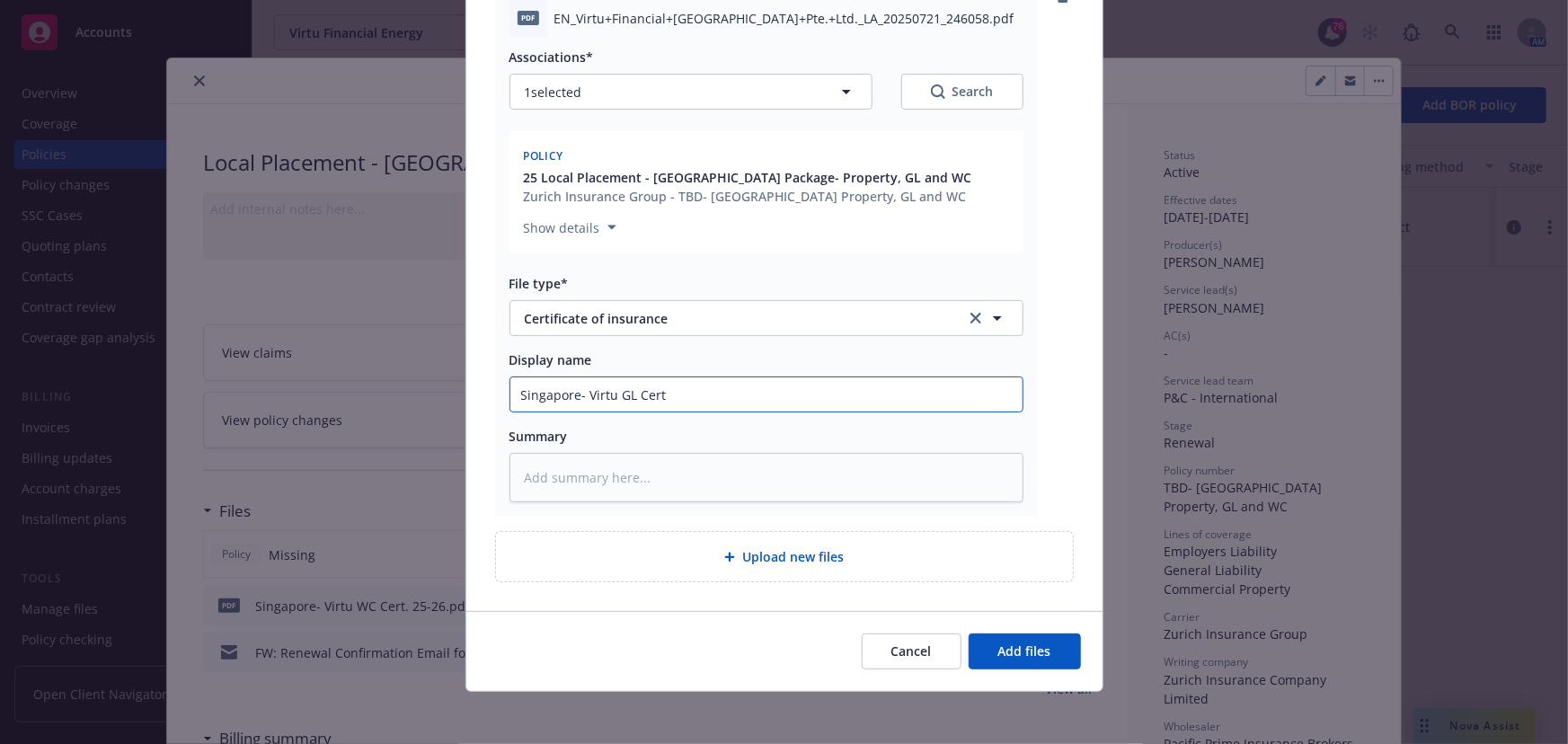
type input "Singapore- Virtu GL Certi"
type textarea "x"
type input "Singapore- Virtu GL Certif"
type textarea "x"
type input "Singapore- Virtu GL Certific"
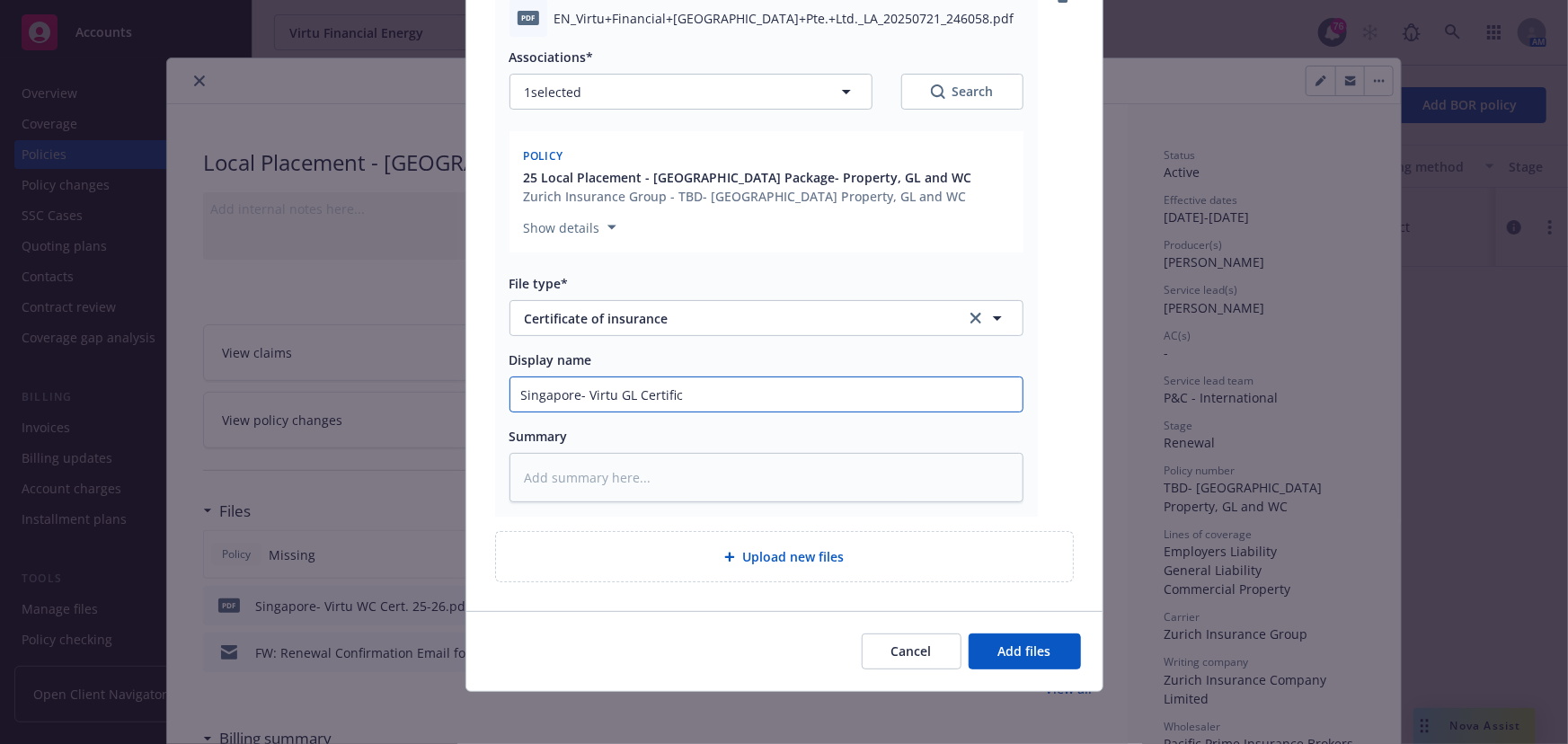
type textarea "x"
type input "Singapore- Virtu GL Certifica"
type textarea "x"
type input "Singapore- Virtu GL Certificat"
type textarea "x"
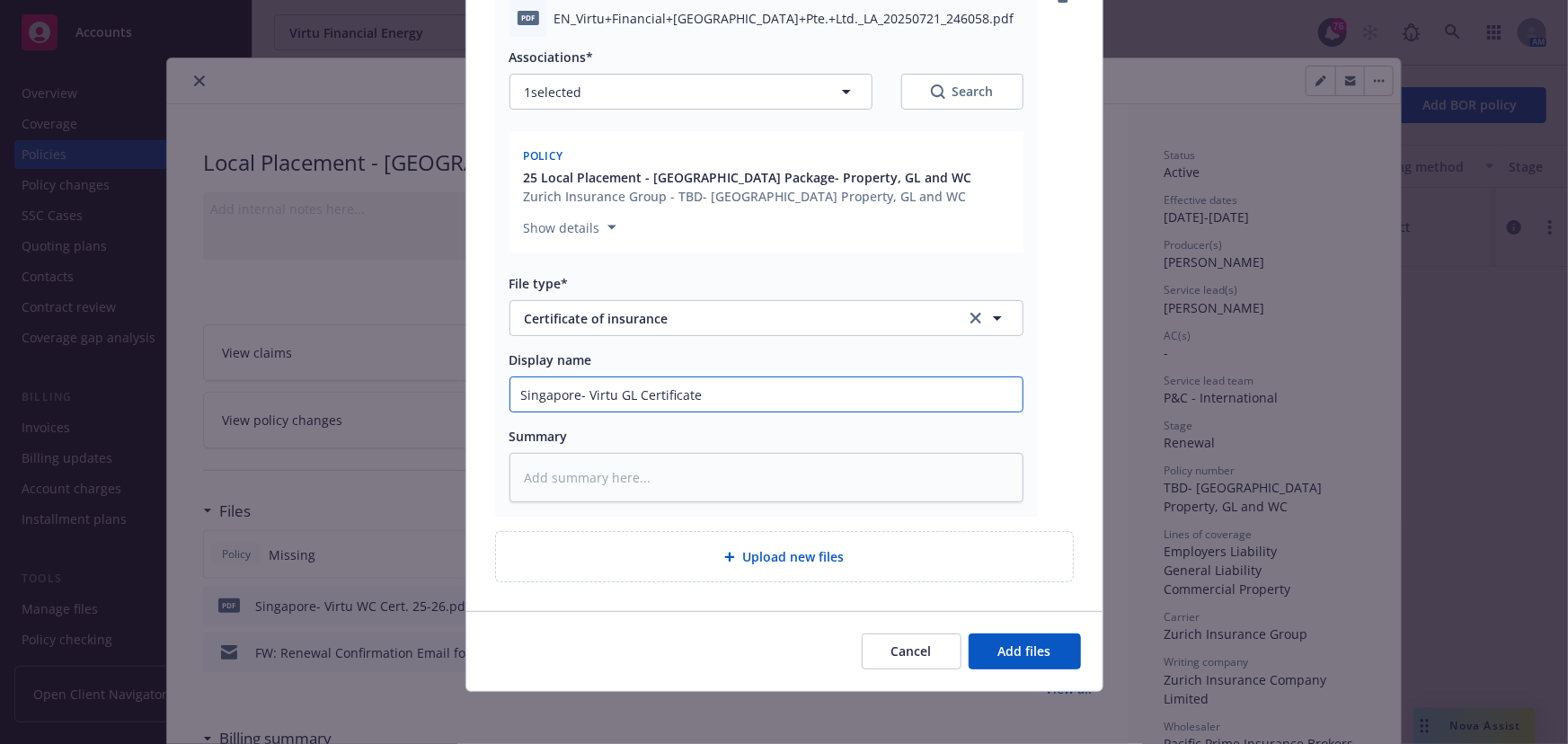
type input "Singapore- Virtu GL Certificate"
type textarea "x"
type input "Singapore- Virtu GL Certificate 2"
type textarea "x"
type input "Singapore- Virtu GL Certificate 25"
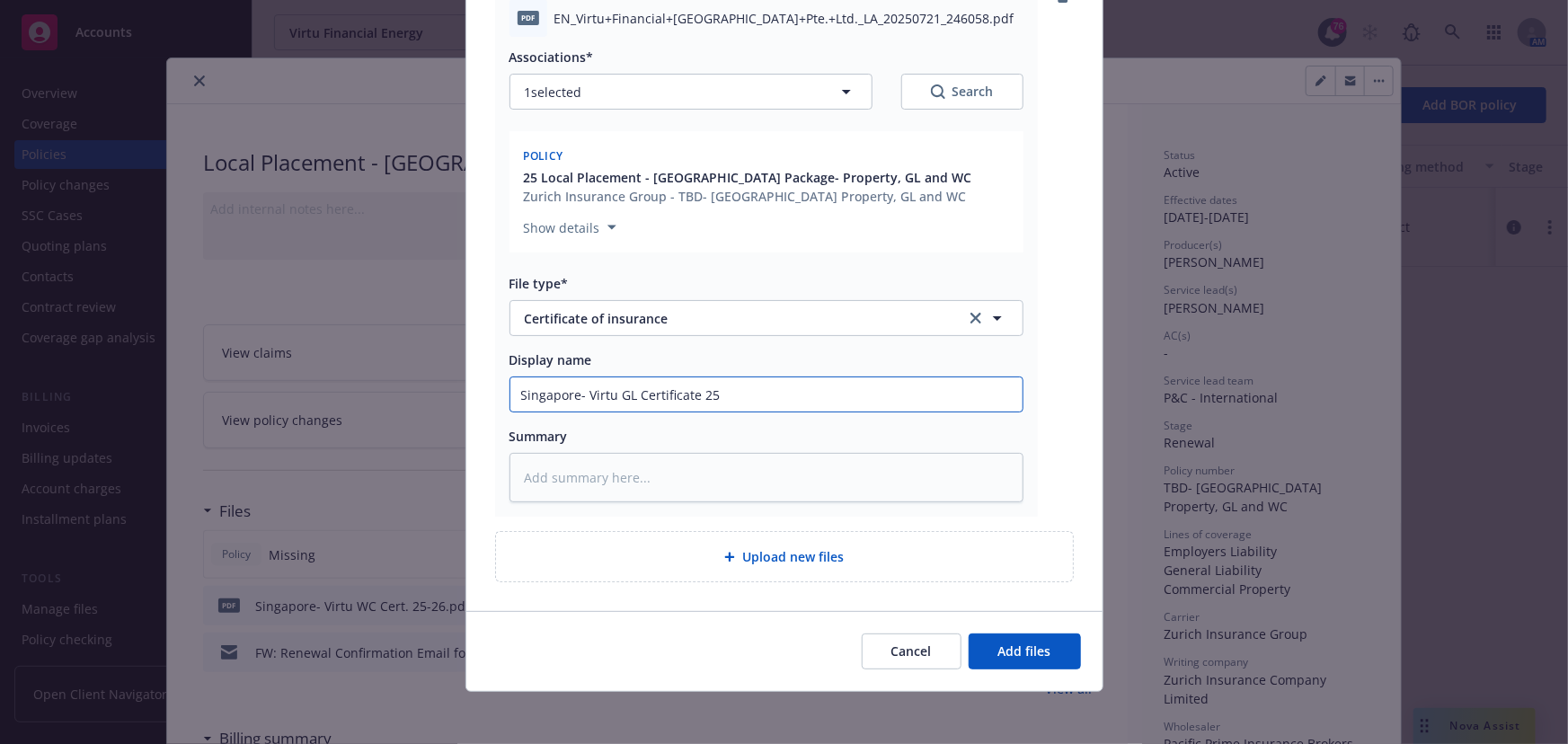
type textarea "x"
type input "Singapore- Virtu GL Certificate 25-"
type textarea "x"
type input "Singapore- Virtu GL Certificate 25-2"
type textarea "x"
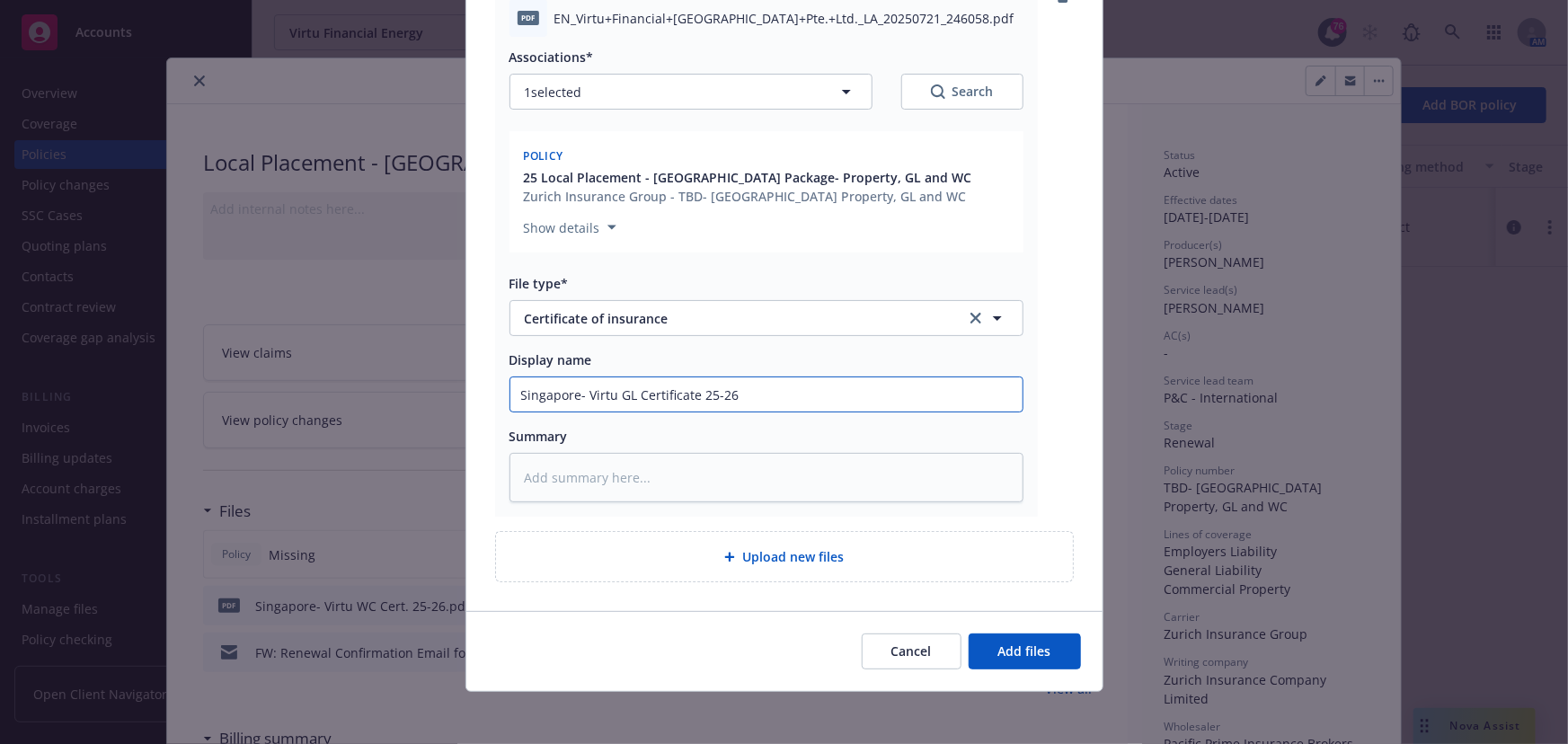
type input "Singapore- Virtu GL Certificate 25-26"
click at [969, 633] on button "Add files" at bounding box center [1025, 651] width 113 height 36
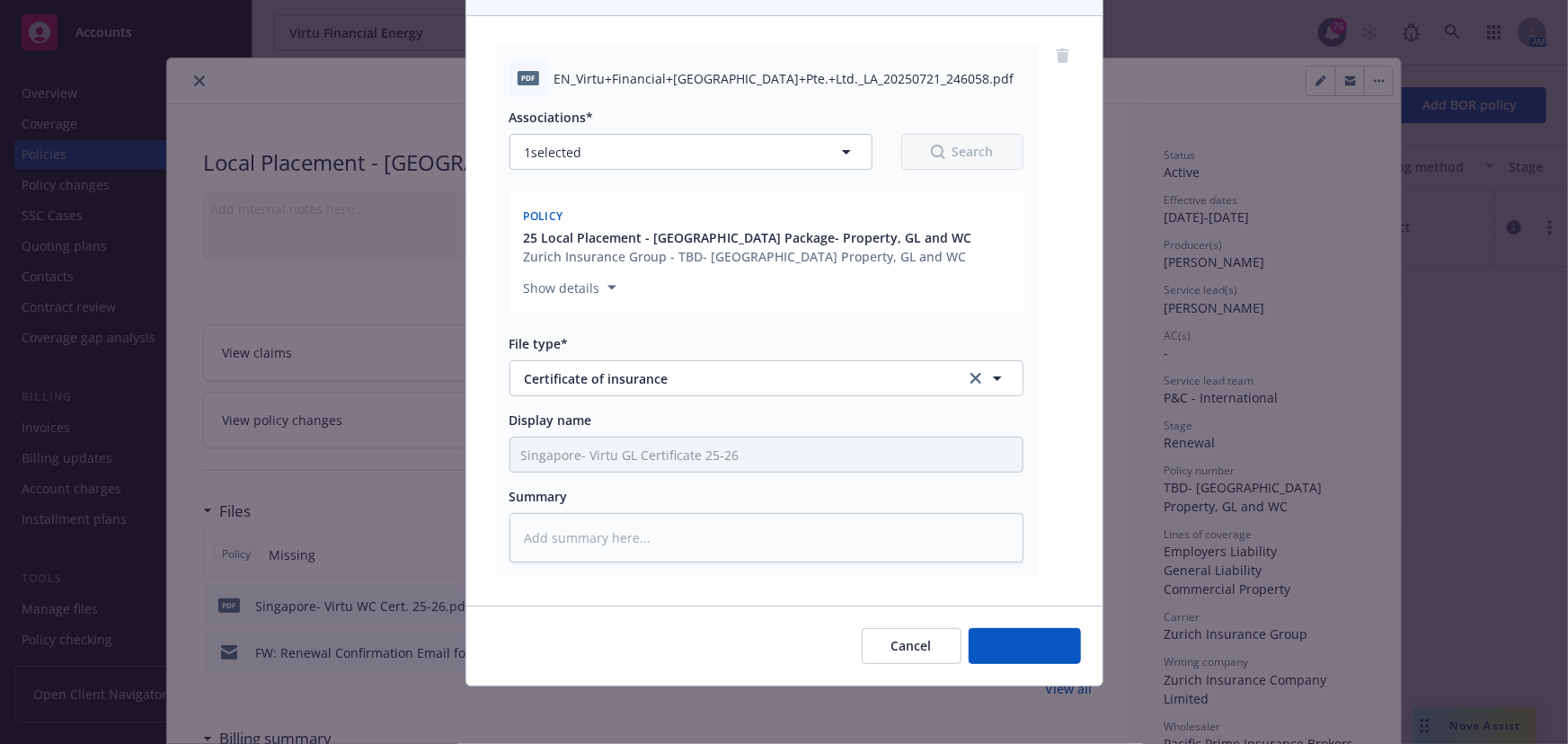
scroll to position [183, 0]
type textarea "x"
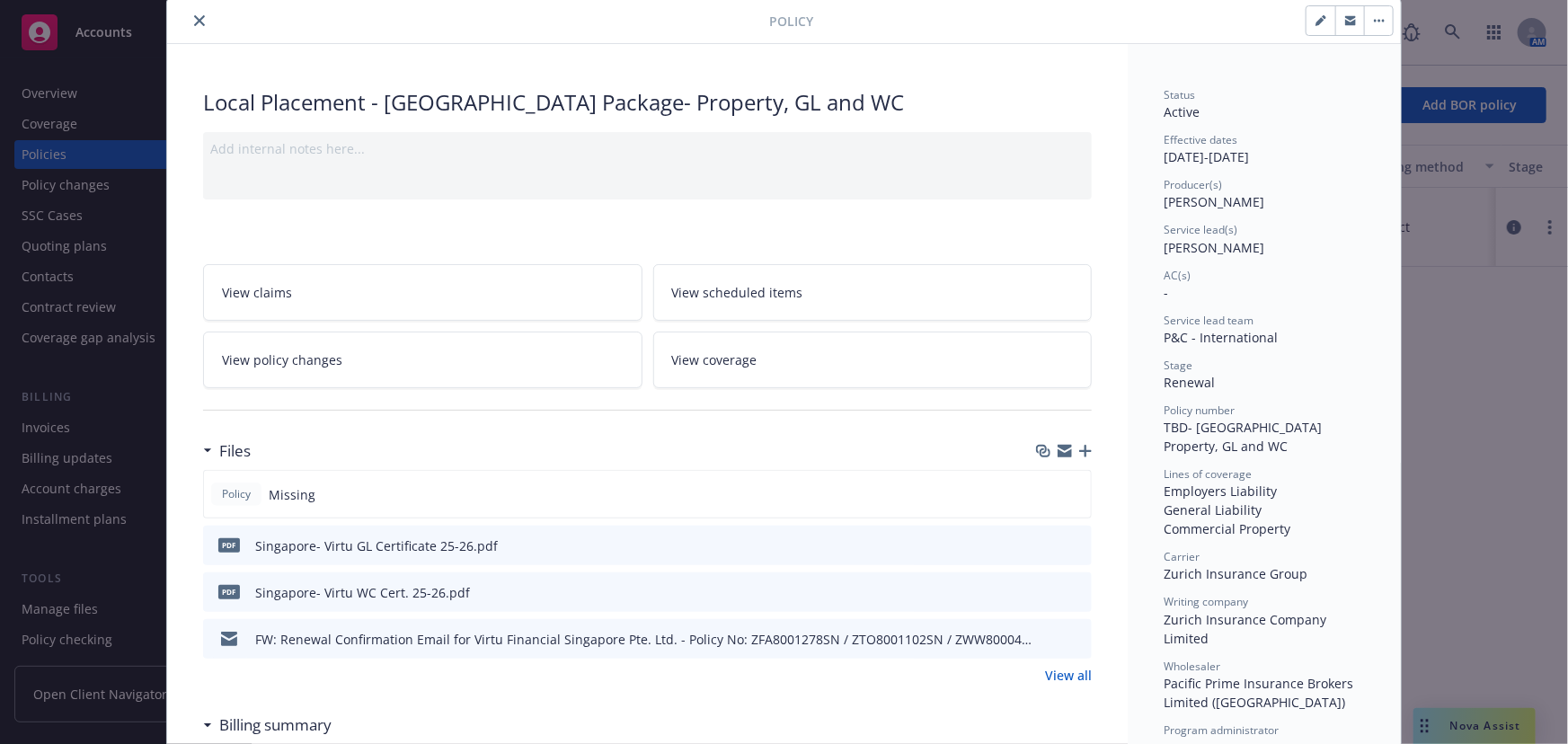
scroll to position [0, 0]
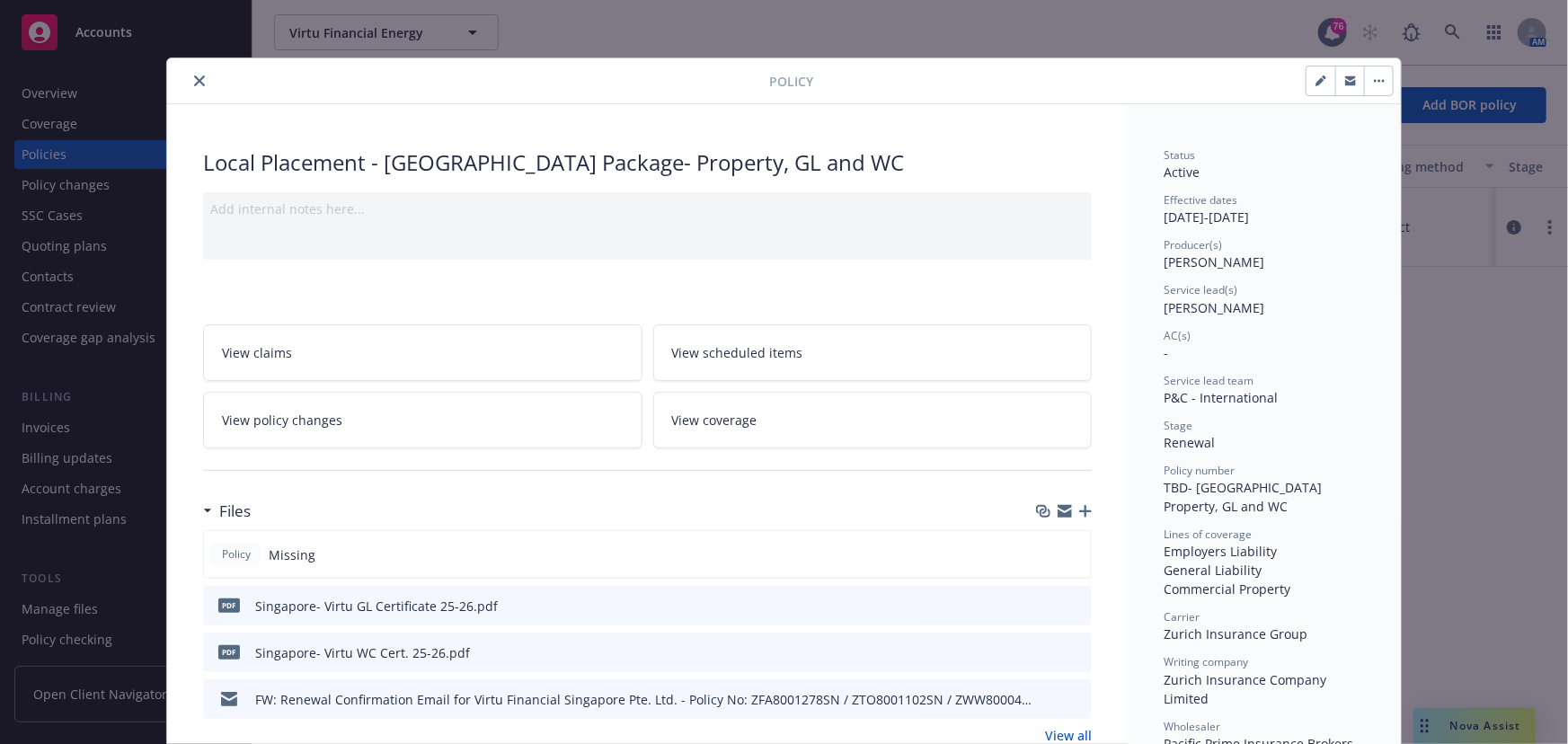
drag, startPoint x: 192, startPoint y: 78, endPoint x: 198, endPoint y: 87, distance: 10.8
click at [194, 78] on icon "close" at bounding box center [199, 81] width 11 height 11
click at [196, 81] on icon "close" at bounding box center [199, 81] width 11 height 11
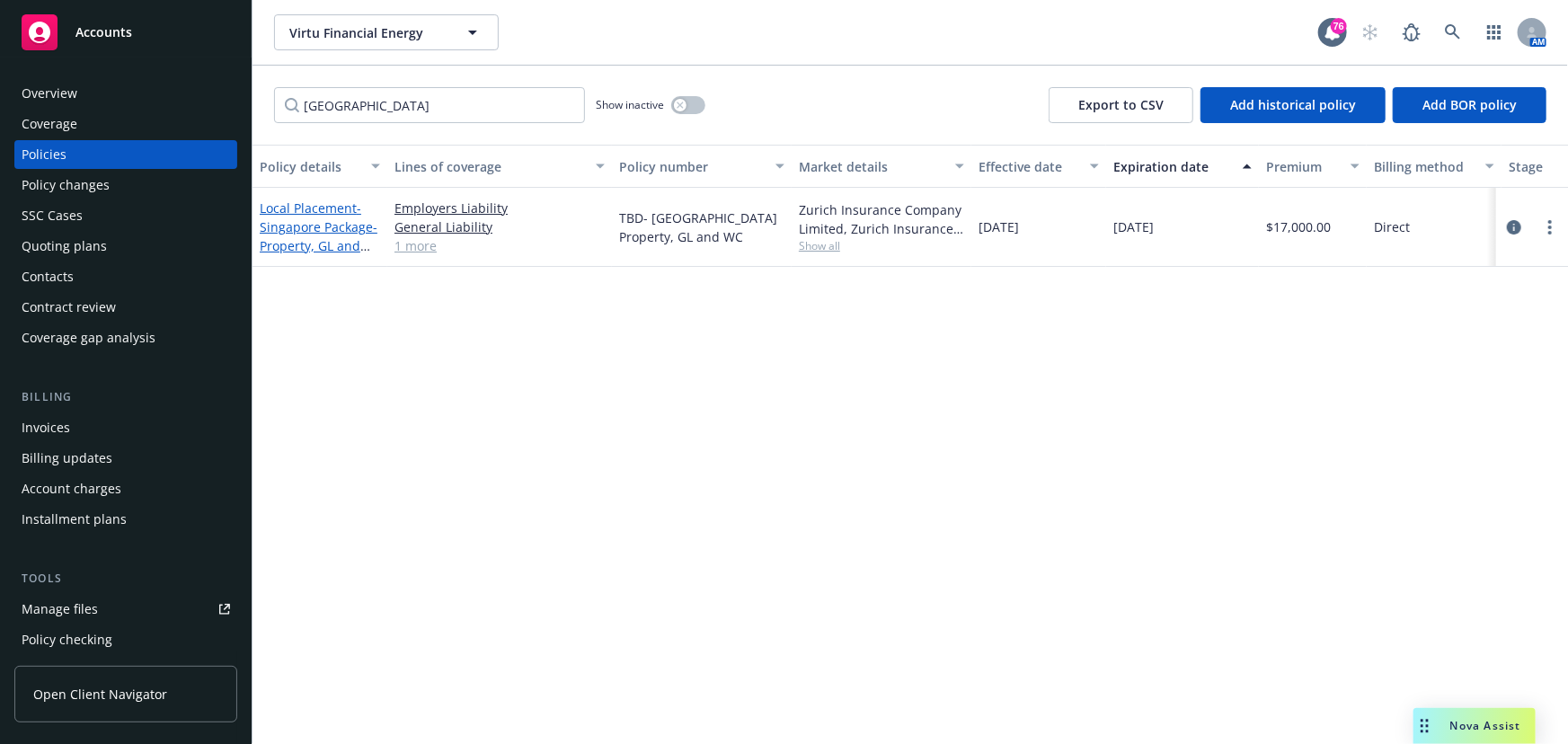
click at [309, 224] on span "- [GEOGRAPHIC_DATA] Package- Property, GL and WC" at bounding box center [318, 236] width 118 height 74
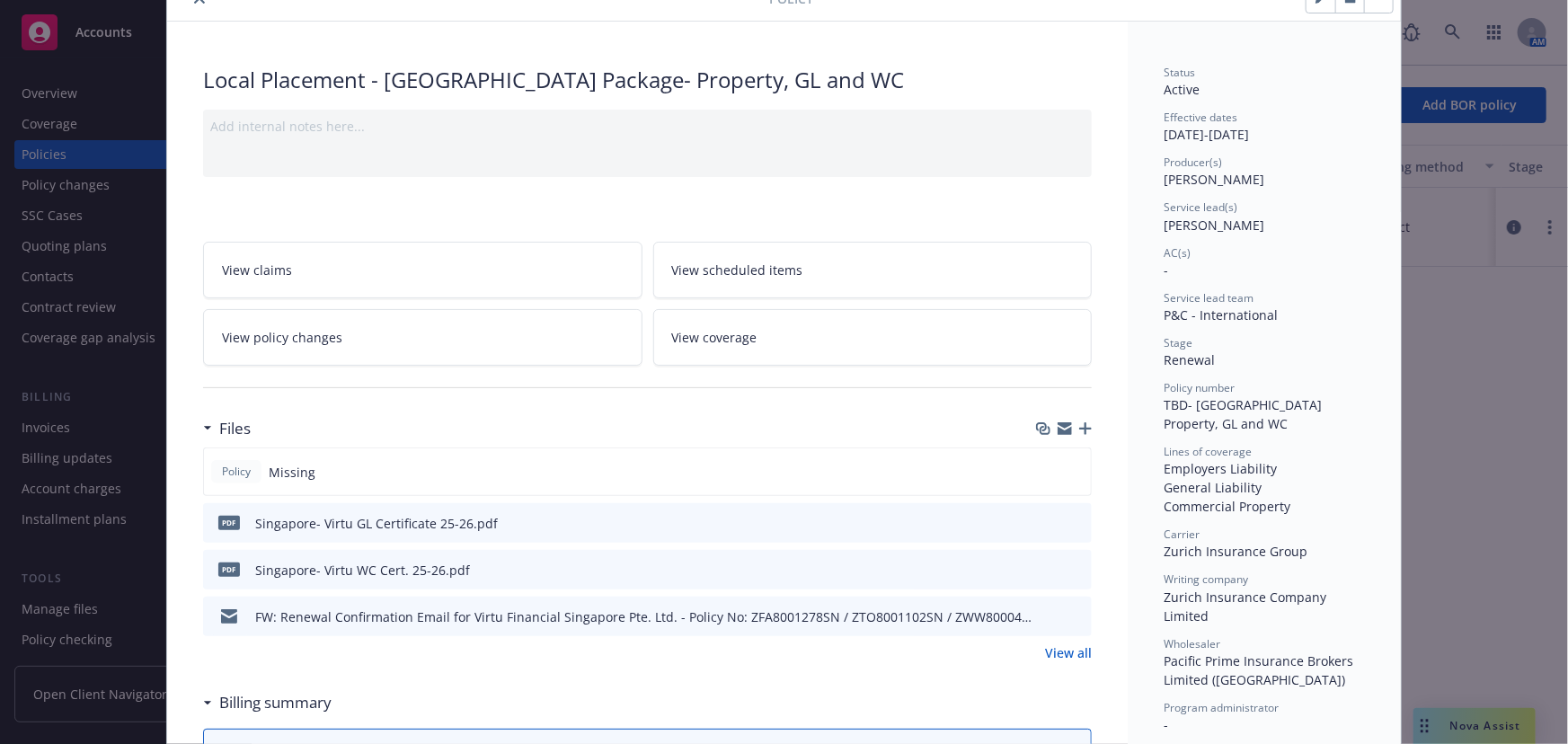
scroll to position [54, 0]
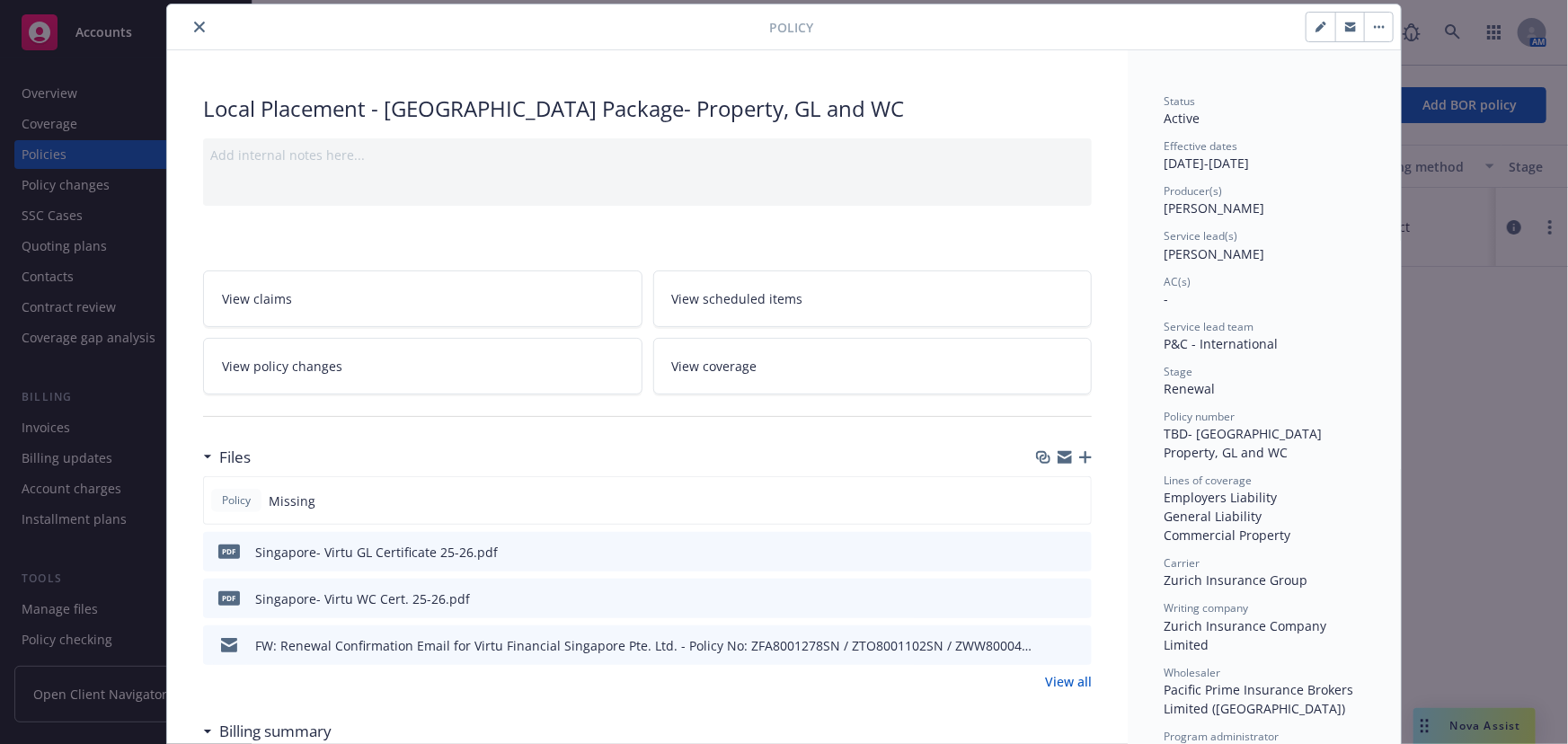
click at [1071, 455] on div at bounding box center [1065, 457] width 56 height 14
click at [1080, 455] on icon "button" at bounding box center [1086, 457] width 13 height 13
